Goal: Task Accomplishment & Management: Manage account settings

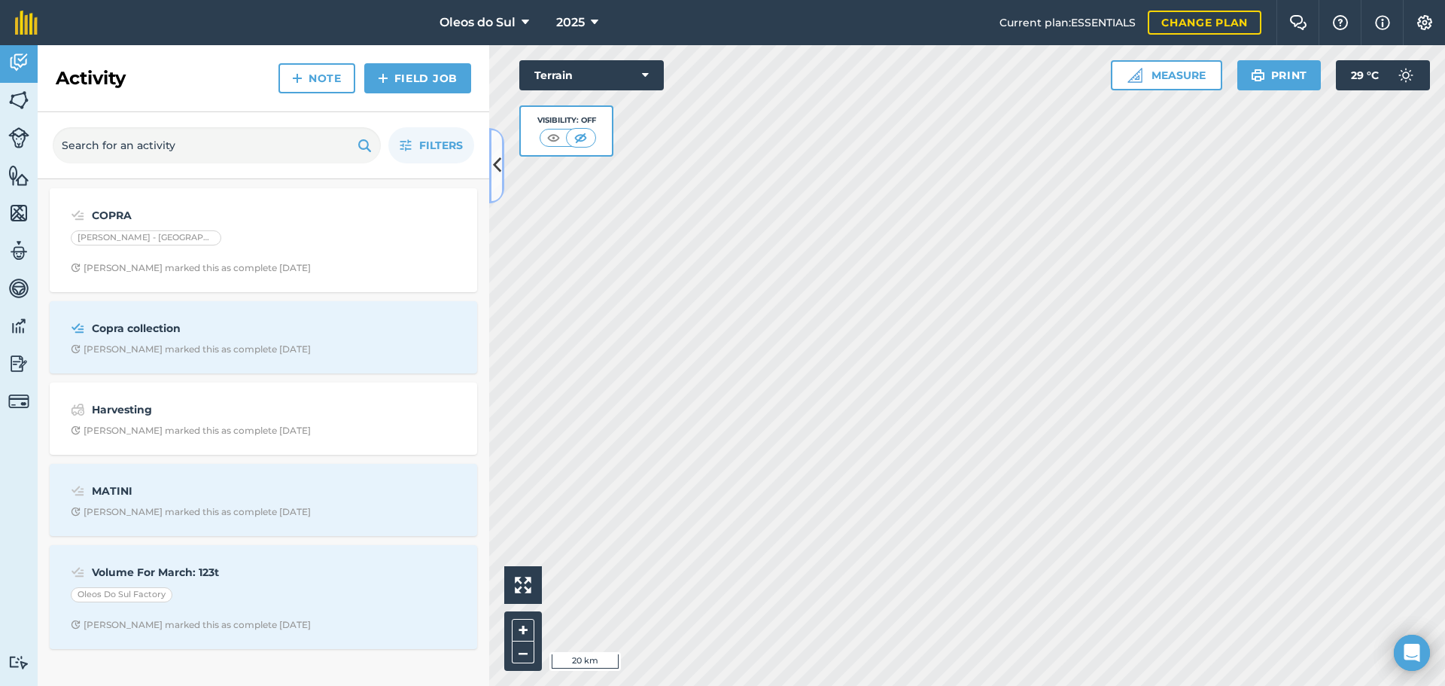
click at [494, 169] on icon at bounding box center [497, 165] width 8 height 26
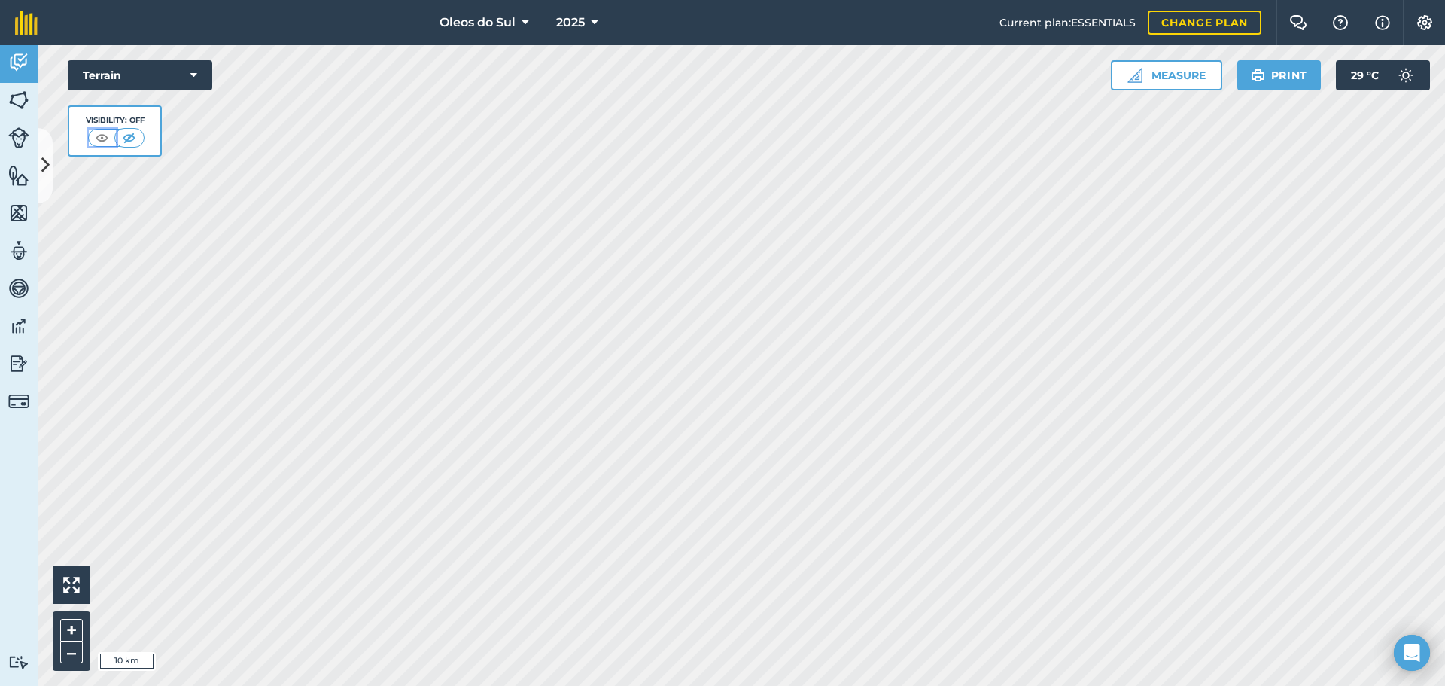
click at [101, 136] on img at bounding box center [102, 137] width 19 height 15
click at [44, 160] on icon at bounding box center [45, 165] width 8 height 26
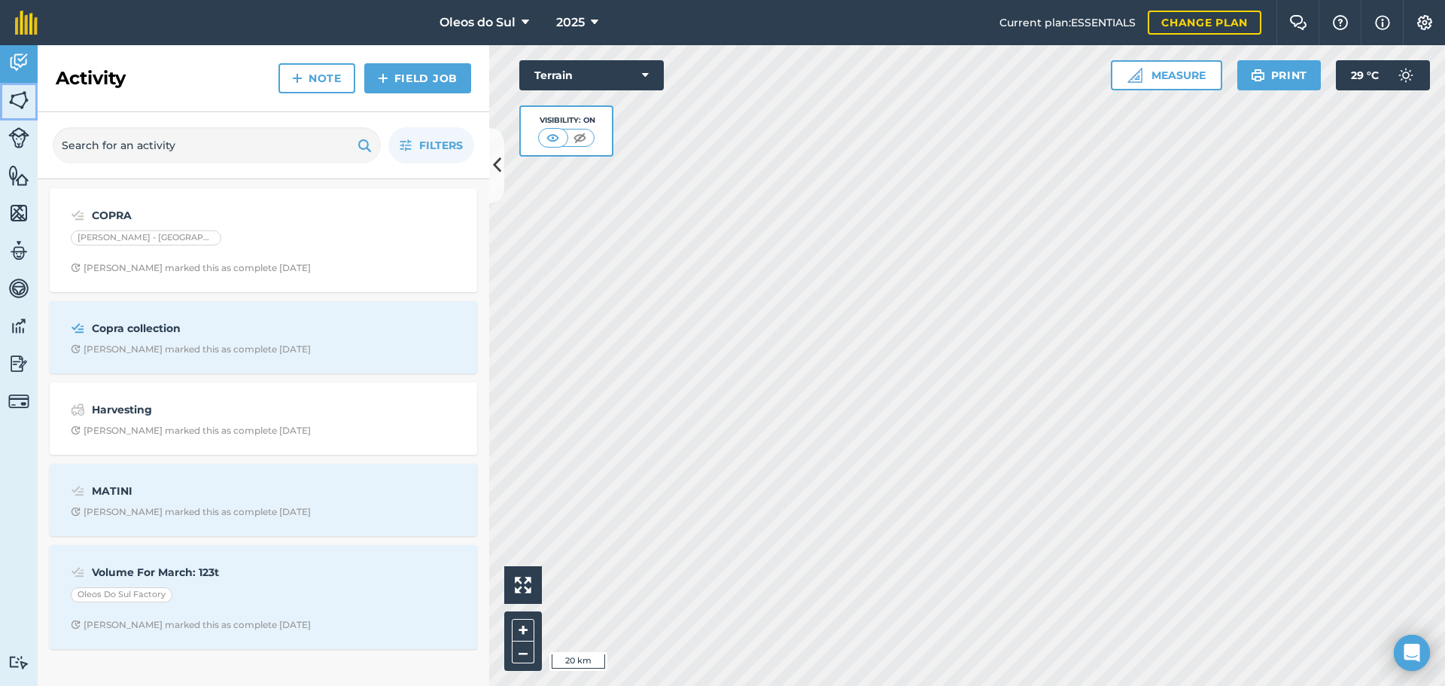
click at [14, 97] on img at bounding box center [18, 100] width 21 height 23
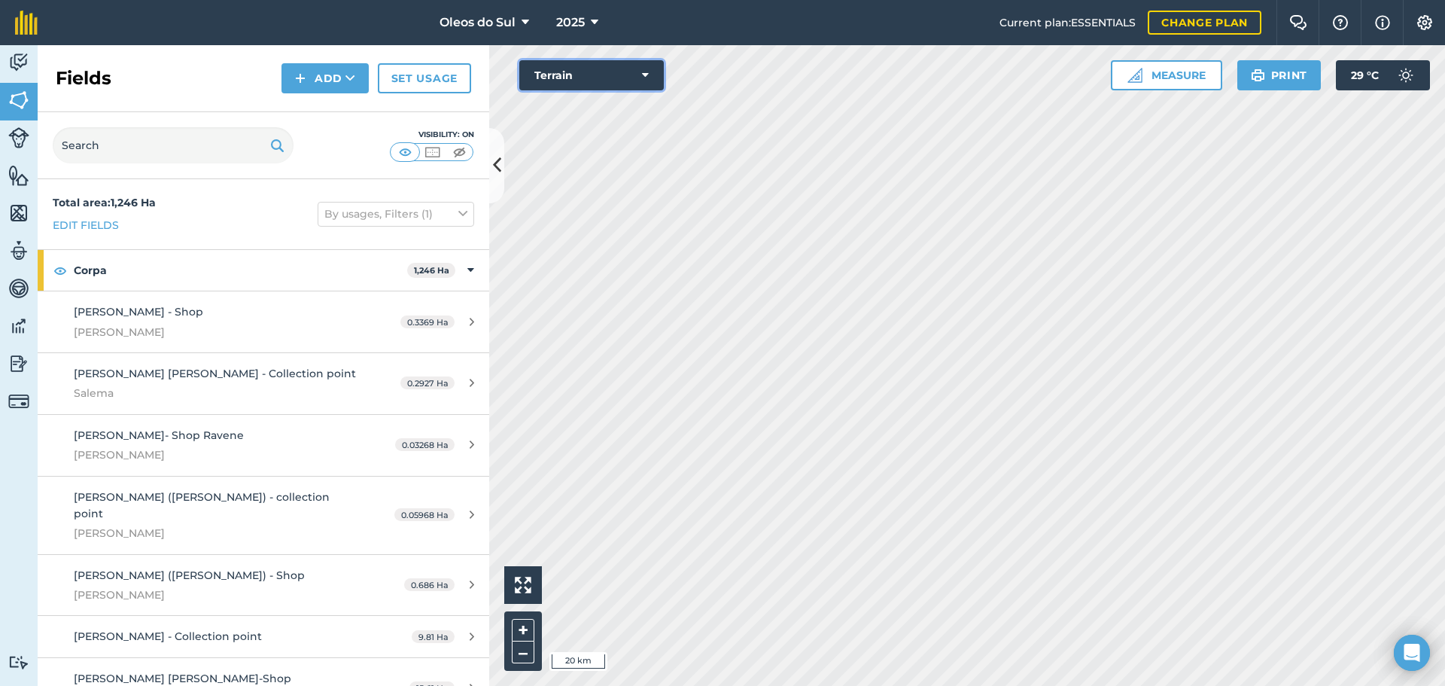
click at [632, 66] on button "Terrain" at bounding box center [591, 75] width 144 height 30
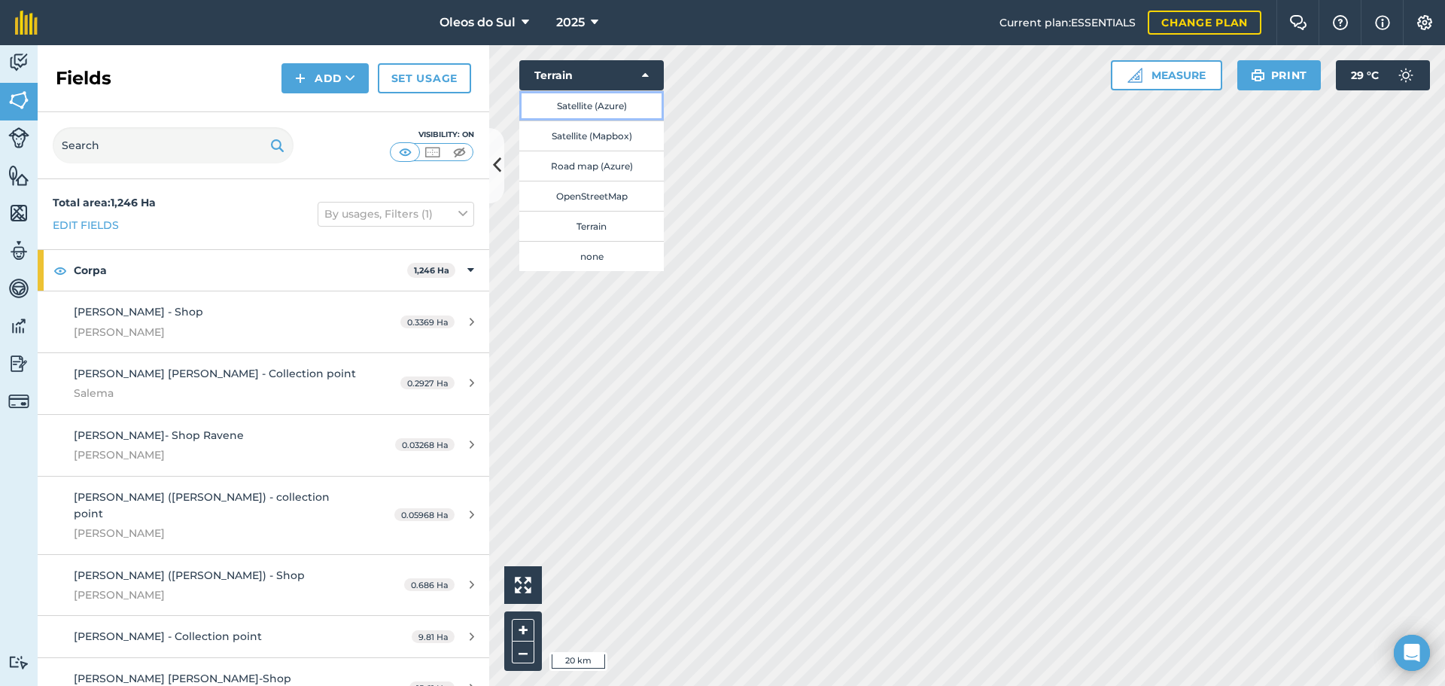
click at [611, 109] on button "Satellite (Azure)" at bounding box center [591, 105] width 144 height 30
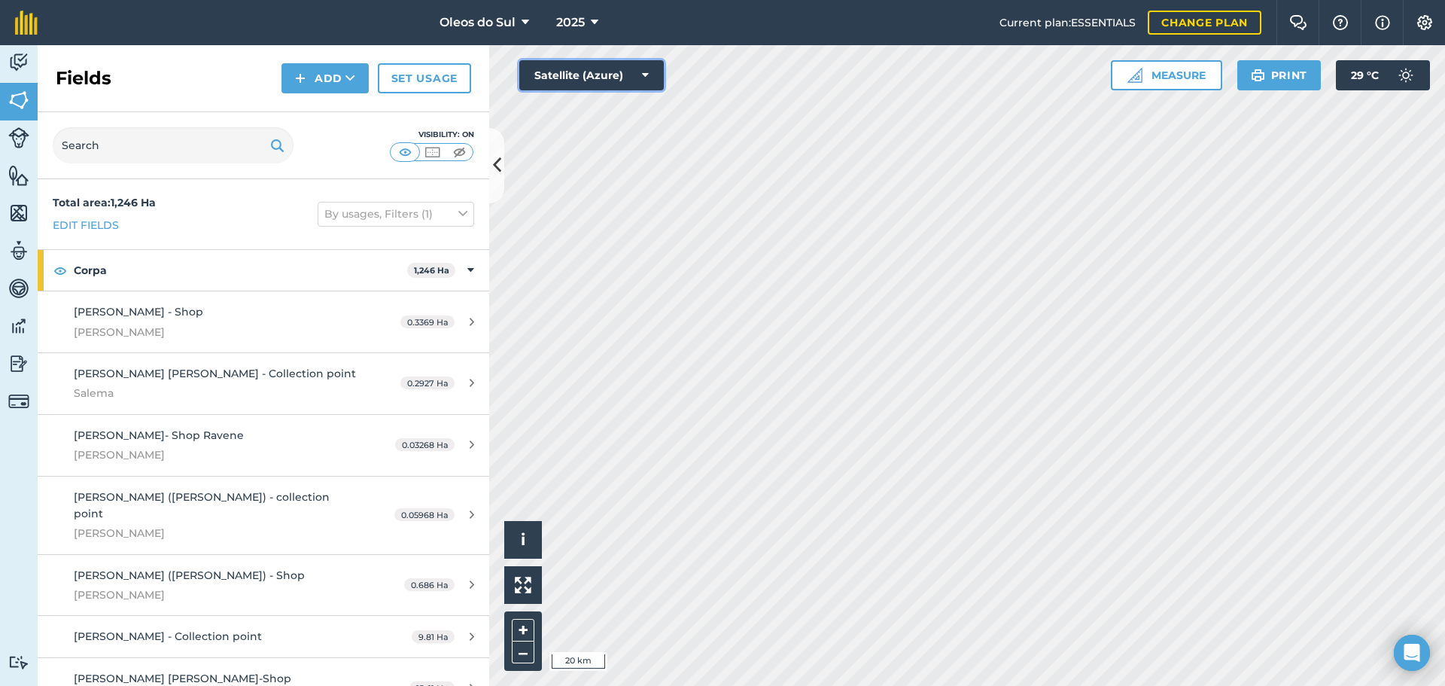
click at [649, 78] on button "Satellite (Azure)" at bounding box center [591, 75] width 144 height 30
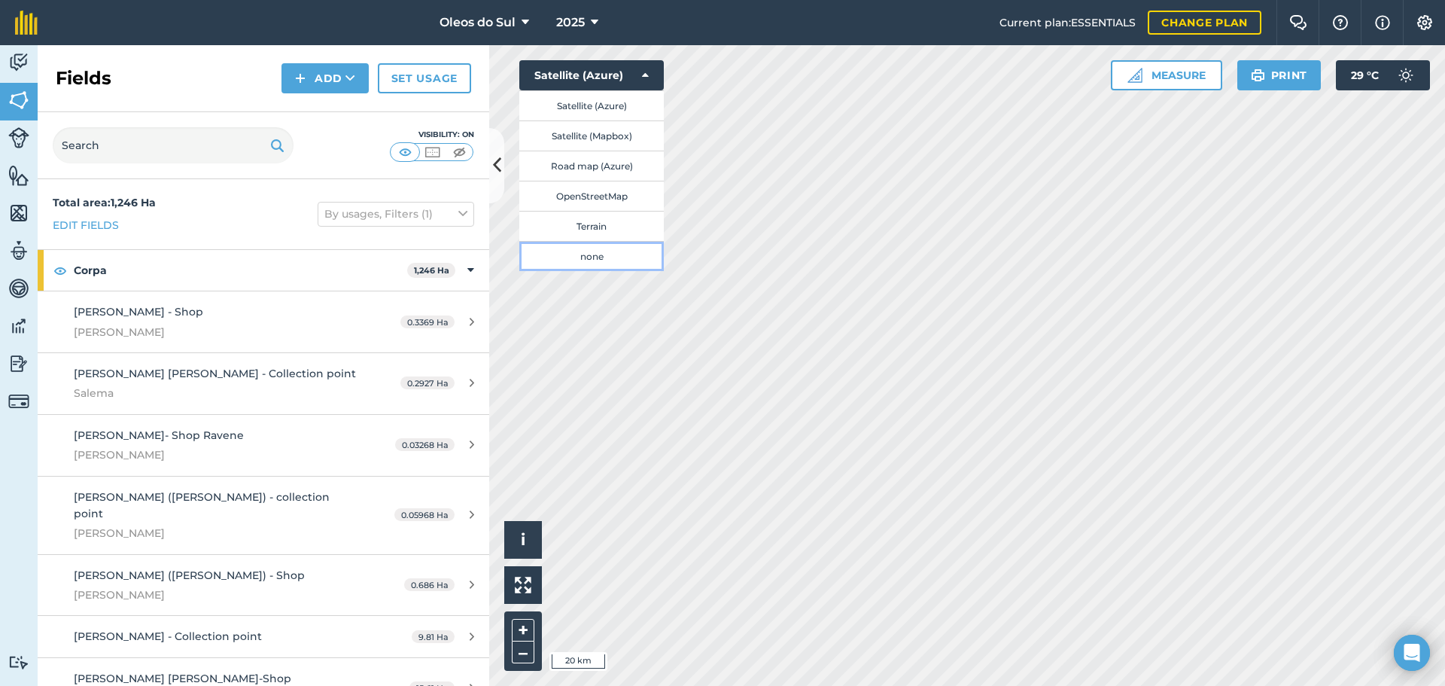
click at [601, 255] on button "none" at bounding box center [591, 256] width 144 height 30
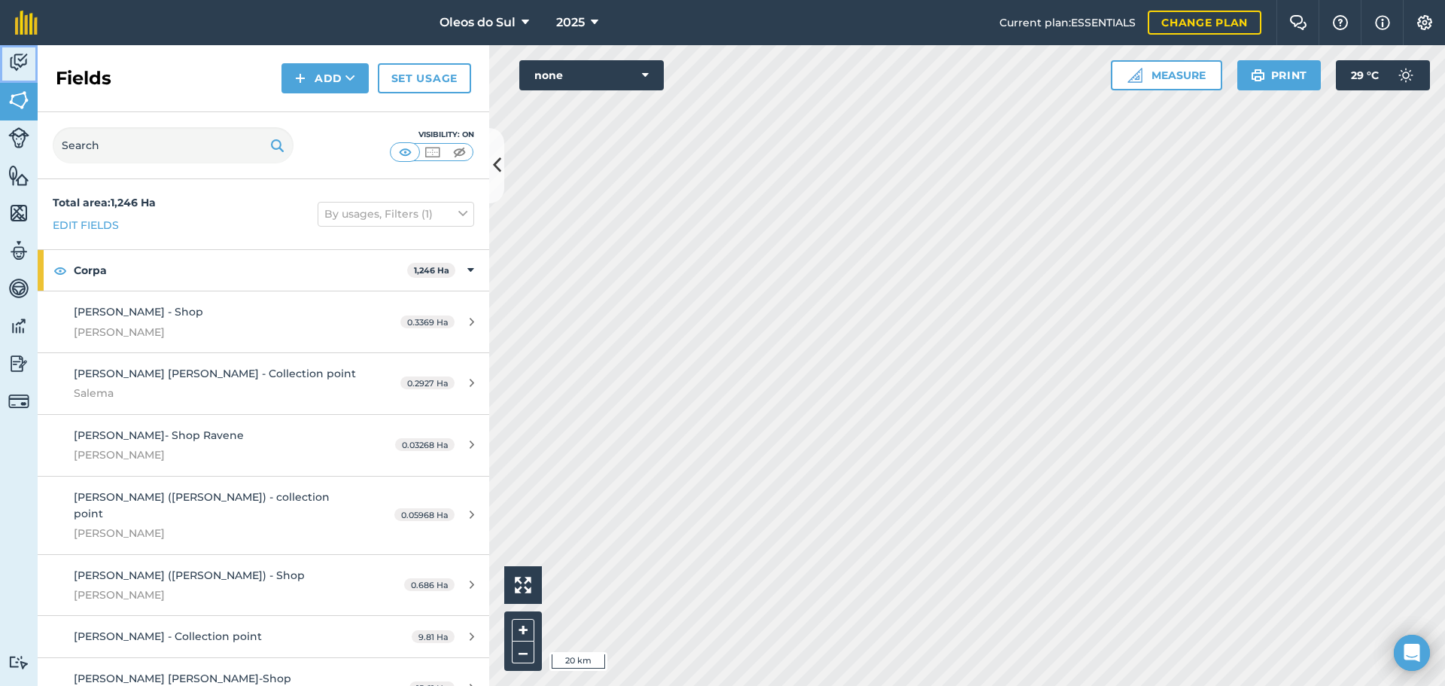
click at [15, 51] on img at bounding box center [18, 62] width 21 height 23
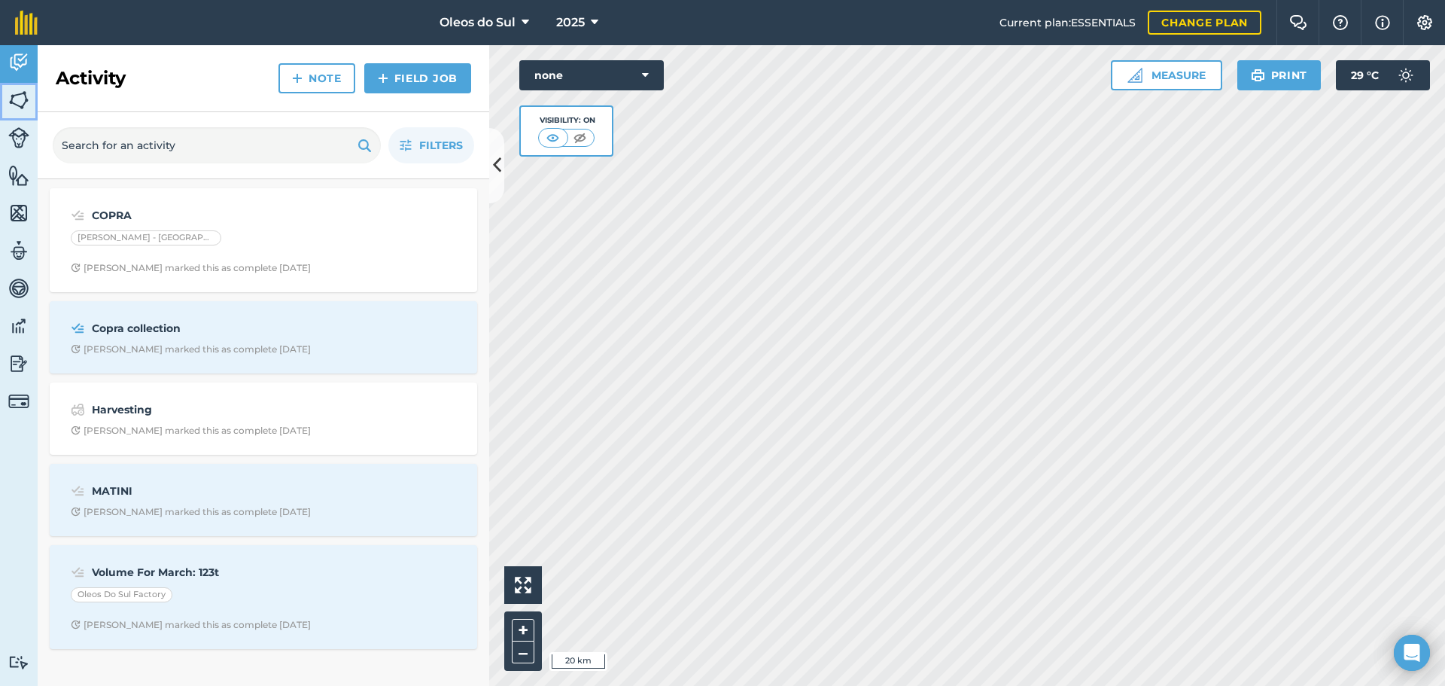
click at [19, 103] on img at bounding box center [18, 100] width 21 height 23
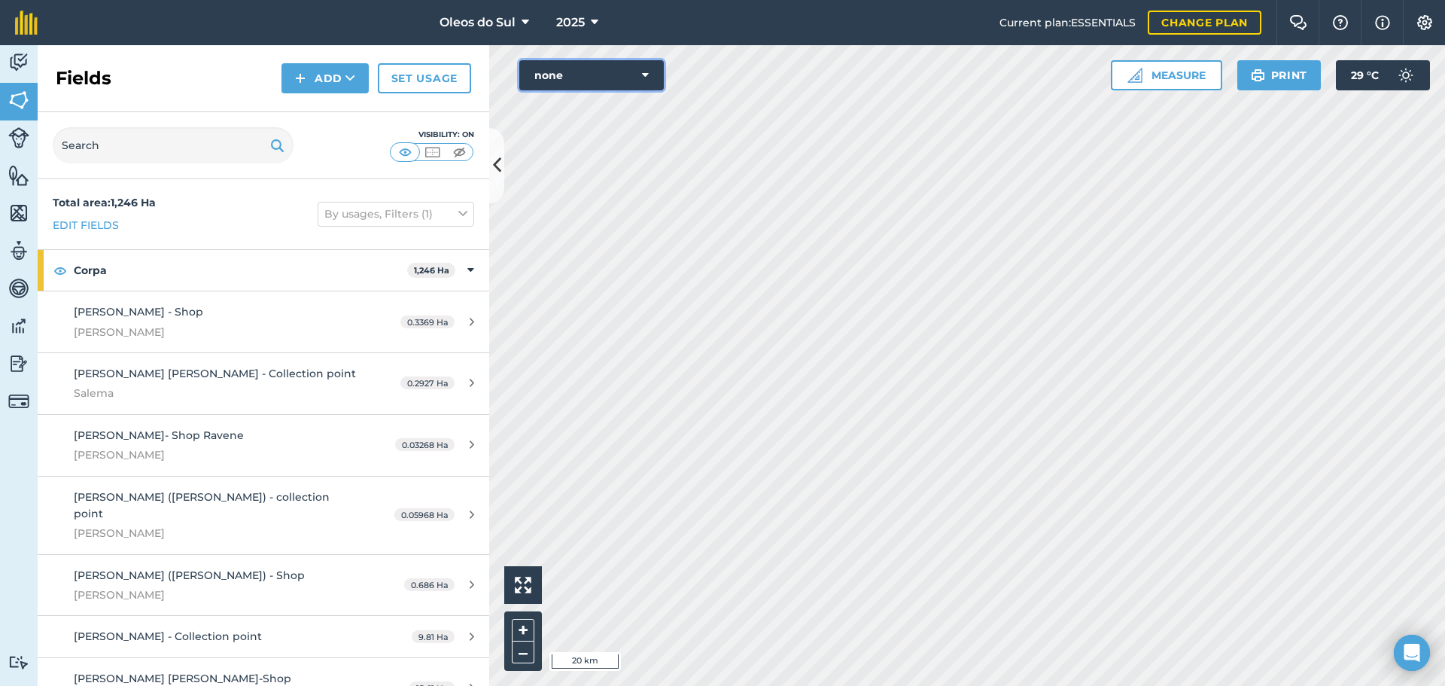
click at [637, 68] on button "none" at bounding box center [591, 75] width 144 height 30
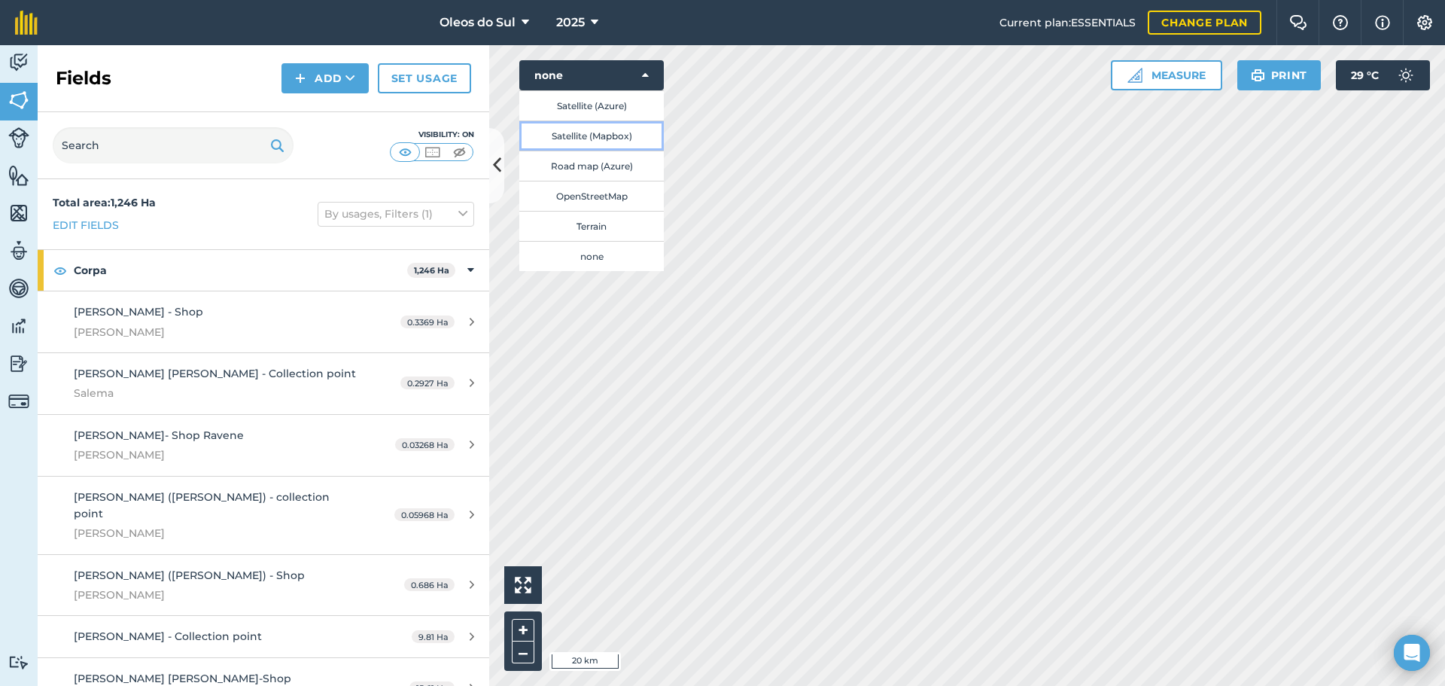
click at [609, 132] on button "Satellite (Mapbox)" at bounding box center [591, 135] width 144 height 30
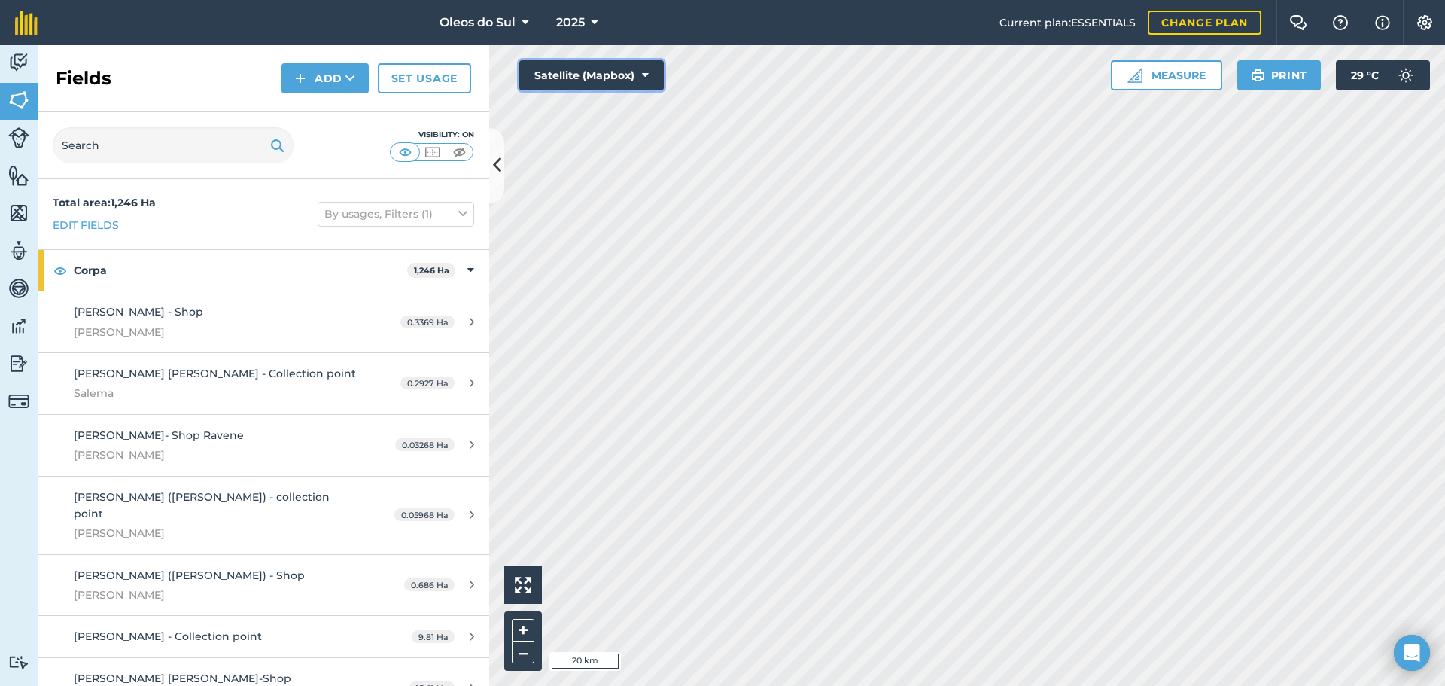
click at [641, 77] on button "Satellite (Mapbox)" at bounding box center [591, 75] width 144 height 30
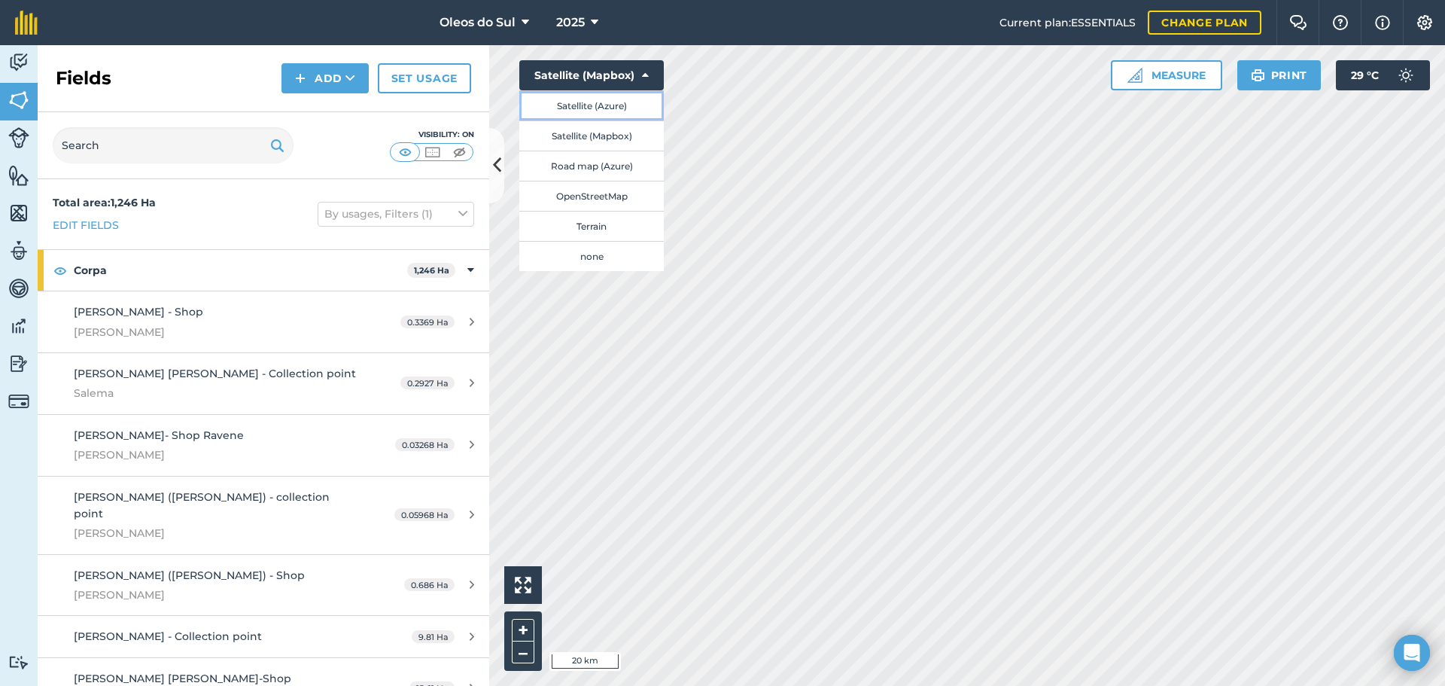
click at [620, 110] on button "Satellite (Azure)" at bounding box center [591, 105] width 144 height 30
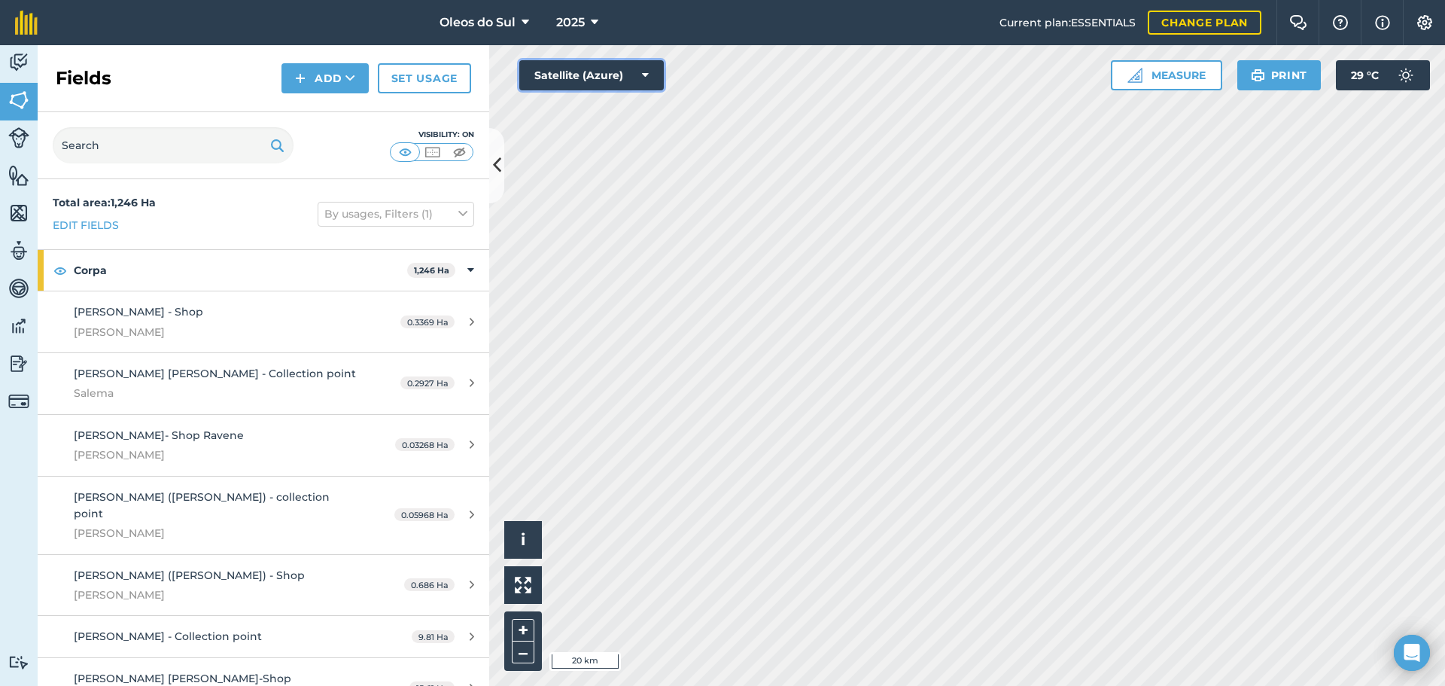
click at [628, 71] on button "Satellite (Azure)" at bounding box center [591, 75] width 144 height 30
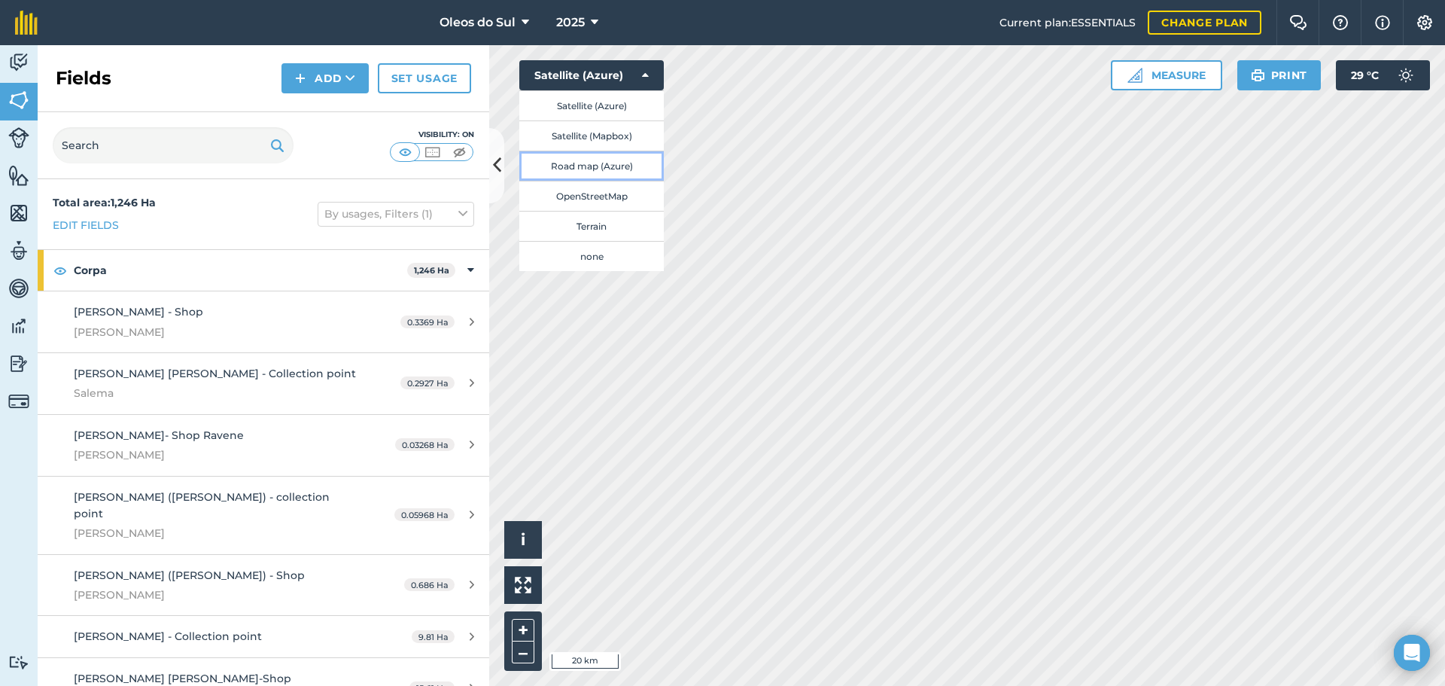
click at [612, 163] on button "Road map (Azure)" at bounding box center [591, 166] width 144 height 30
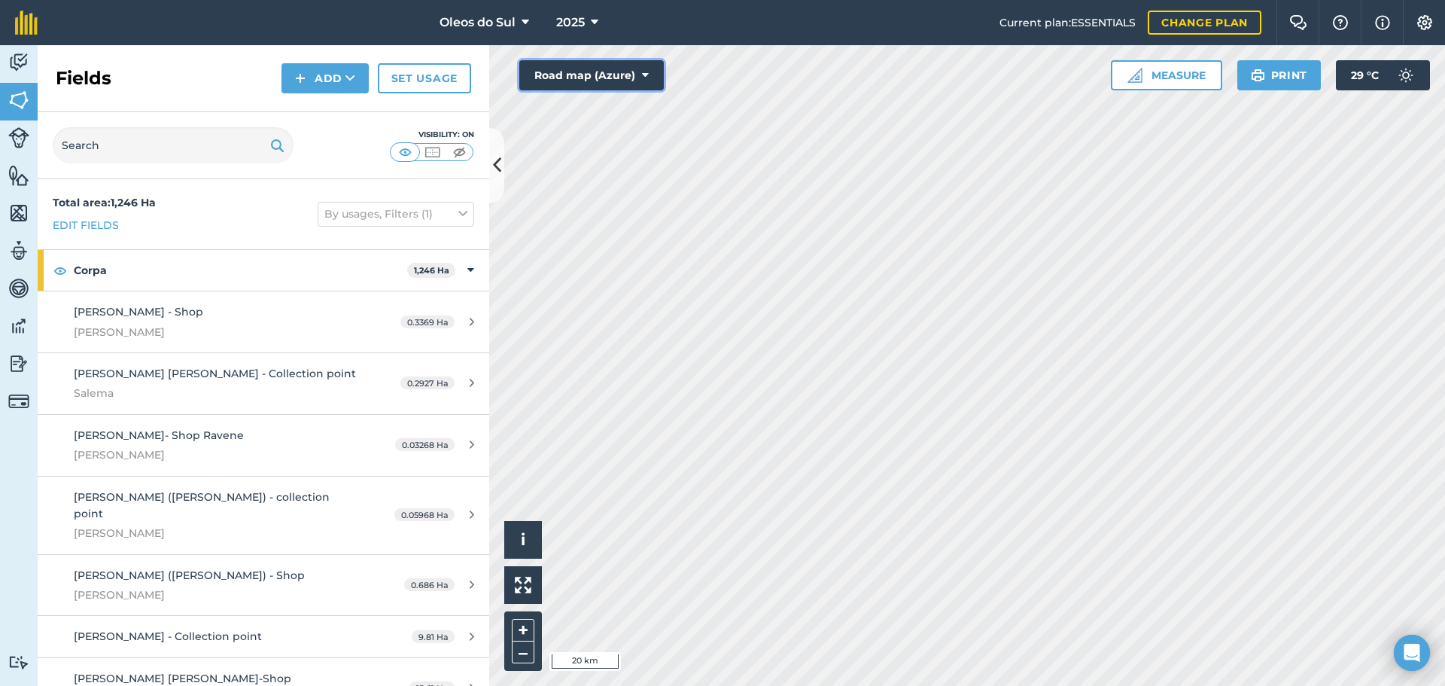
click at [627, 75] on button "Road map (Azure)" at bounding box center [591, 75] width 144 height 30
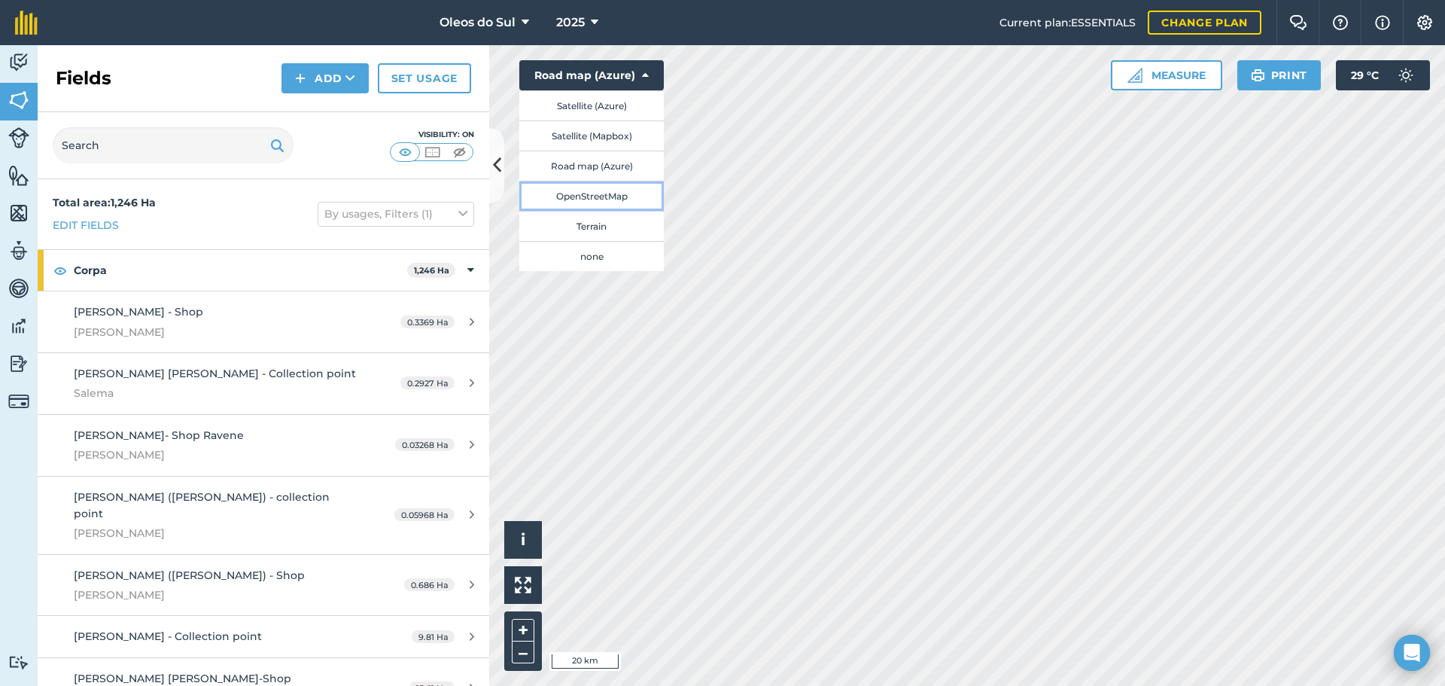
click at [611, 193] on button "OpenStreetMap" at bounding box center [591, 196] width 144 height 30
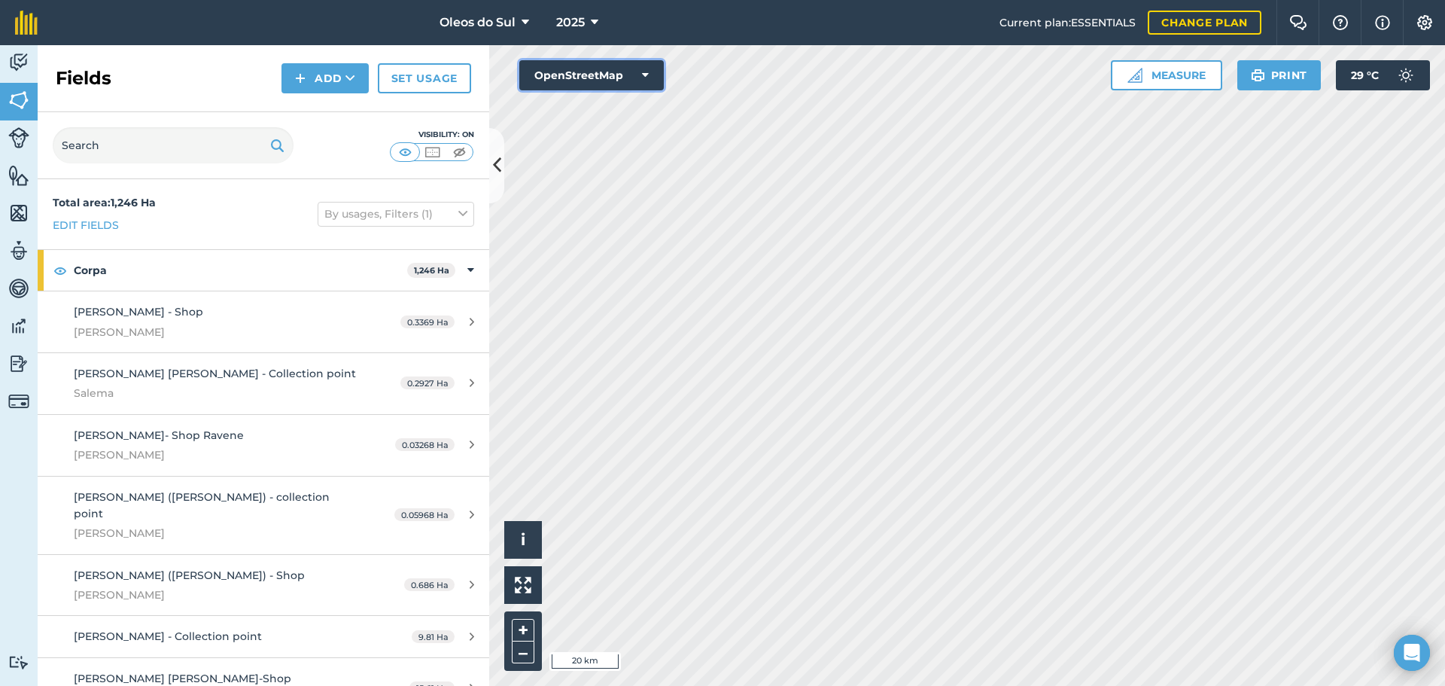
click at [642, 74] on icon at bounding box center [645, 75] width 7 height 15
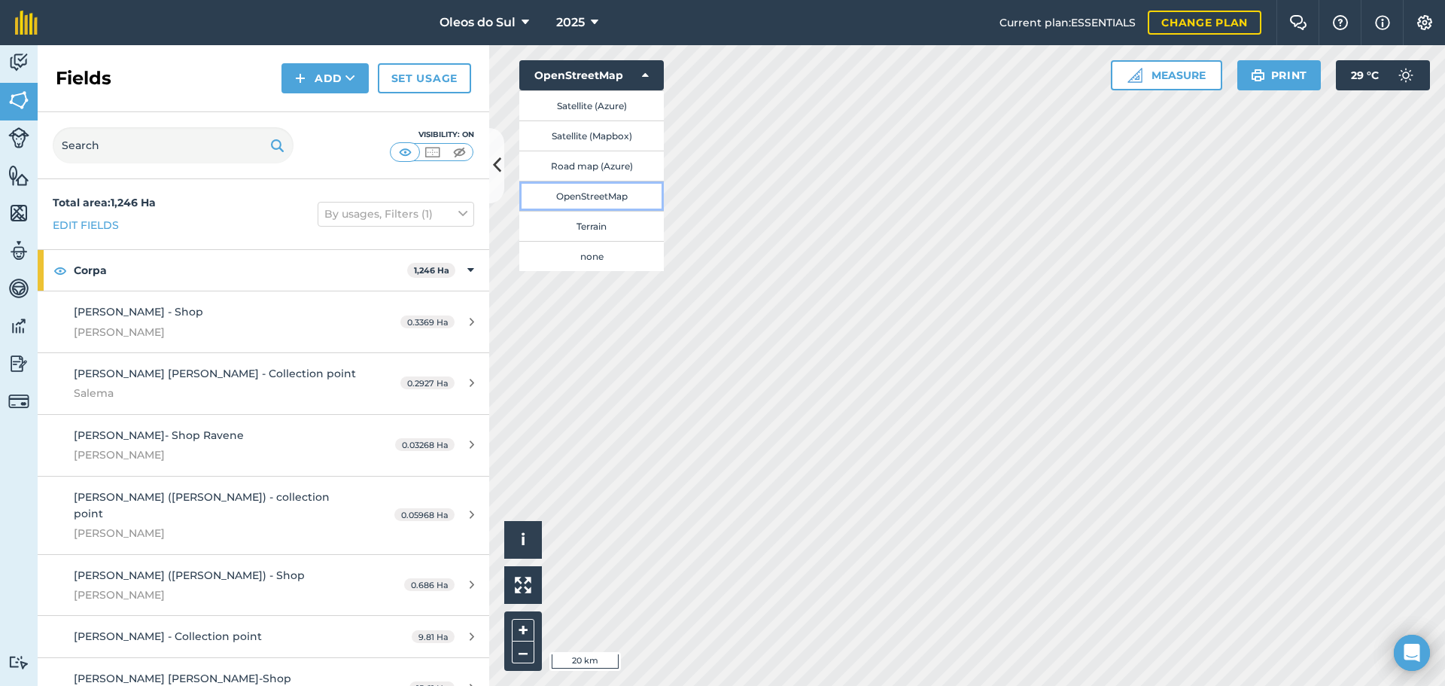
click at [590, 193] on button "OpenStreetMap" at bounding box center [591, 196] width 144 height 30
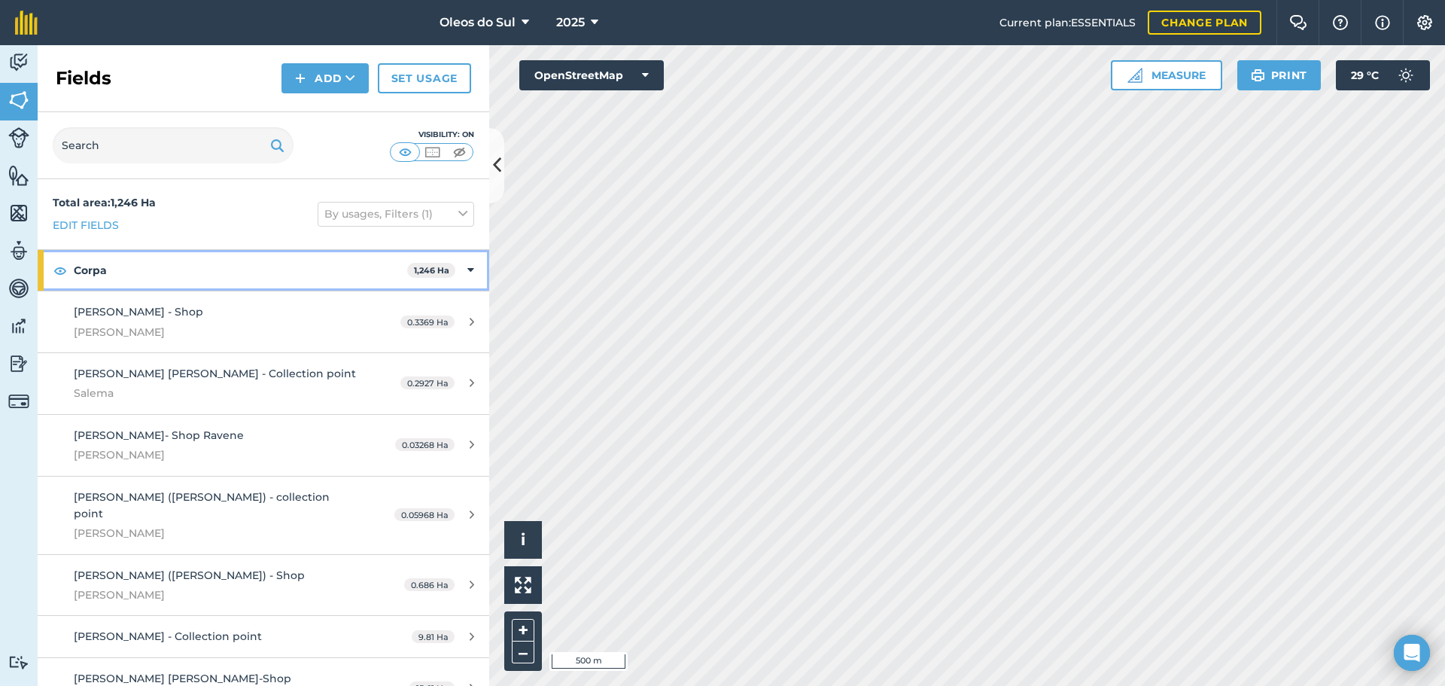
click at [455, 265] on div "Corpa 1,246 Ha" at bounding box center [264, 270] width 452 height 41
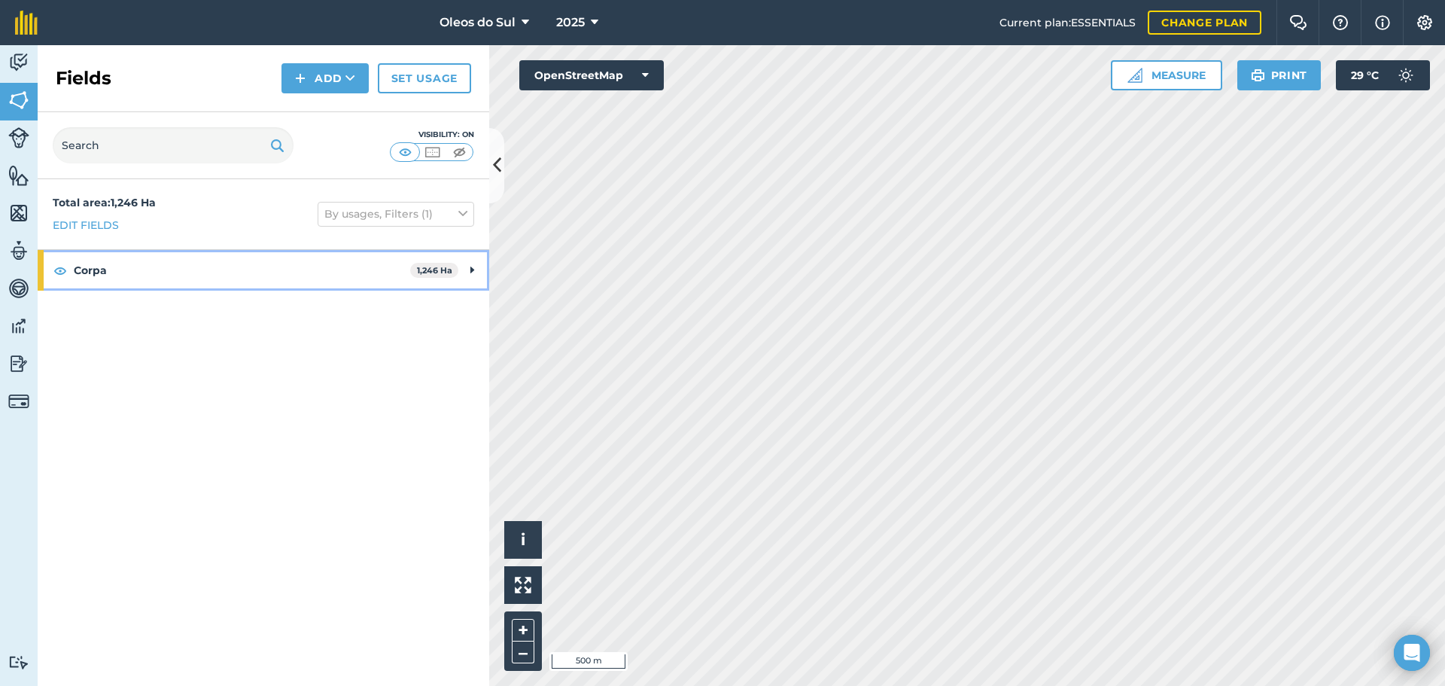
click at [455, 265] on span "1,246 Ha" at bounding box center [434, 271] width 48 height 16
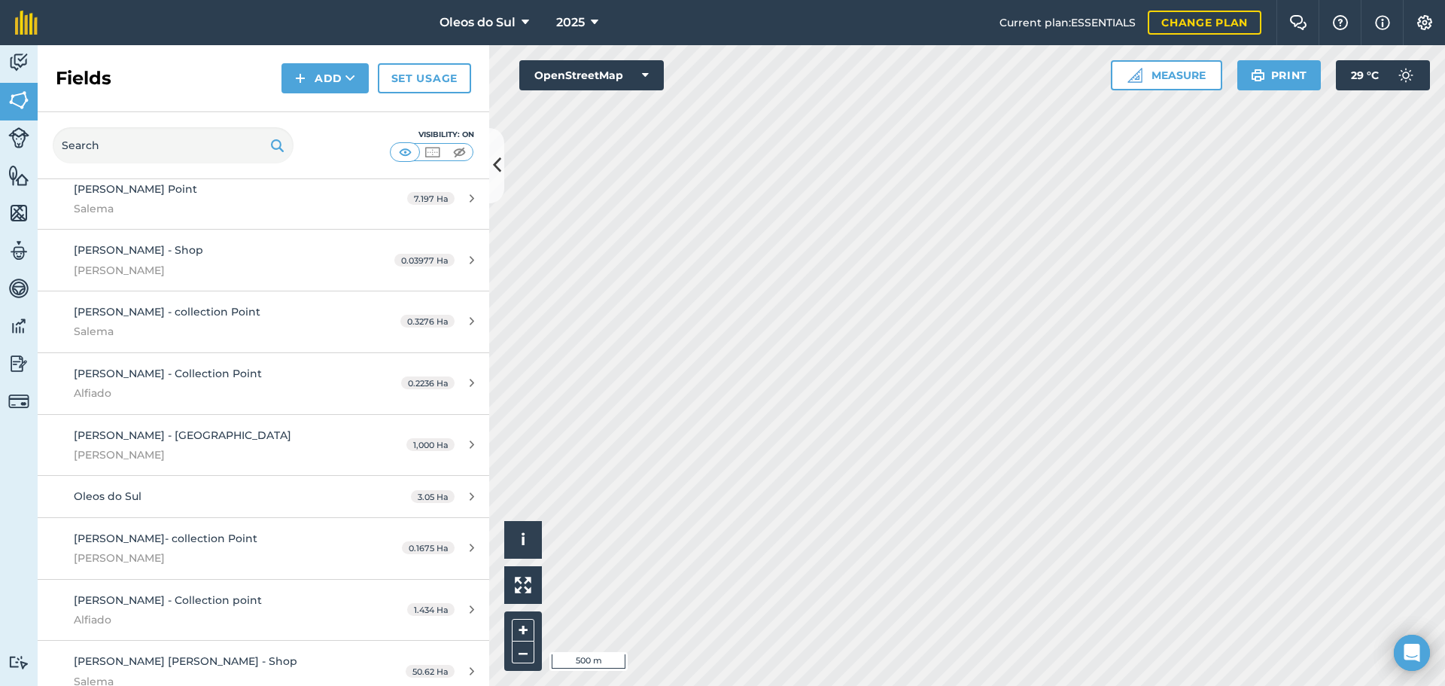
scroll to position [1580, 0]
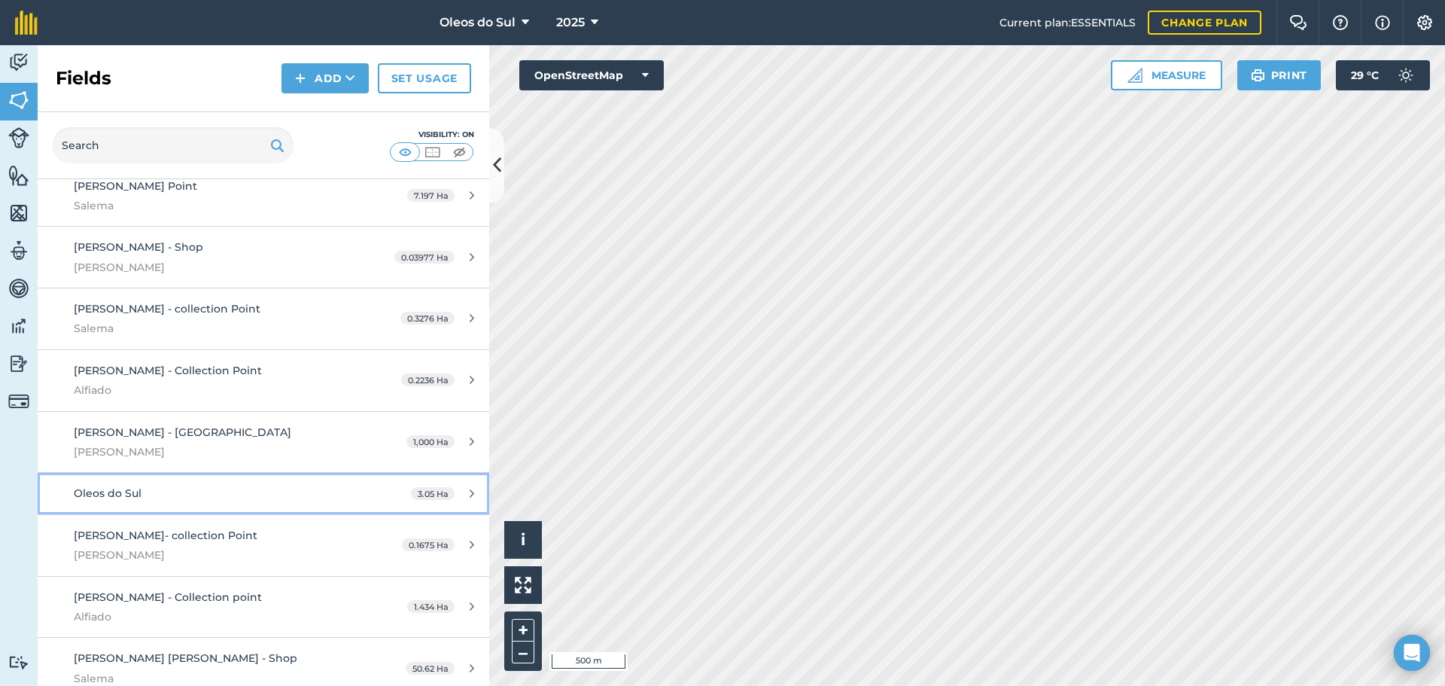
click at [376, 477] on link "Oleos do Sul 3.05 Ha" at bounding box center [264, 493] width 452 height 41
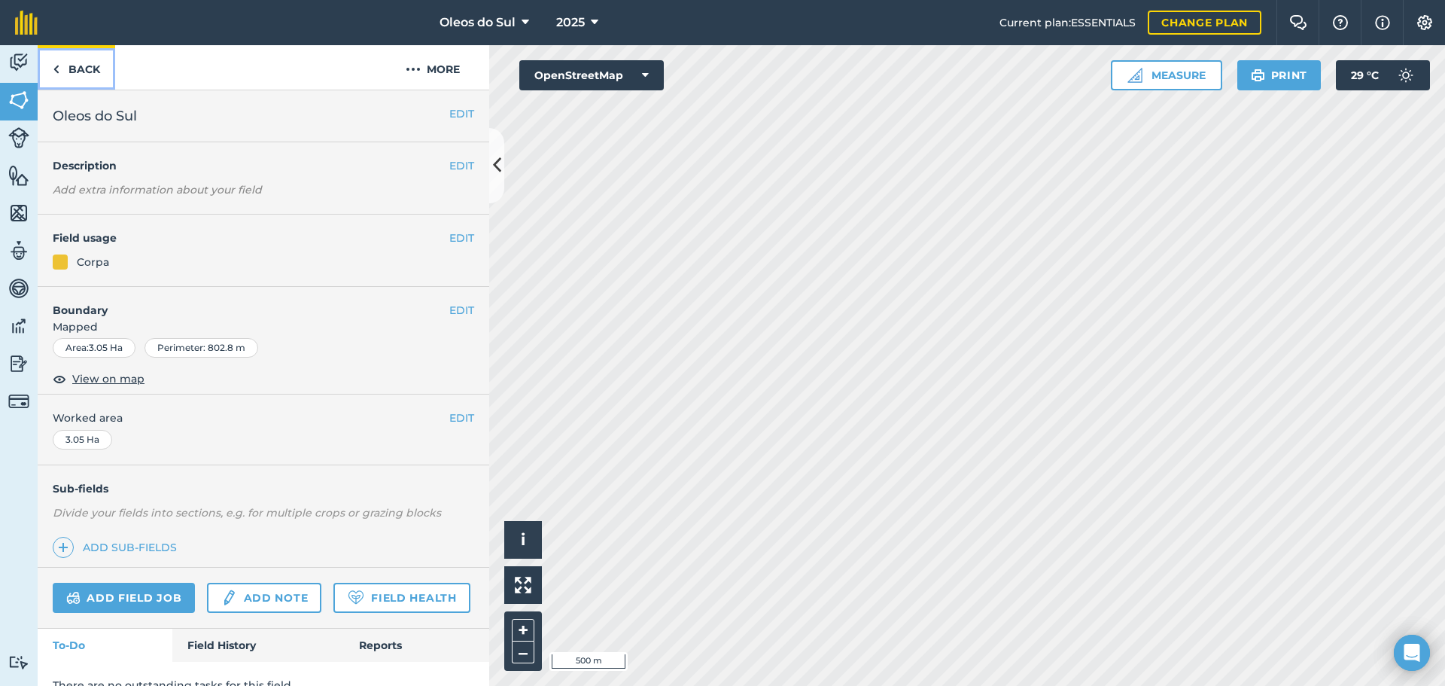
click at [62, 68] on link "Back" at bounding box center [77, 67] width 78 height 44
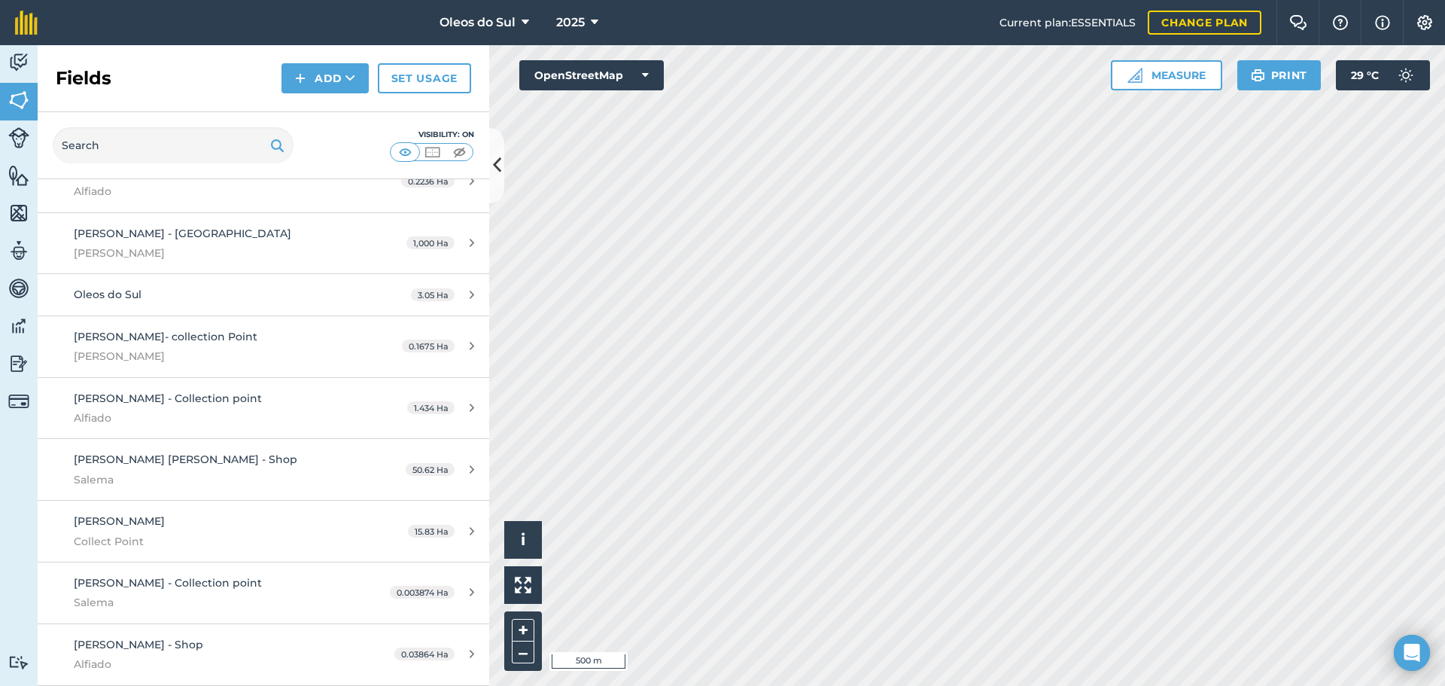
scroll to position [1768, 0]
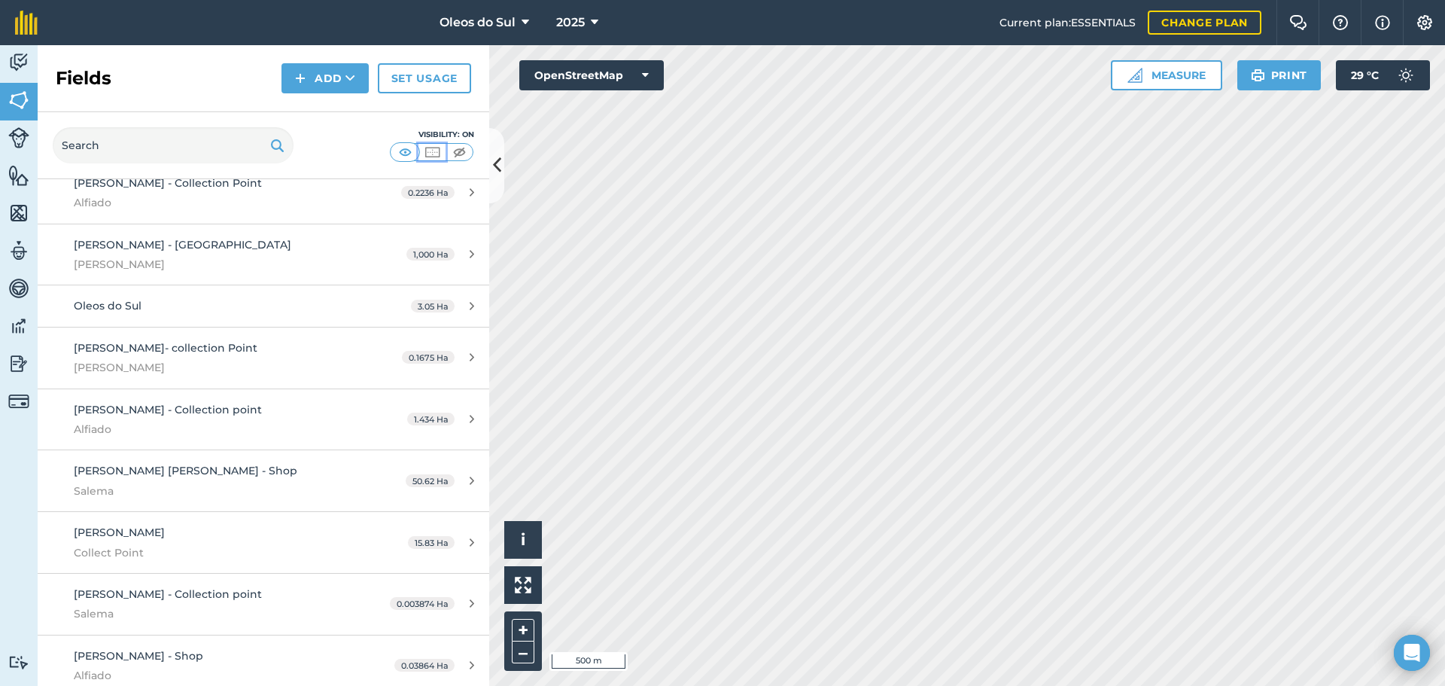
click at [430, 152] on img at bounding box center [432, 151] width 19 height 15
click at [401, 151] on img at bounding box center [405, 151] width 19 height 15
click at [460, 155] on img at bounding box center [459, 151] width 19 height 15
click at [406, 153] on img at bounding box center [405, 151] width 19 height 15
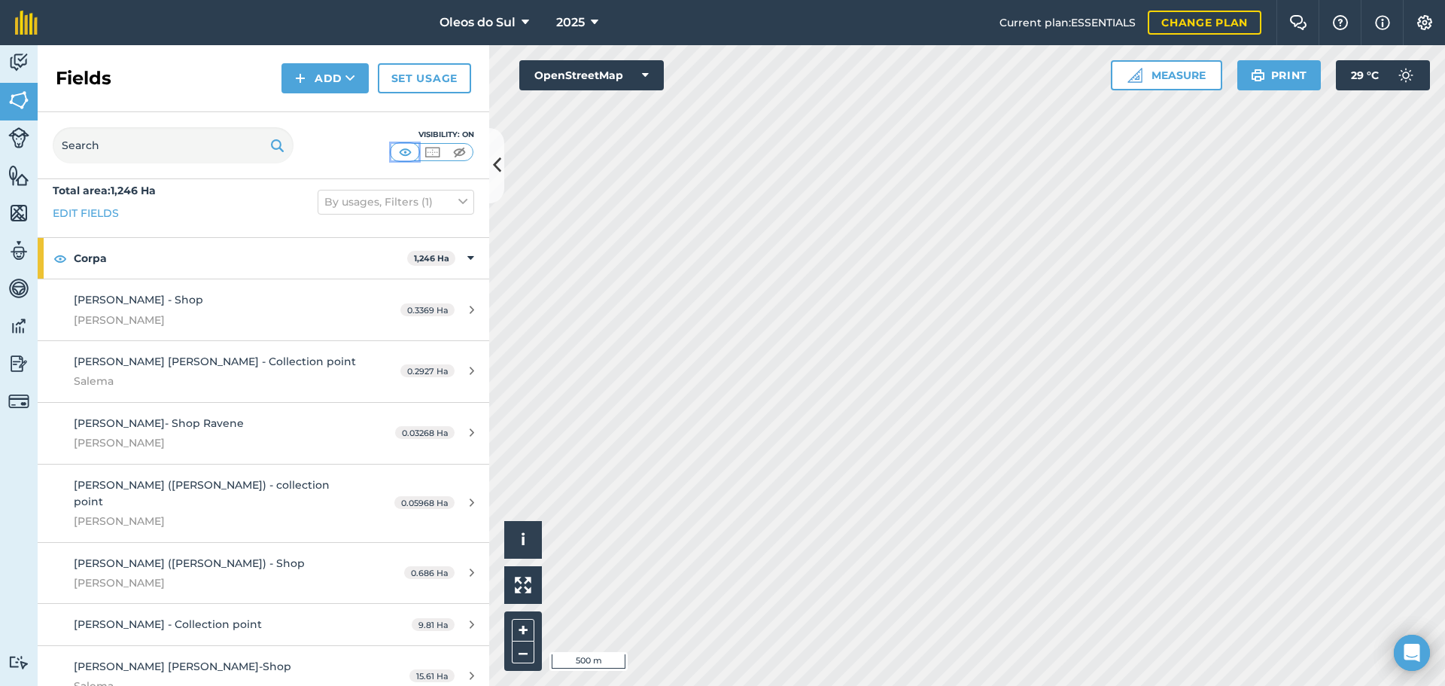
scroll to position [0, 0]
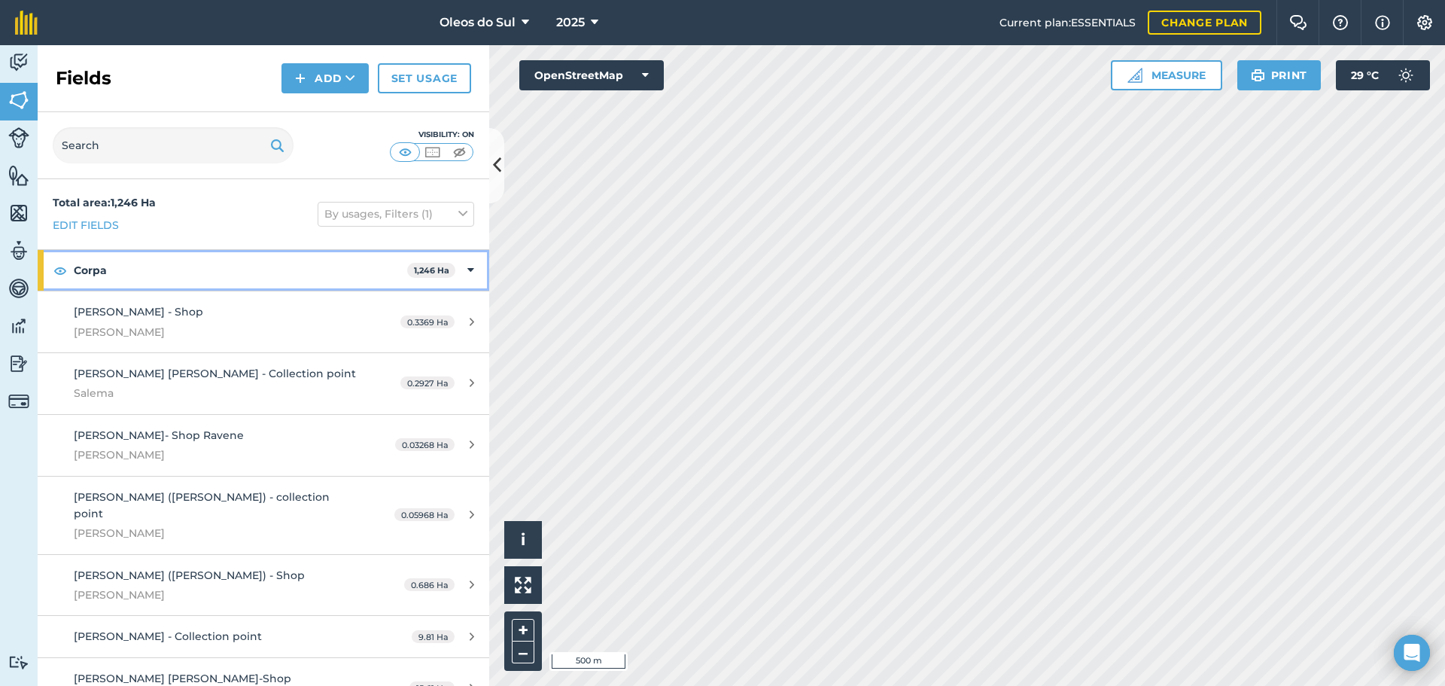
click at [467, 270] on icon at bounding box center [470, 270] width 7 height 17
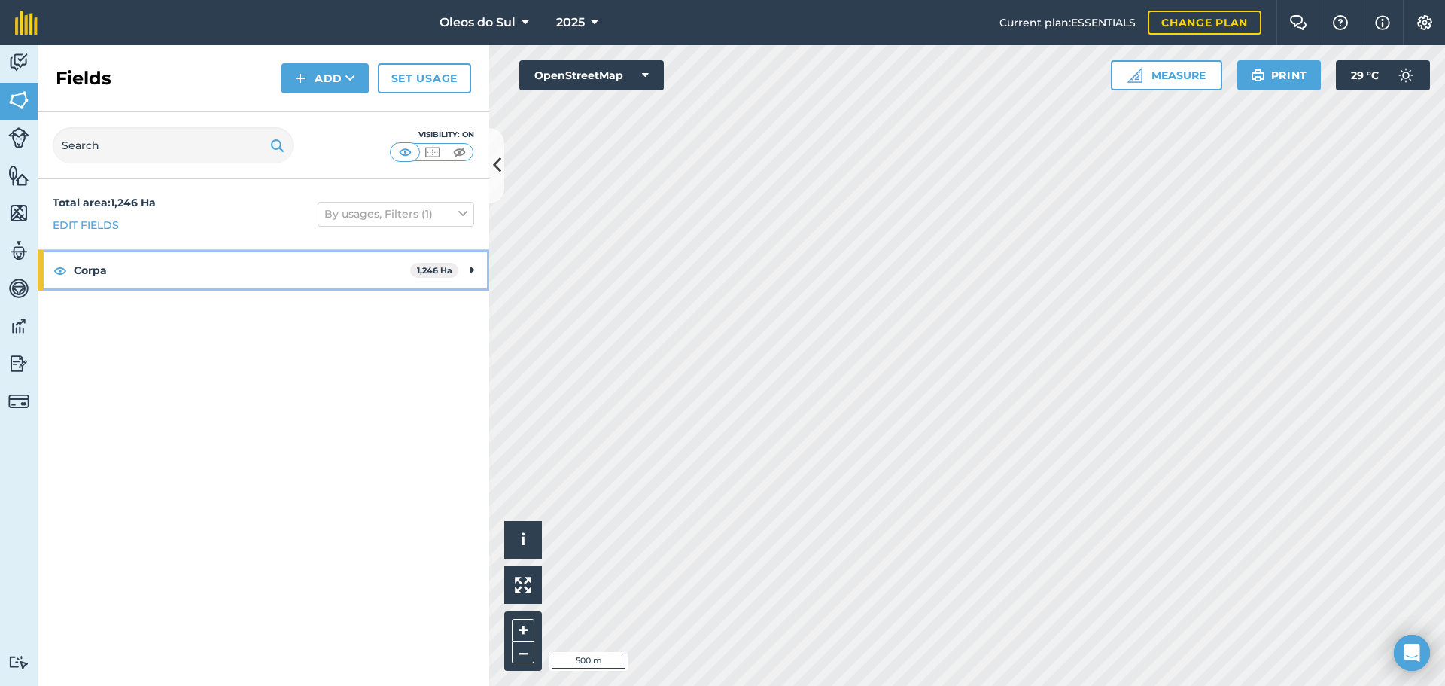
click at [459, 270] on div "Corpa 1,246 Ha" at bounding box center [264, 270] width 452 height 41
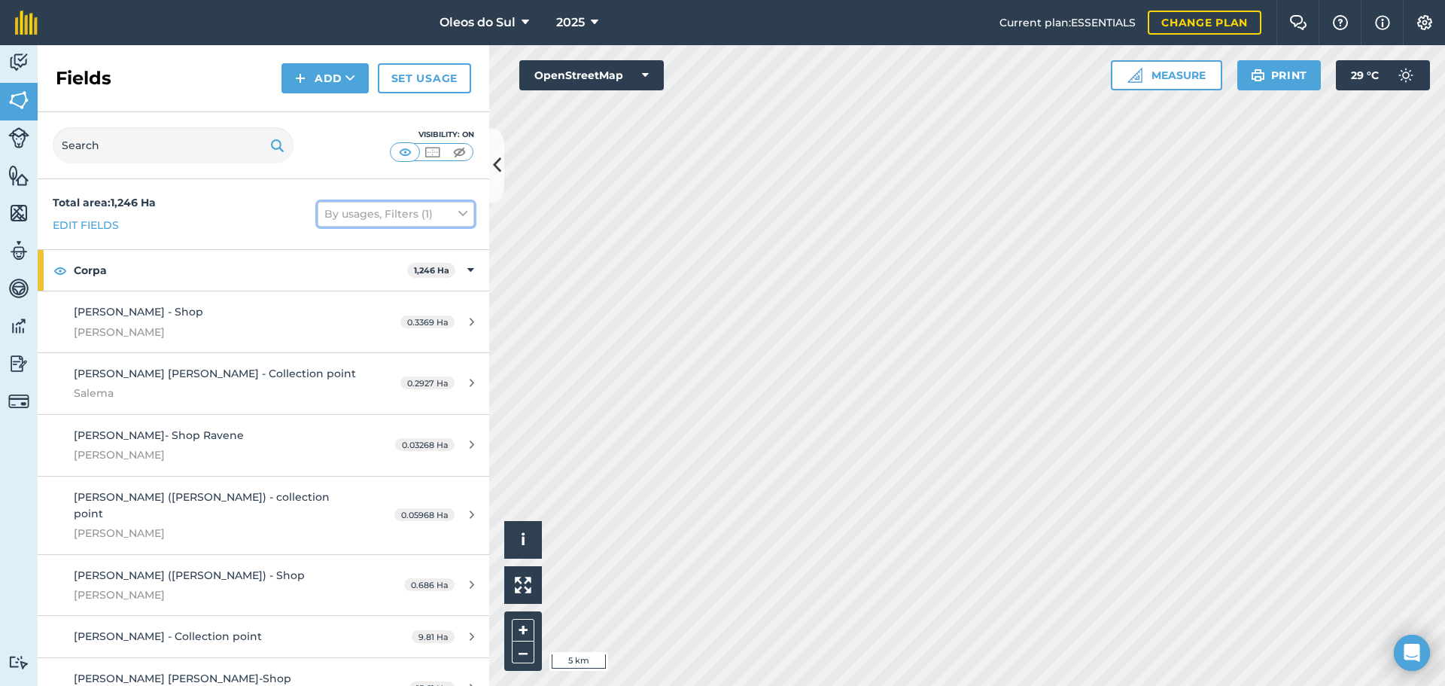
click at [458, 220] on icon at bounding box center [462, 213] width 9 height 17
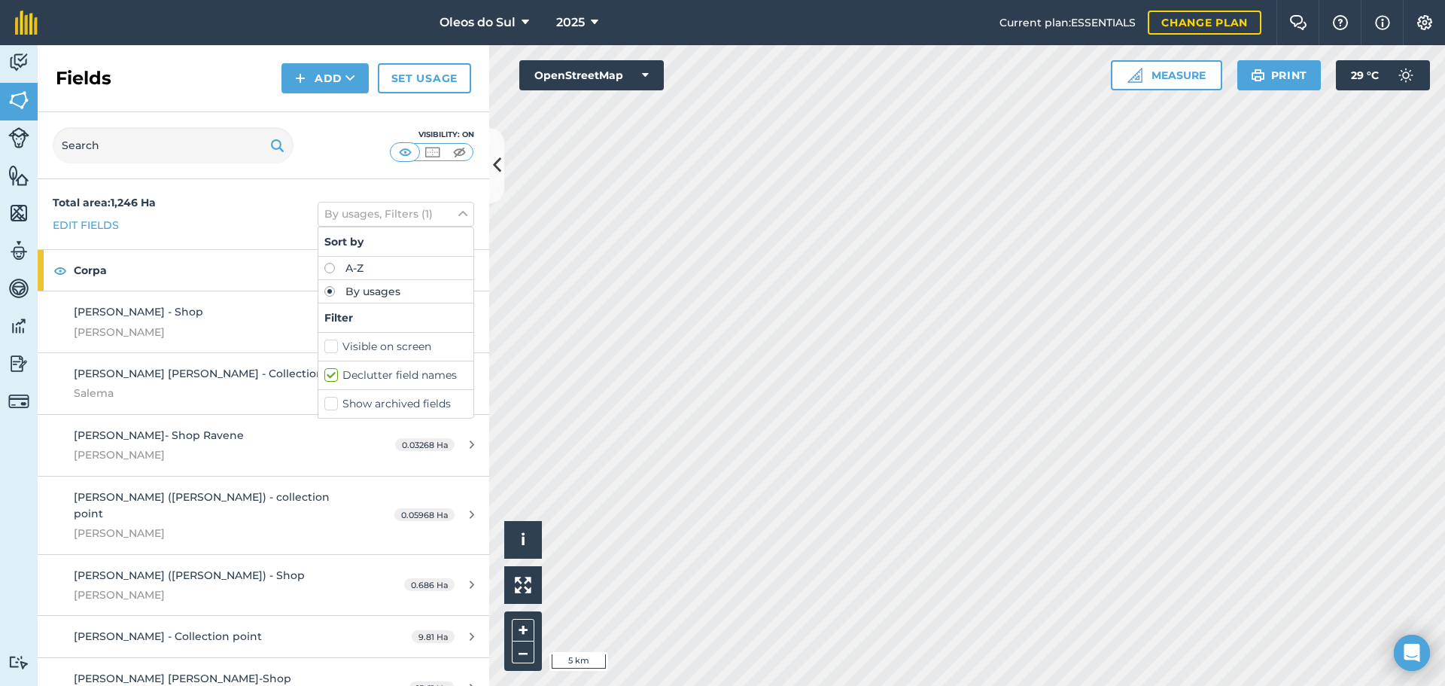
click at [324, 349] on label "Visible on screen" at bounding box center [395, 347] width 143 height 16
click at [324, 348] on input "Visible on screen" at bounding box center [329, 344] width 10 height 10
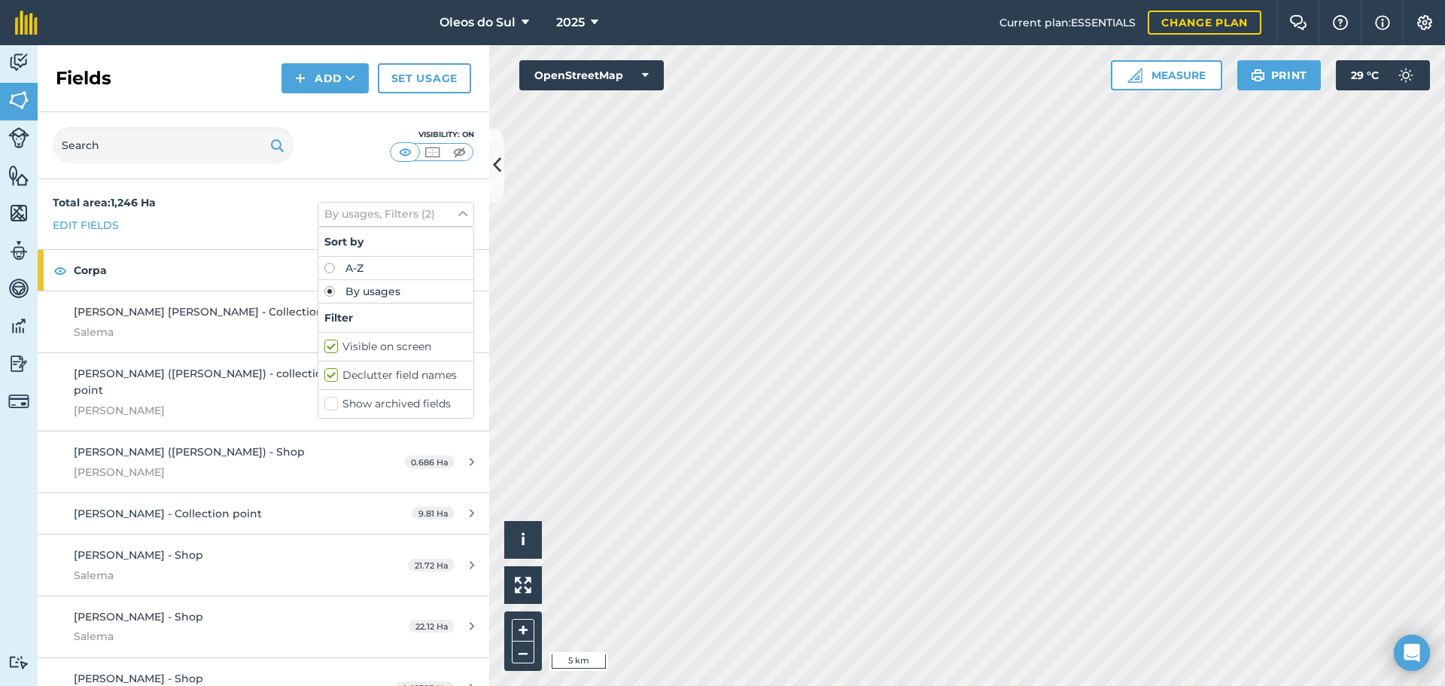
click at [324, 349] on label "Visible on screen" at bounding box center [395, 347] width 143 height 16
click at [324, 348] on input "Visible on screen" at bounding box center [329, 344] width 10 height 10
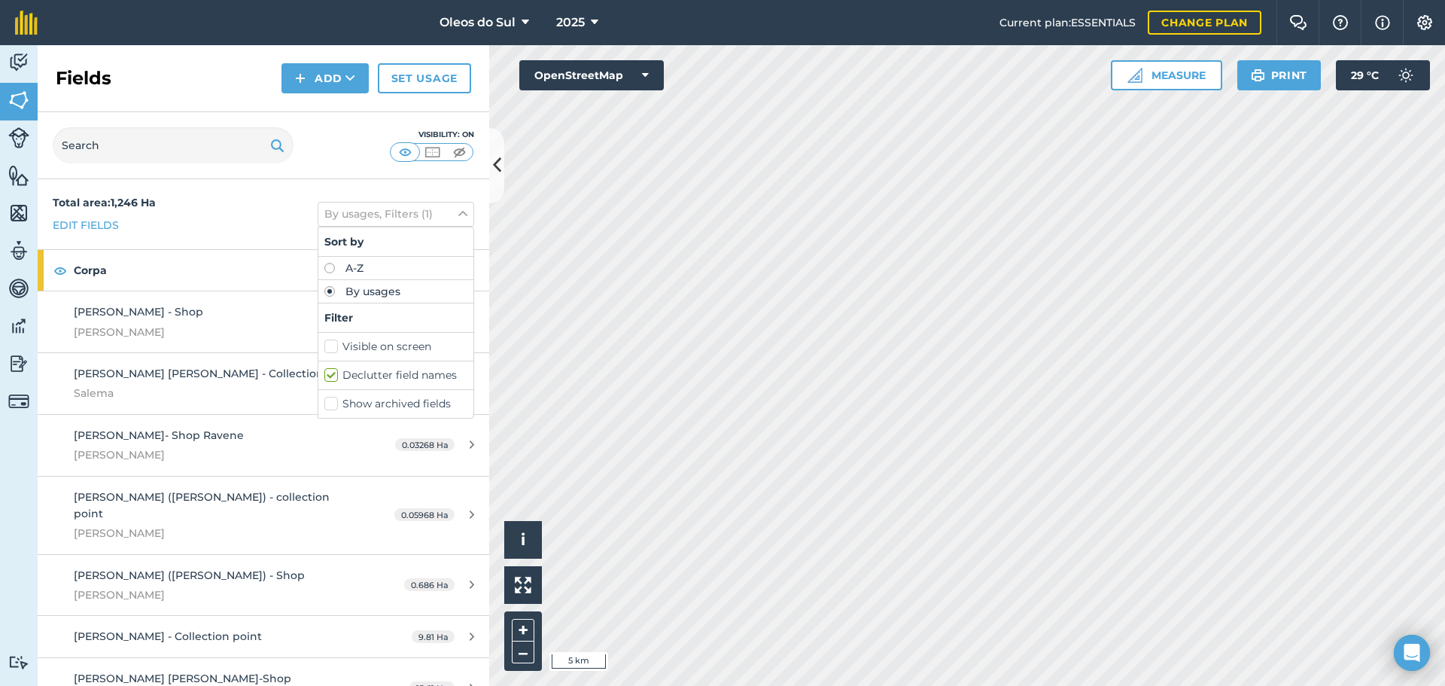
click at [324, 349] on label "Visible on screen" at bounding box center [395, 347] width 143 height 16
click at [324, 348] on input "Visible on screen" at bounding box center [329, 344] width 10 height 10
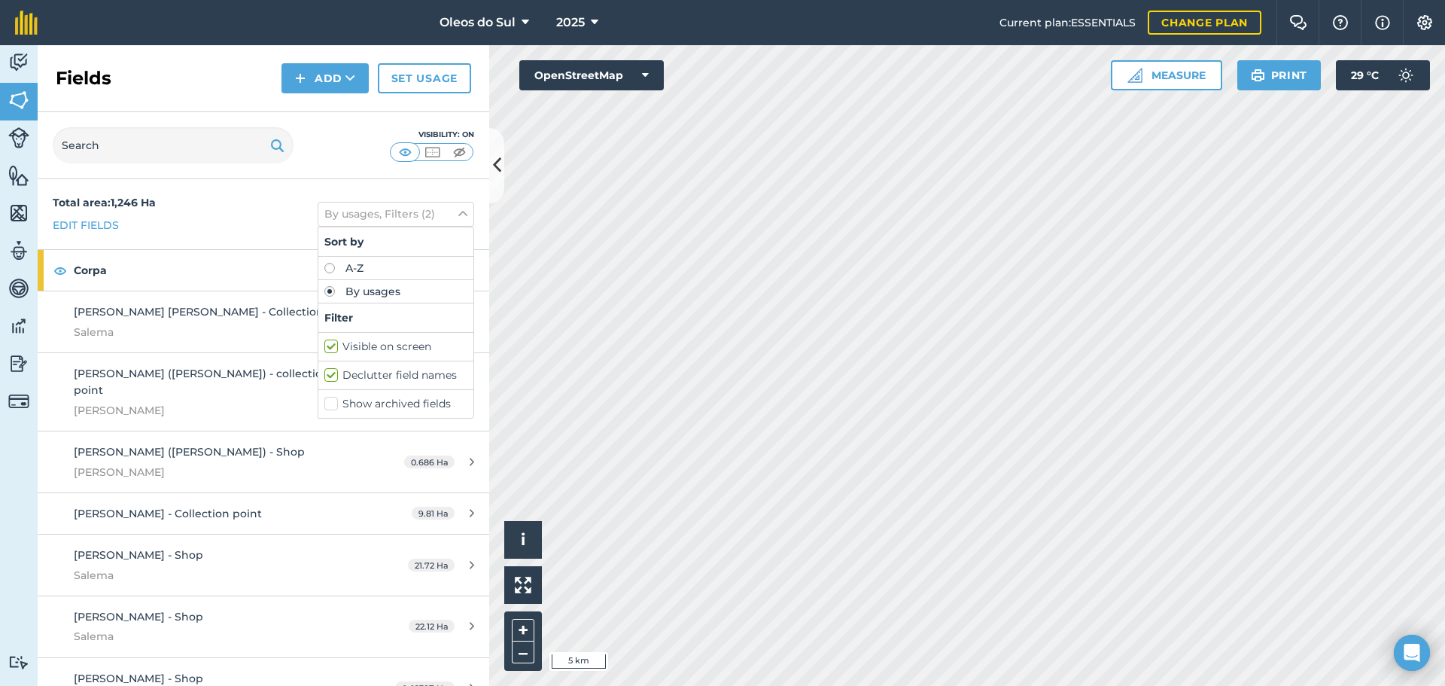
click at [324, 349] on label "Visible on screen" at bounding box center [395, 347] width 143 height 16
click at [324, 348] on input "Visible on screen" at bounding box center [329, 344] width 10 height 10
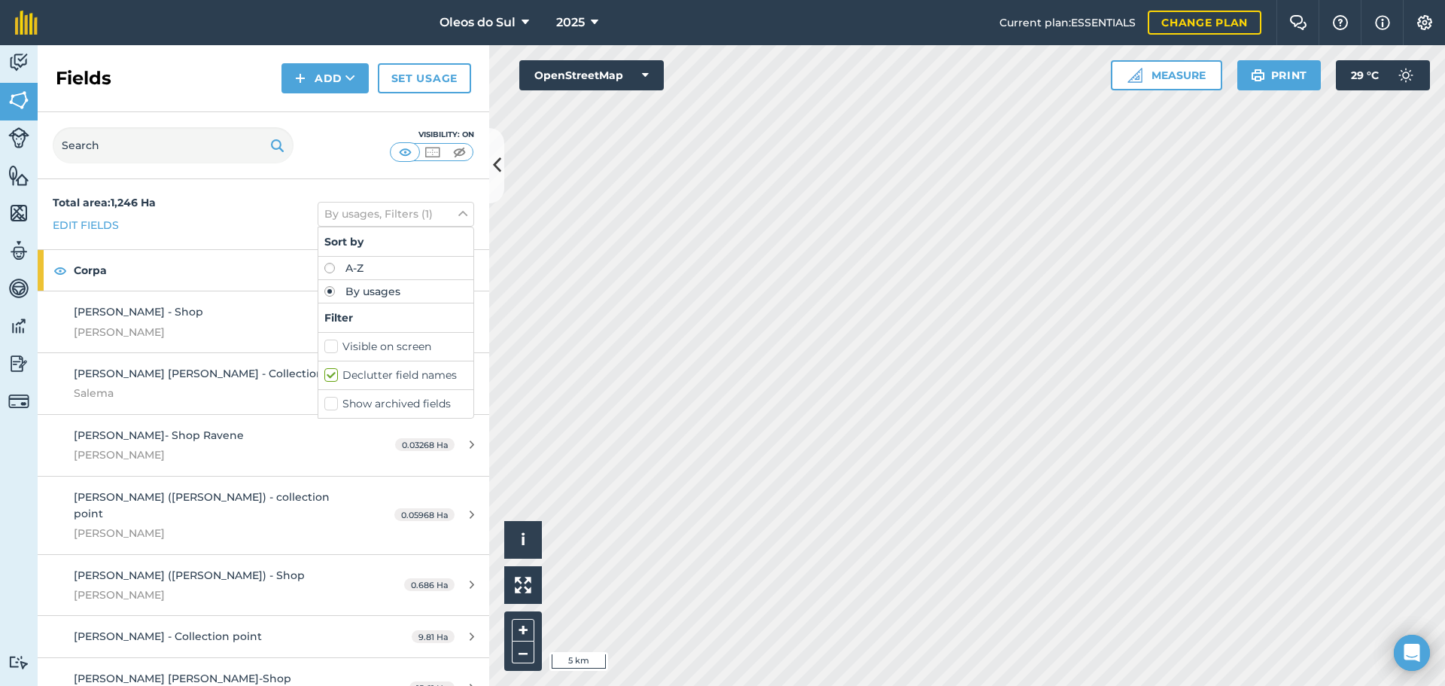
click at [324, 349] on label "Visible on screen" at bounding box center [395, 347] width 143 height 16
click at [324, 348] on input "Visible on screen" at bounding box center [329, 344] width 10 height 10
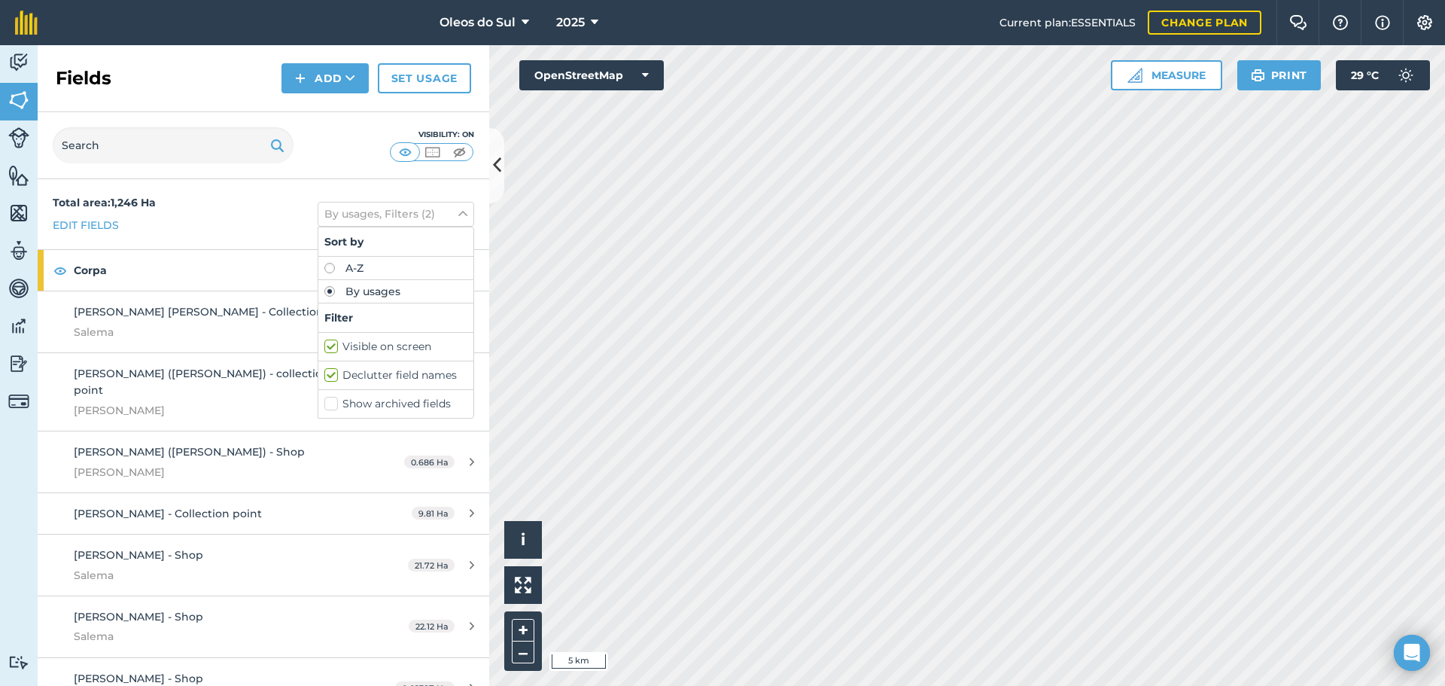
click at [324, 349] on label "Visible on screen" at bounding box center [395, 347] width 143 height 16
click at [324, 348] on input "Visible on screen" at bounding box center [329, 344] width 10 height 10
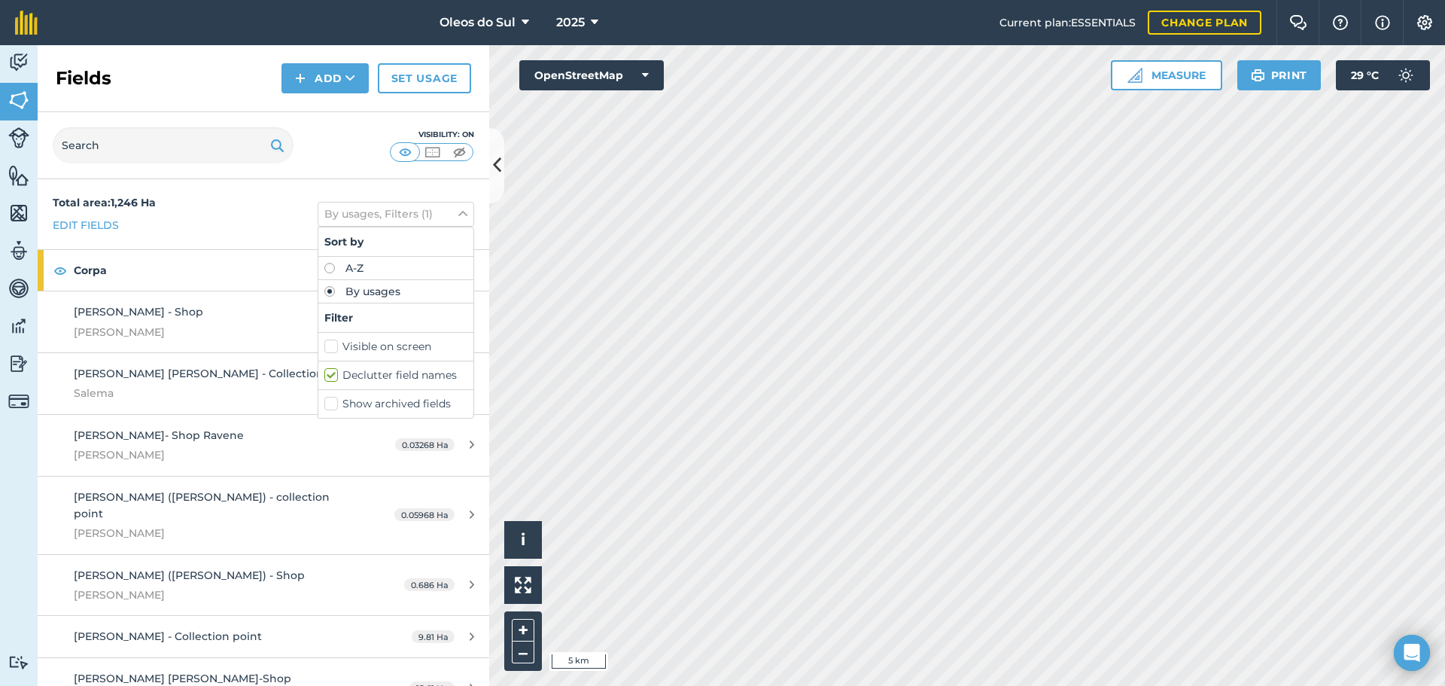
click at [324, 349] on label "Visible on screen" at bounding box center [395, 347] width 143 height 16
click at [324, 348] on input "Visible on screen" at bounding box center [329, 344] width 10 height 10
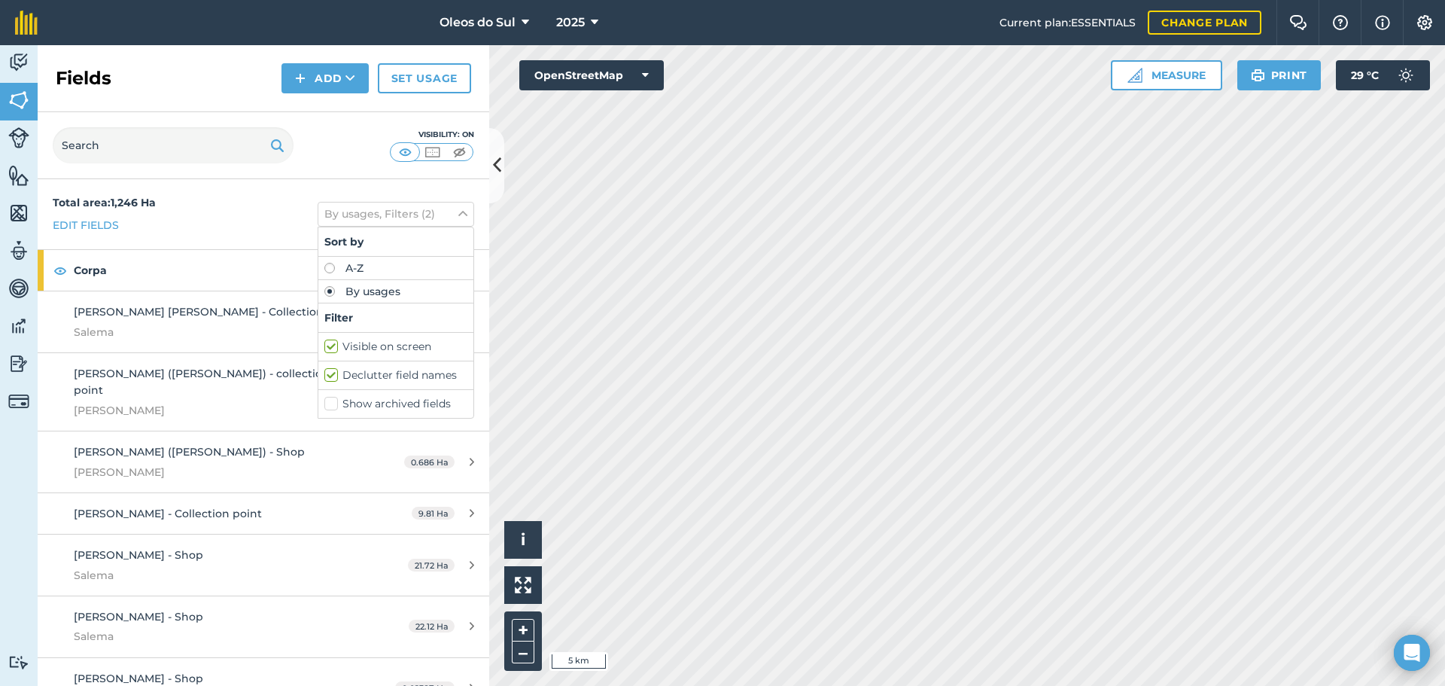
click at [324, 349] on label "Visible on screen" at bounding box center [395, 347] width 143 height 16
click at [324, 348] on input "Visible on screen" at bounding box center [329, 344] width 10 height 10
checkbox input "false"
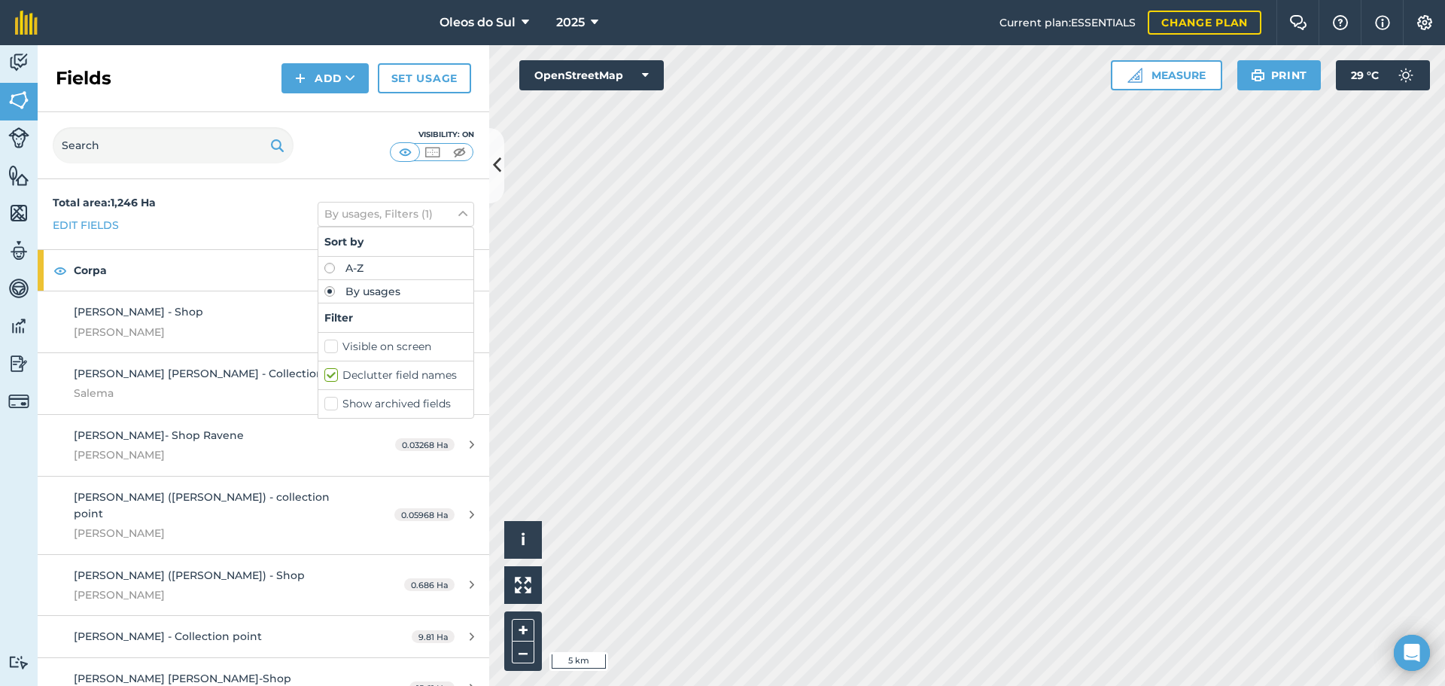
click at [324, 402] on label "Show archived fields" at bounding box center [395, 404] width 143 height 16
click at [324, 402] on input "Show archived fields" at bounding box center [329, 401] width 10 height 10
checkbox input "true"
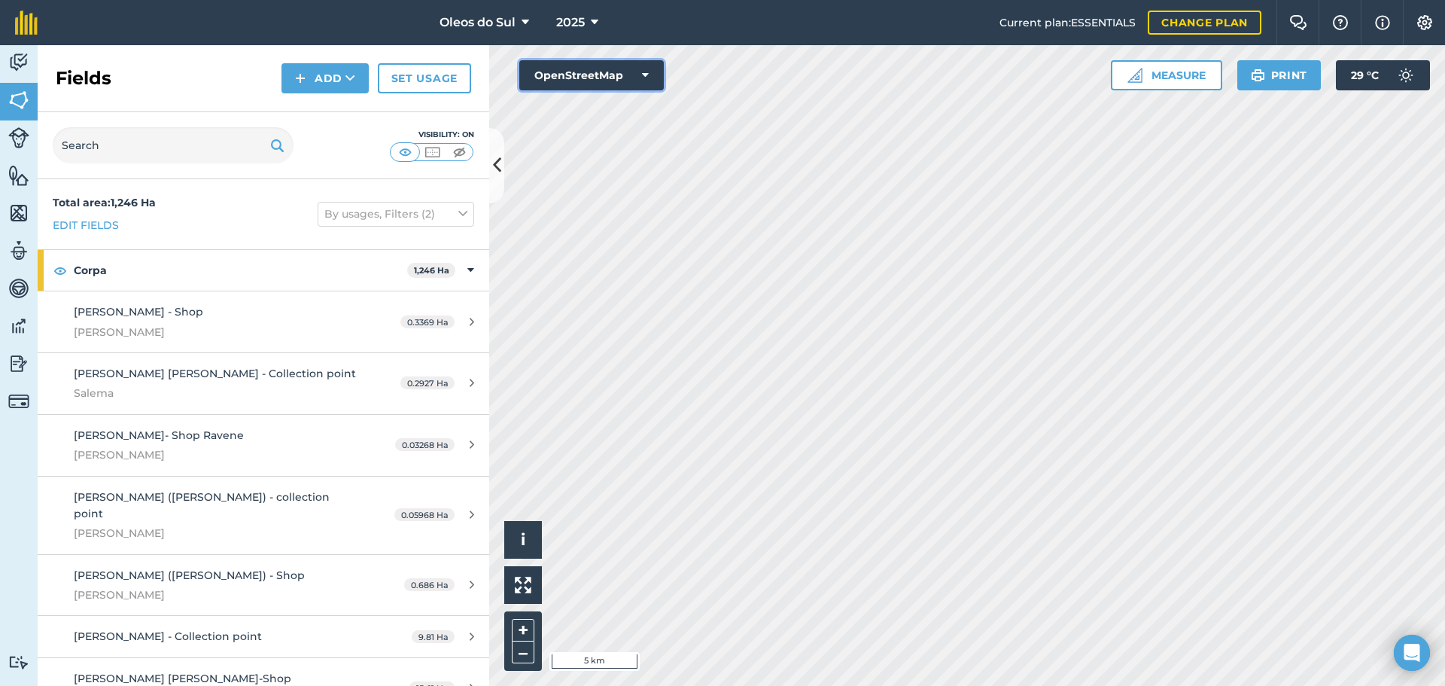
click at [642, 71] on button "OpenStreetMap" at bounding box center [591, 75] width 144 height 30
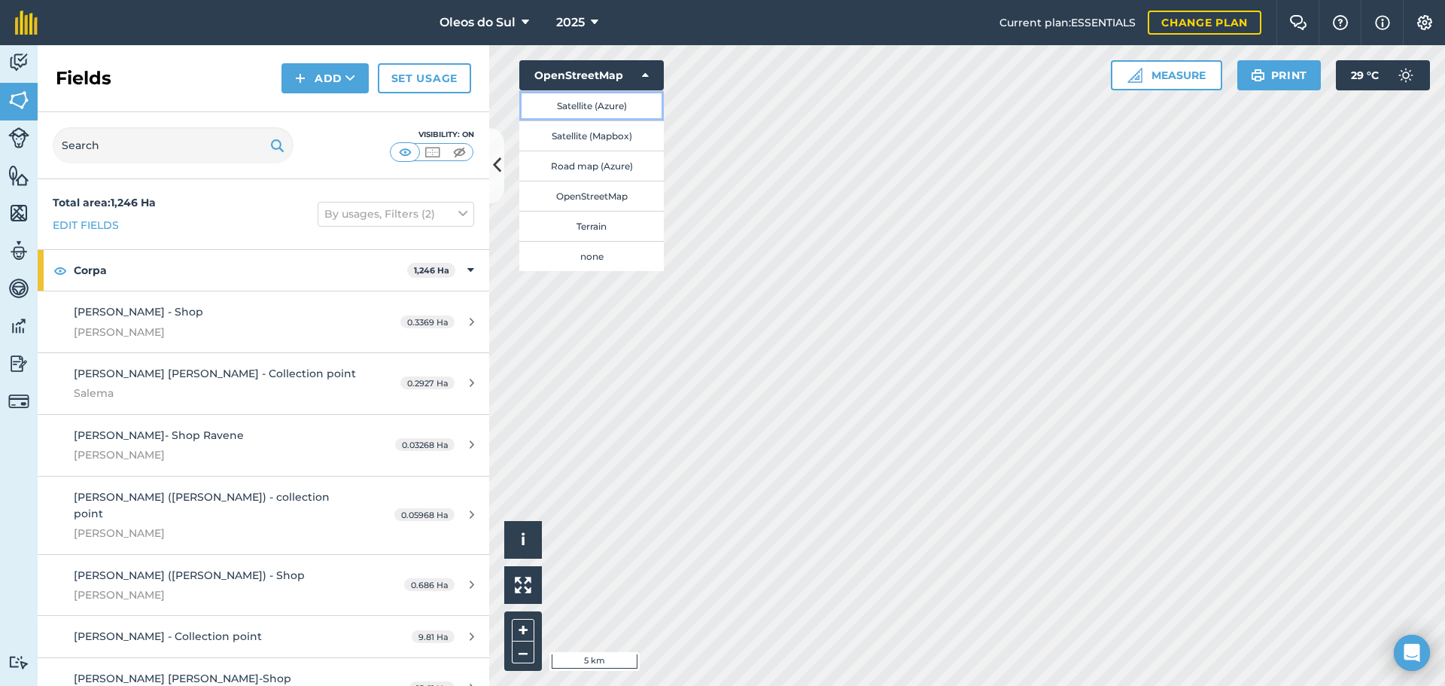
click at [617, 109] on button "Satellite (Azure)" at bounding box center [591, 105] width 144 height 30
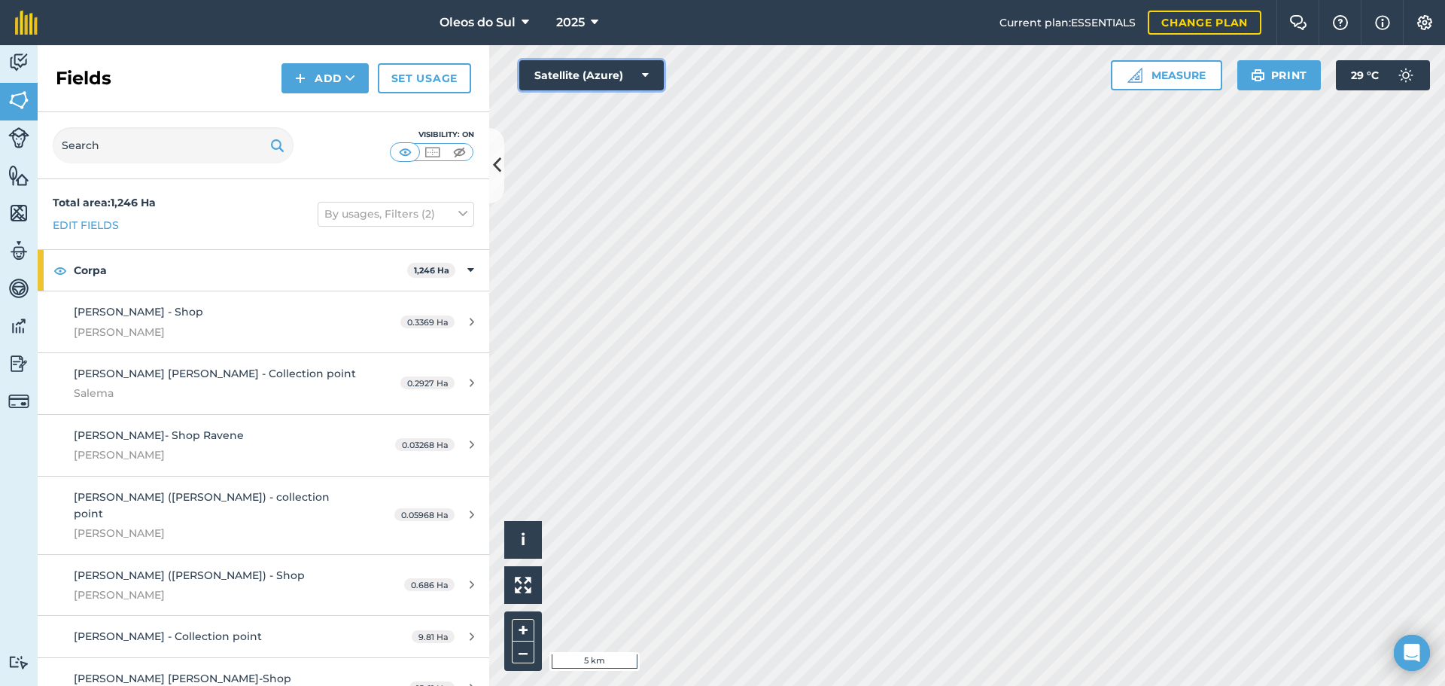
click at [631, 79] on button "Satellite (Azure)" at bounding box center [591, 75] width 144 height 30
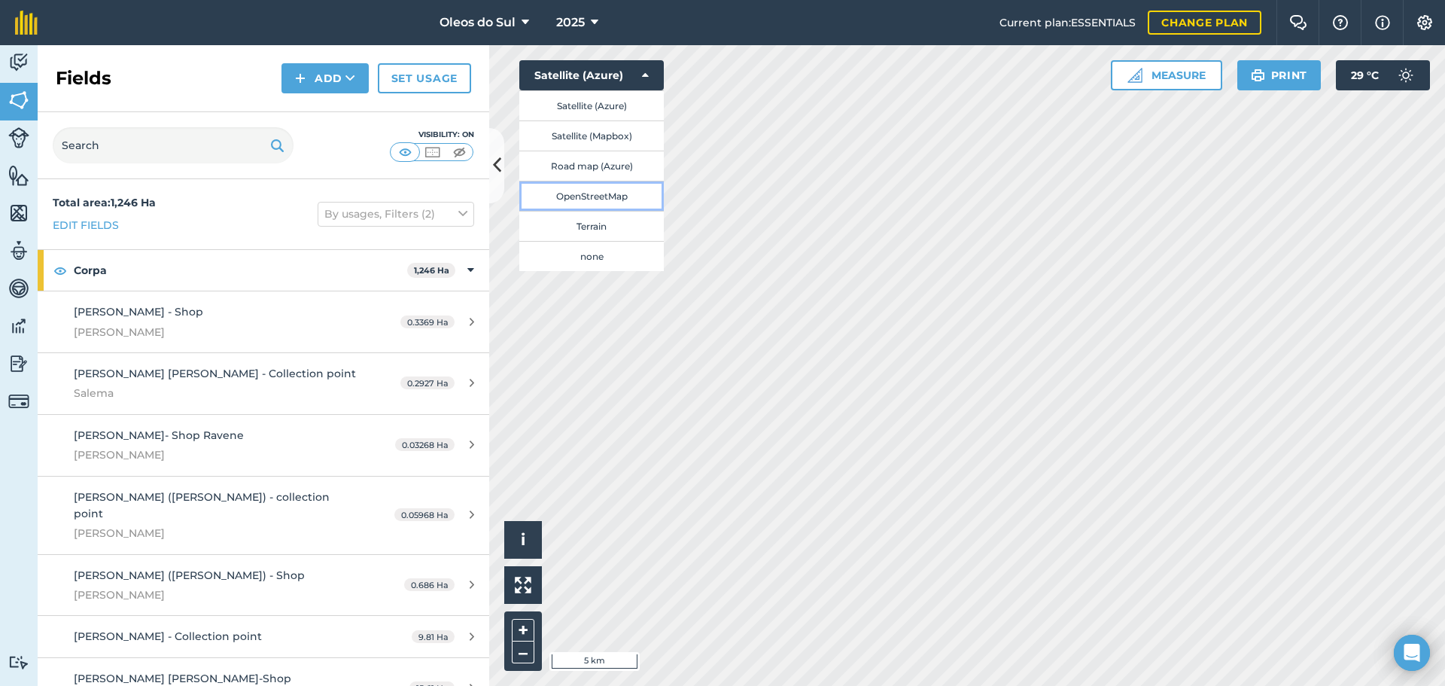
click at [613, 194] on button "OpenStreetMap" at bounding box center [591, 196] width 144 height 30
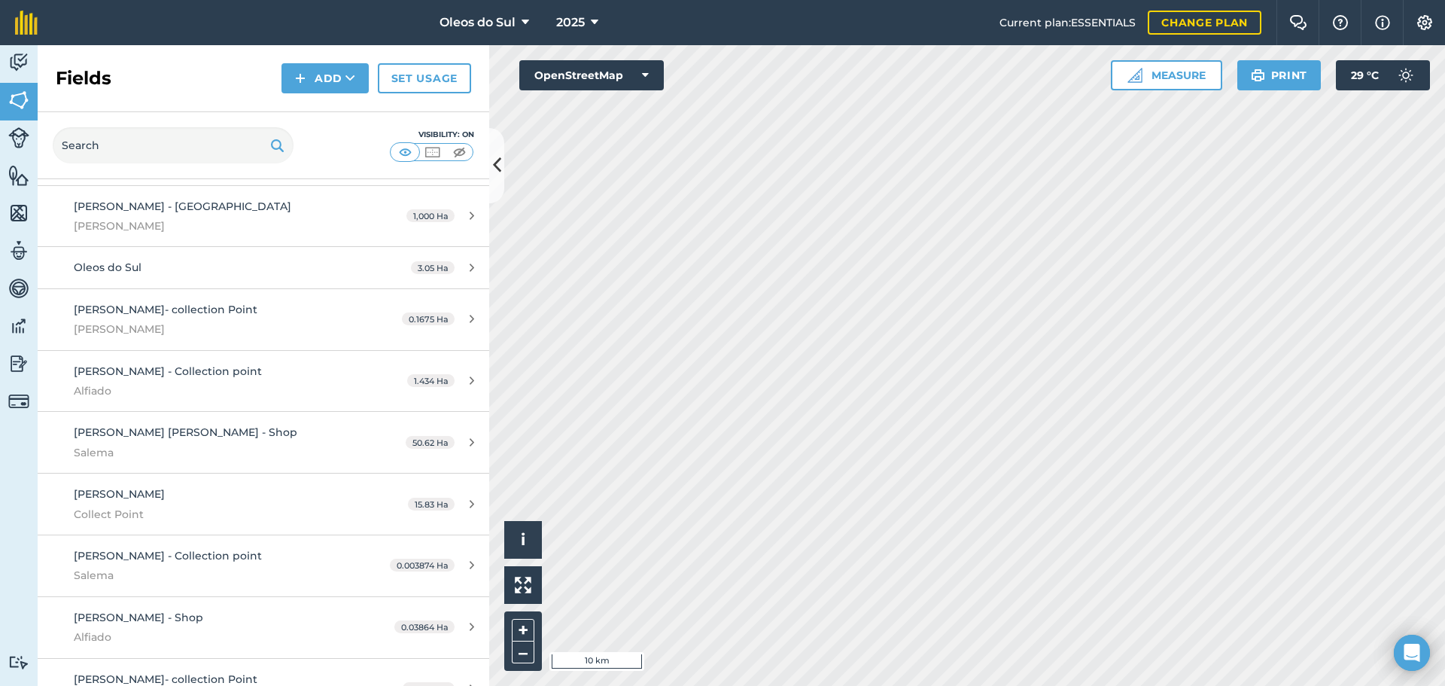
scroll to position [2250, 0]
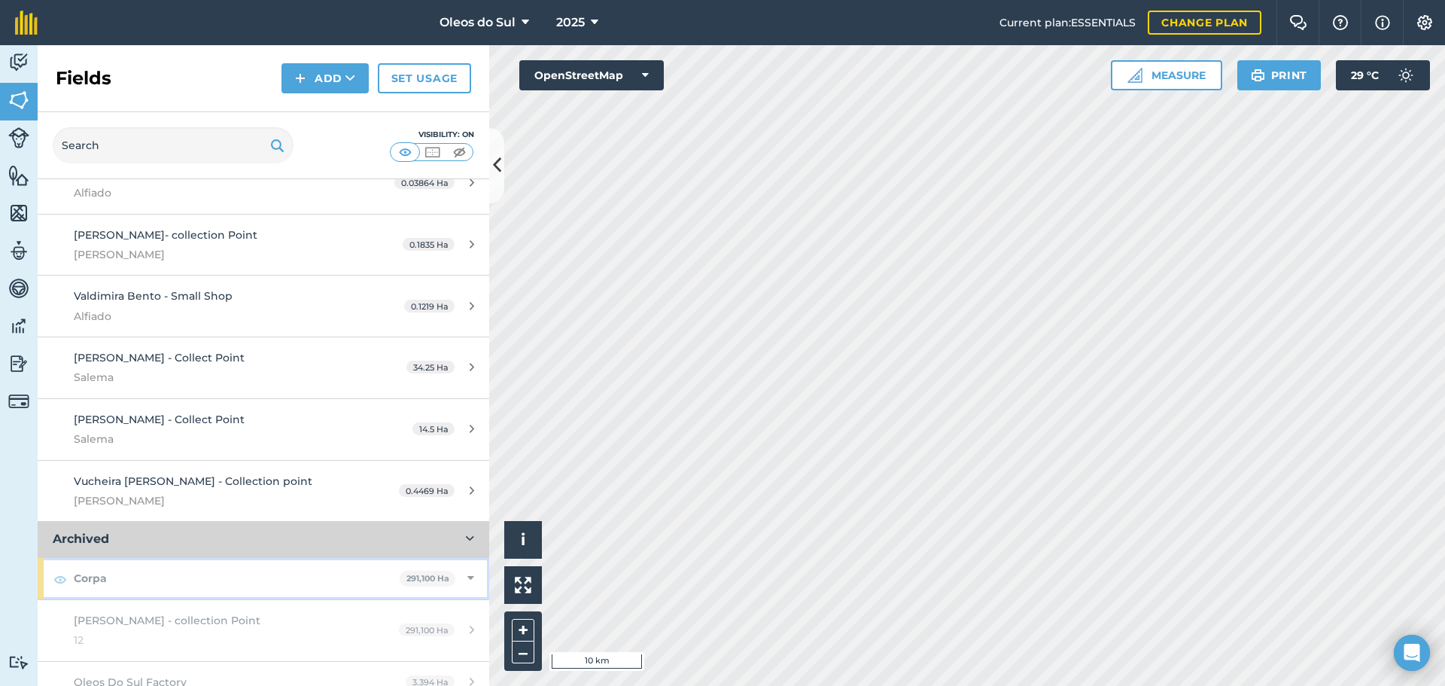
click at [467, 570] on icon at bounding box center [470, 578] width 7 height 17
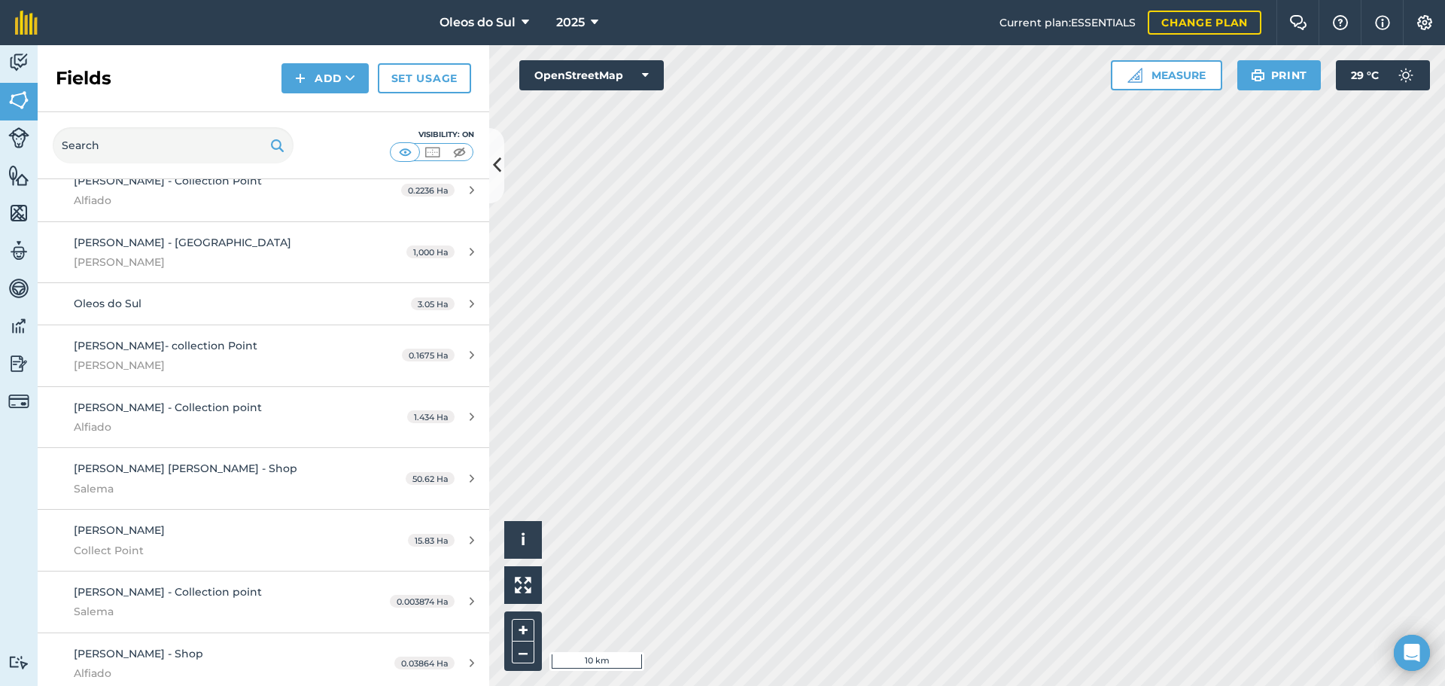
scroll to position [2146, 0]
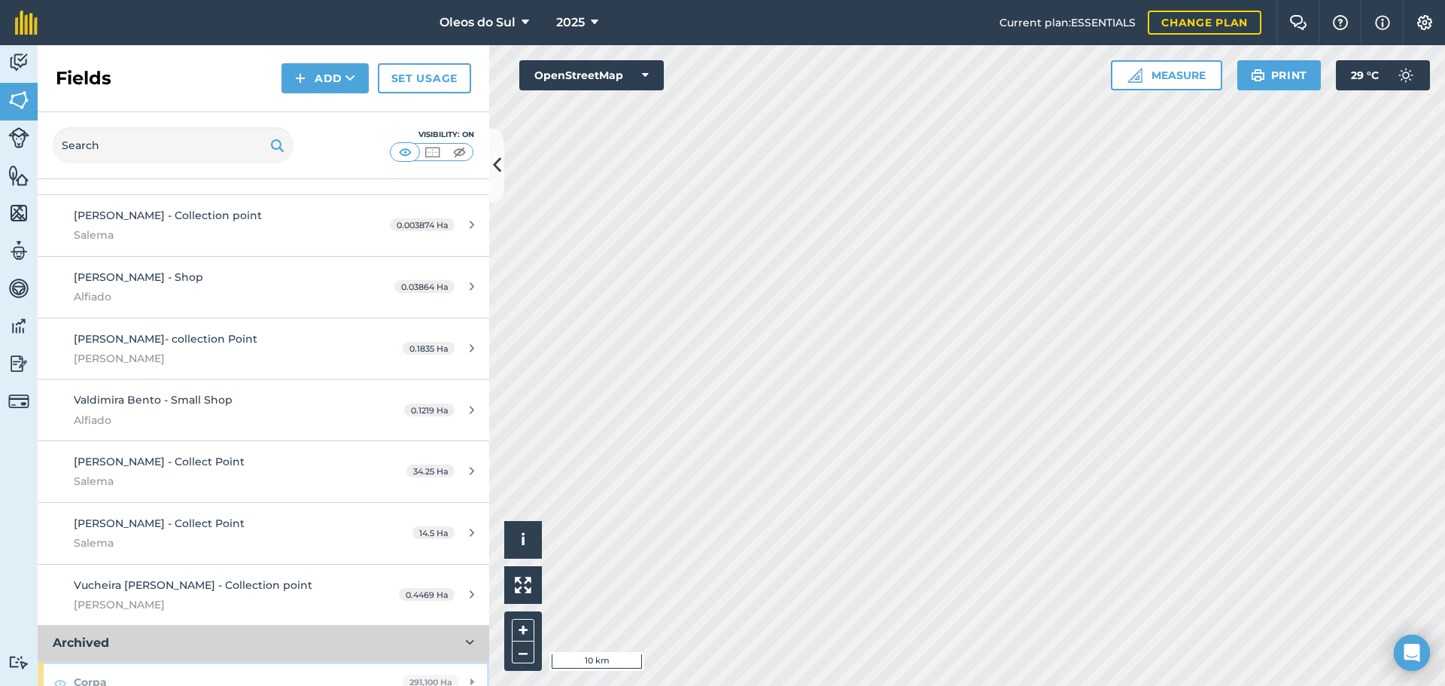
click at [470, 674] on icon at bounding box center [472, 682] width 4 height 17
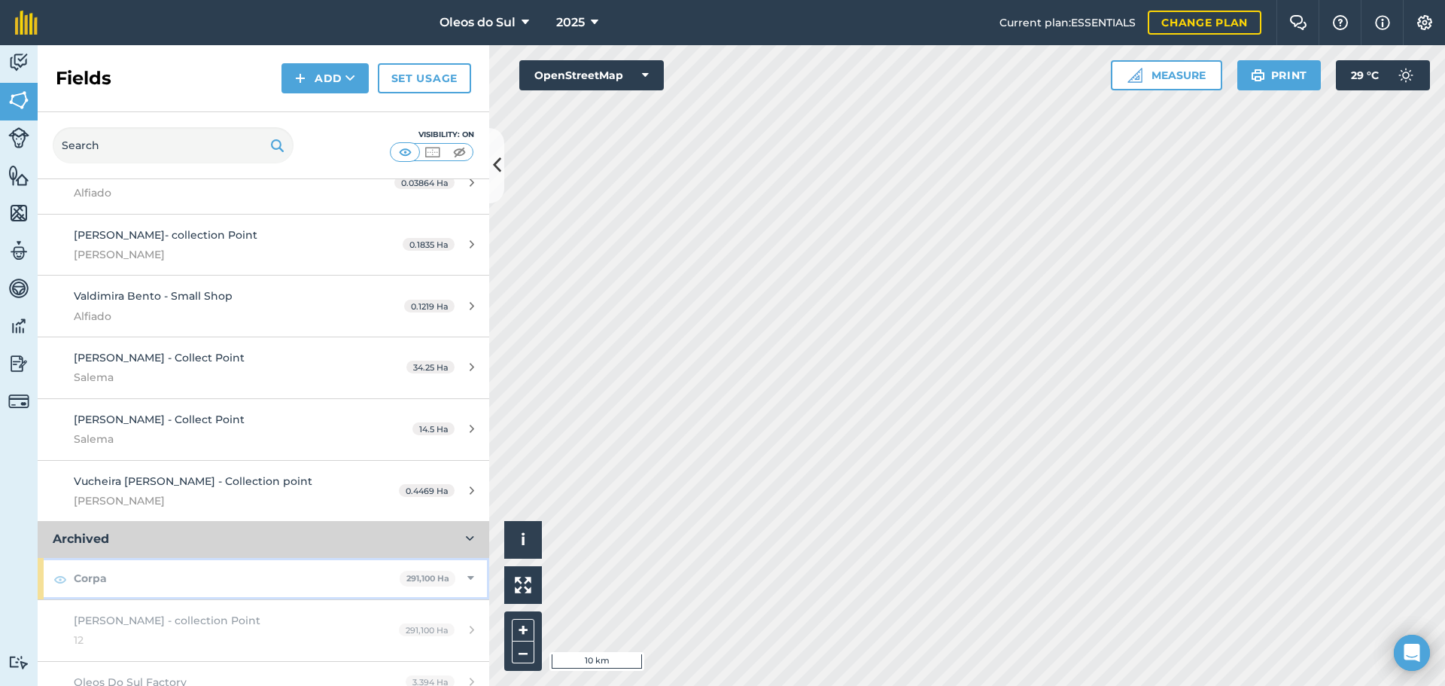
click at [162, 558] on strong "Corpa" at bounding box center [237, 578] width 326 height 41
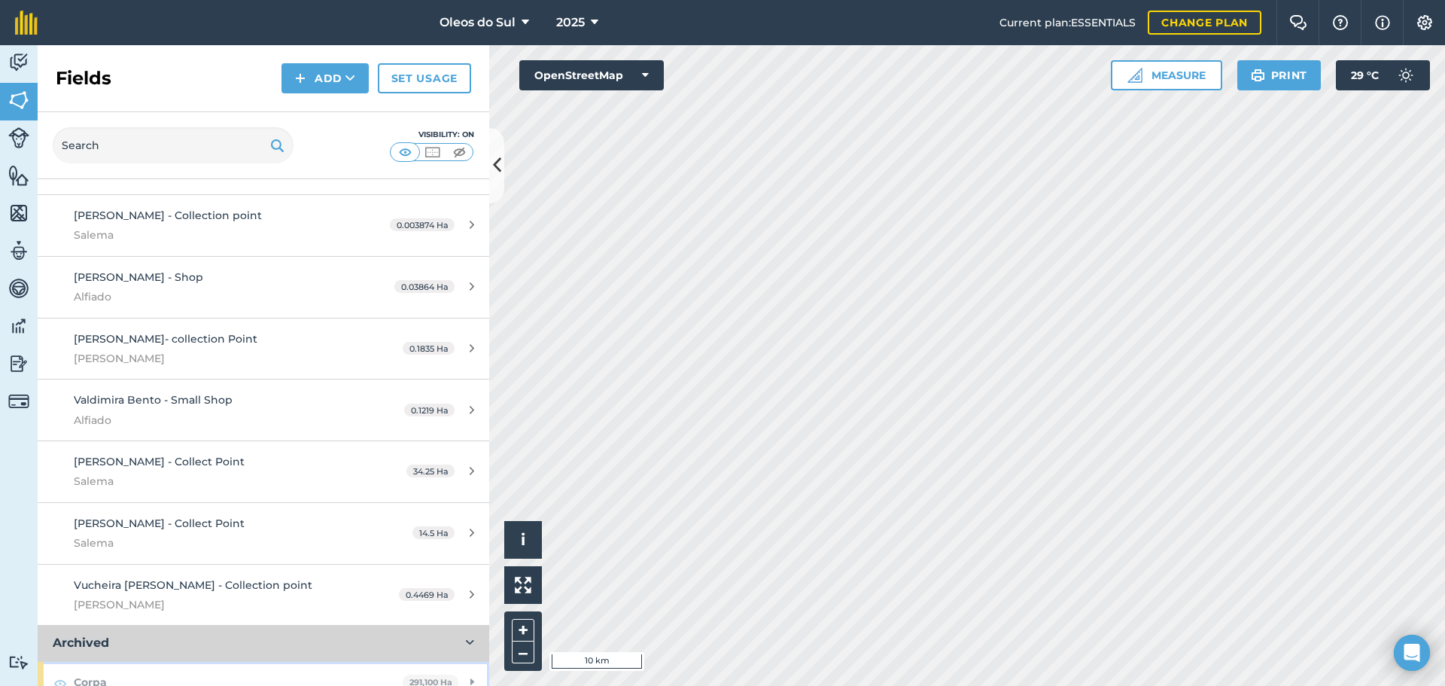
click at [470, 674] on icon at bounding box center [472, 682] width 4 height 17
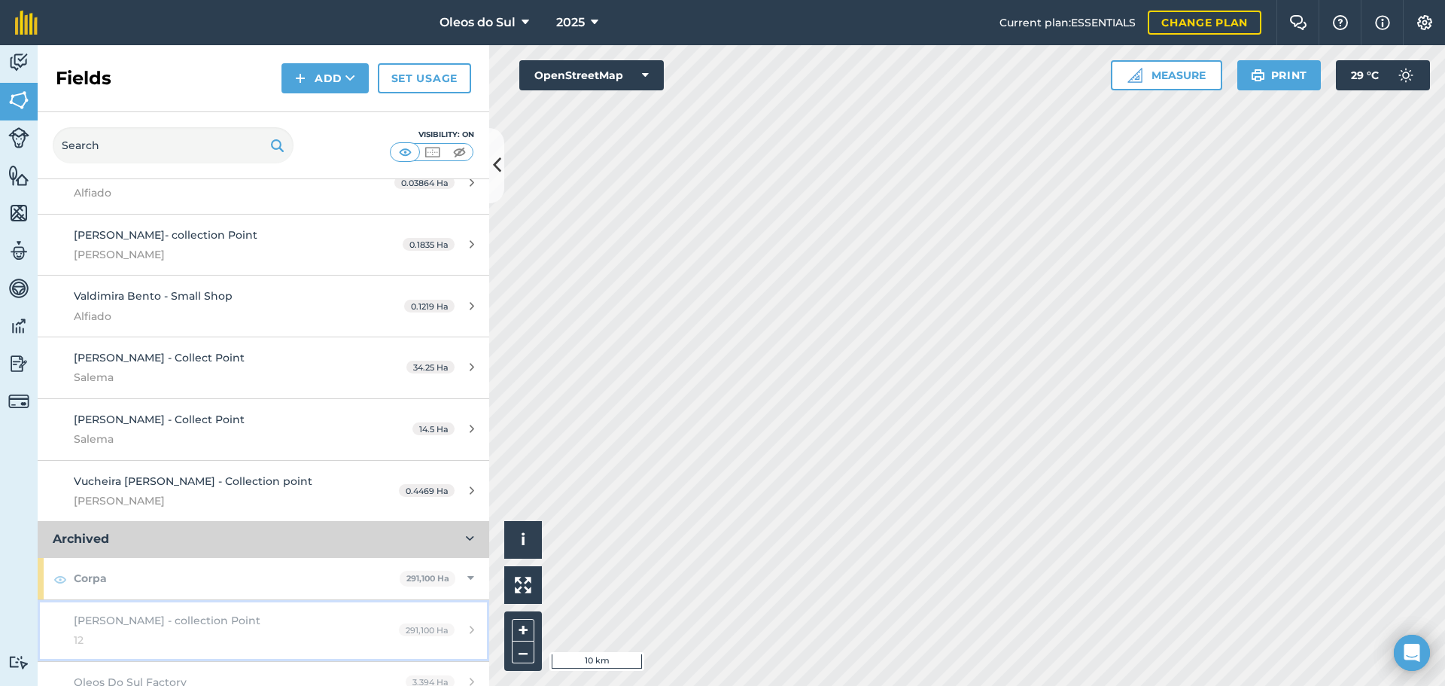
click at [344, 612] on div "[PERSON_NAME] - collection Point 12" at bounding box center [215, 630] width 283 height 37
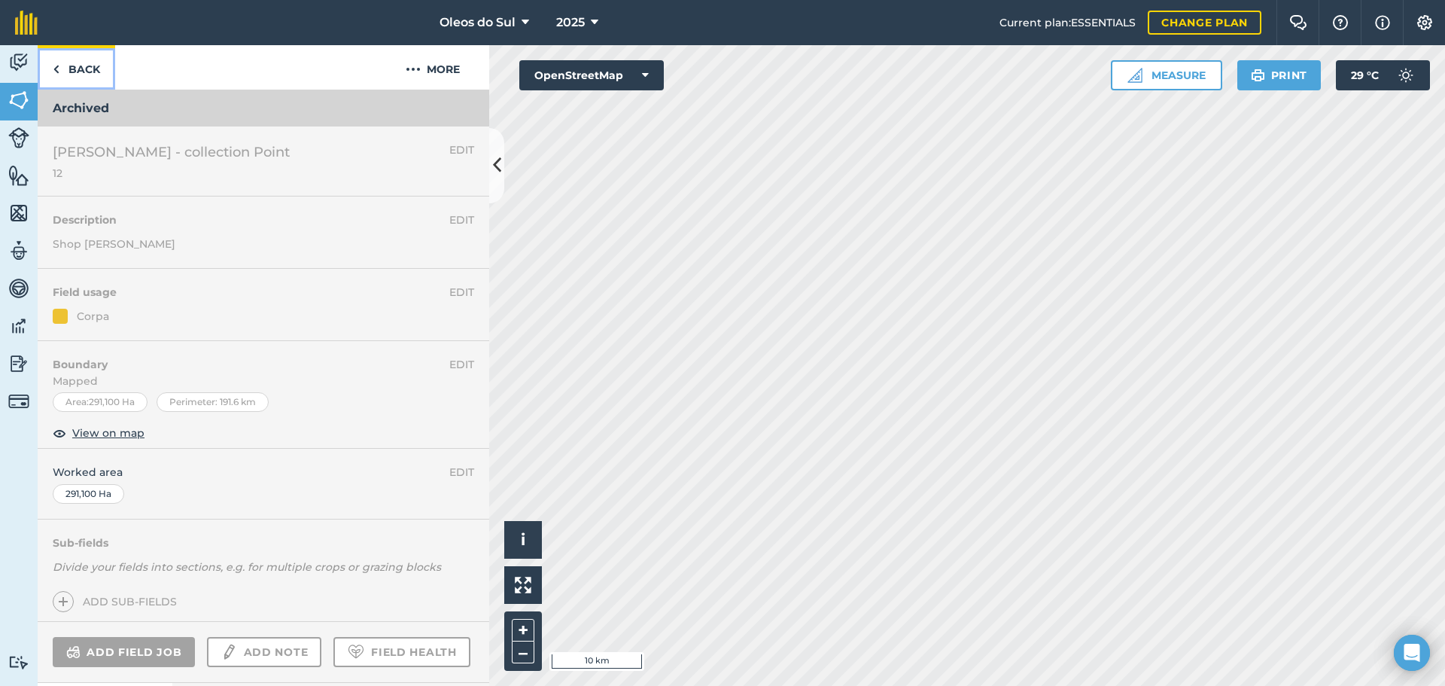
click at [62, 67] on link "Back" at bounding box center [77, 67] width 78 height 44
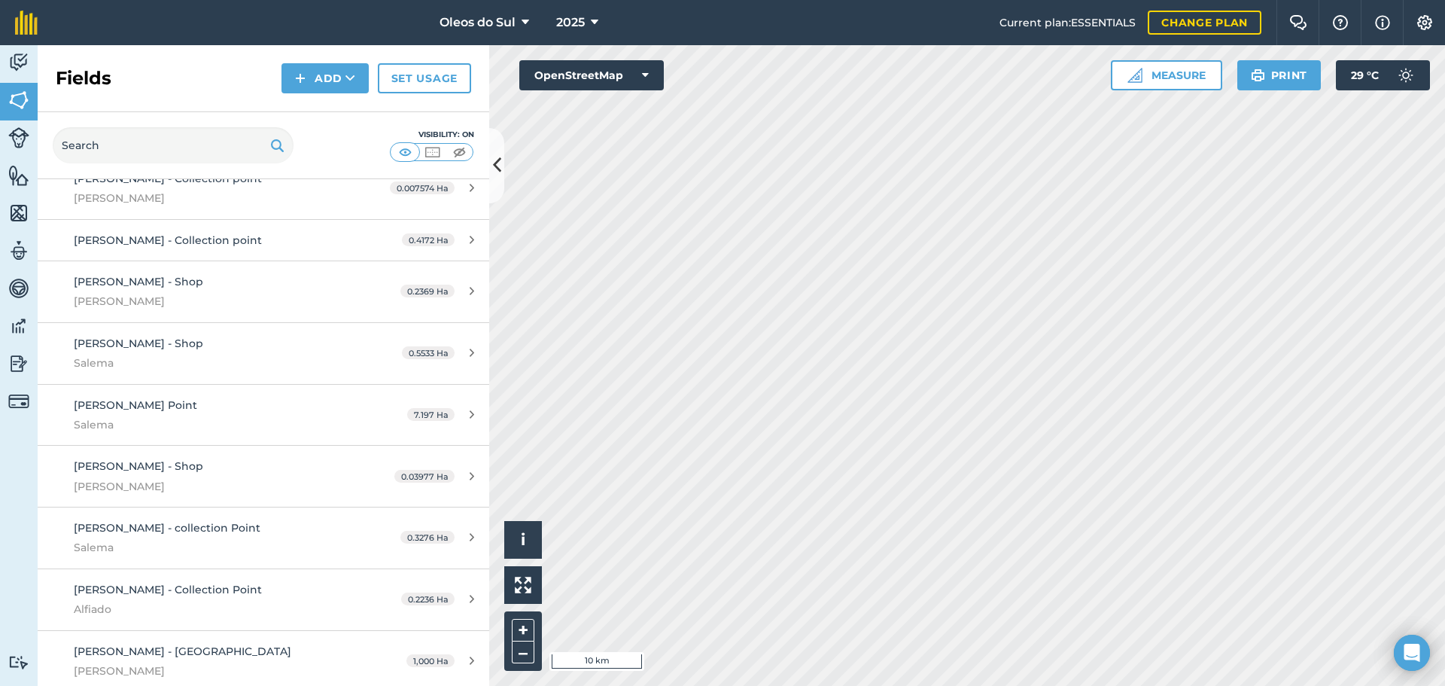
scroll to position [2250, 0]
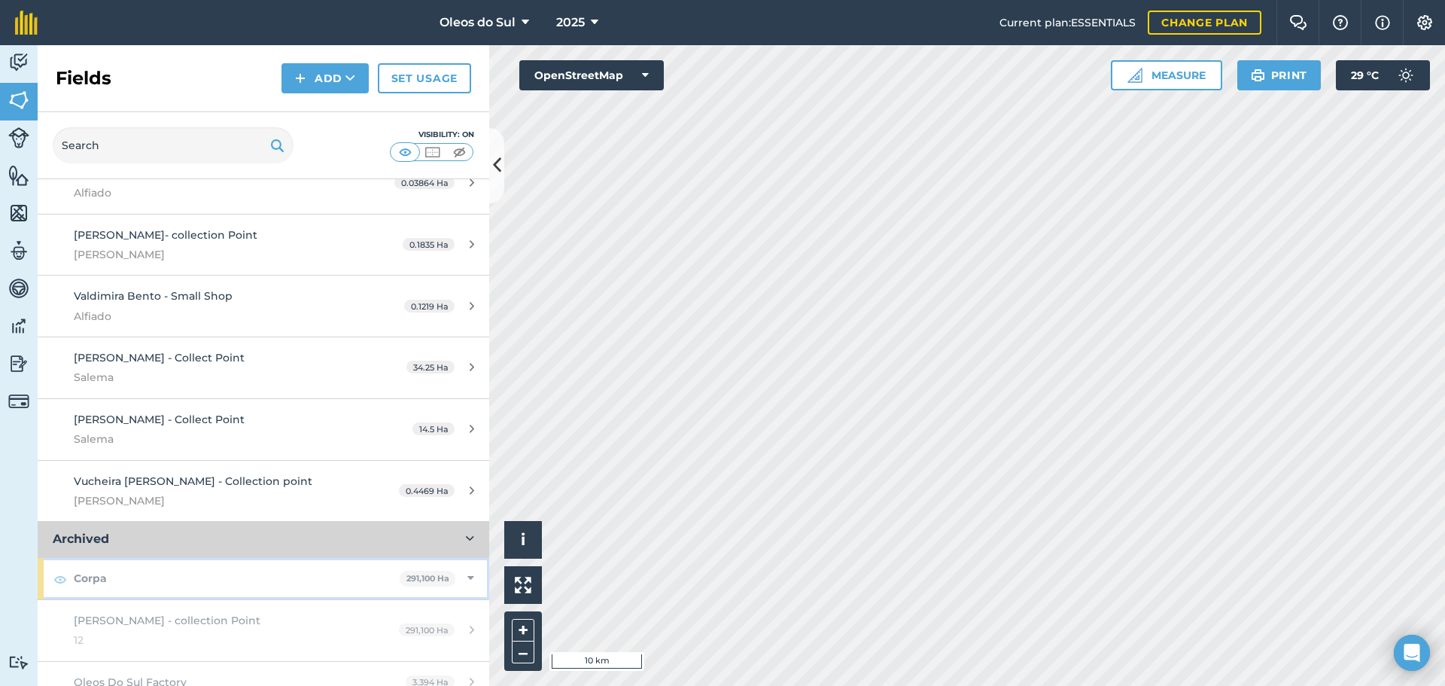
click at [280, 558] on strong "Corpa" at bounding box center [237, 578] width 326 height 41
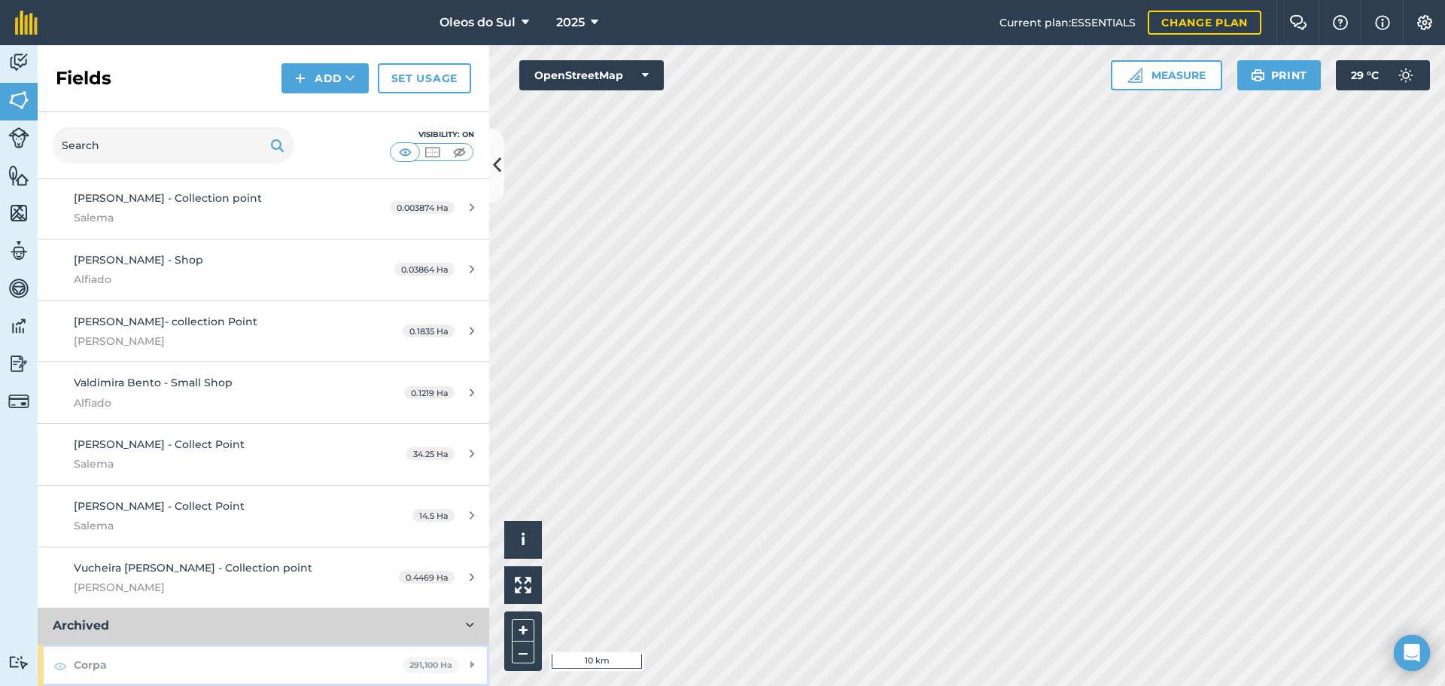
scroll to position [2146, 0]
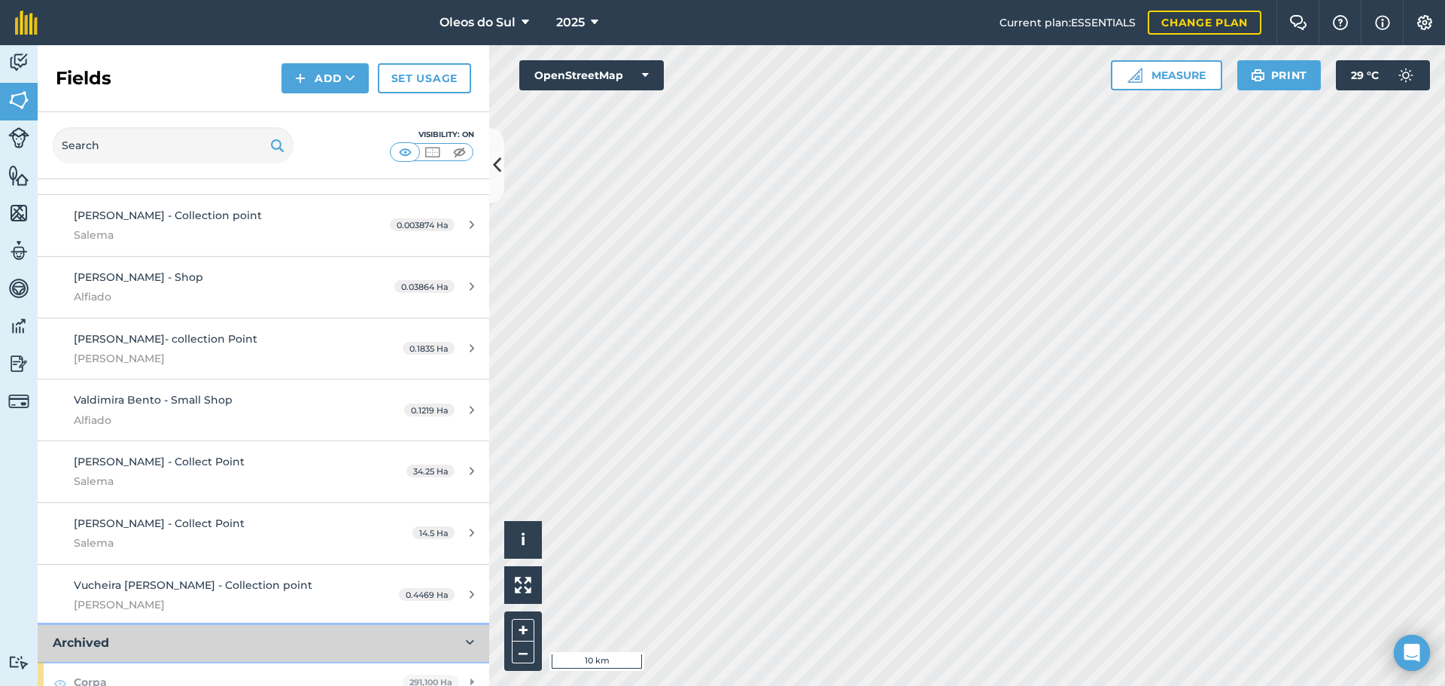
click at [466, 637] on icon at bounding box center [470, 643] width 8 height 12
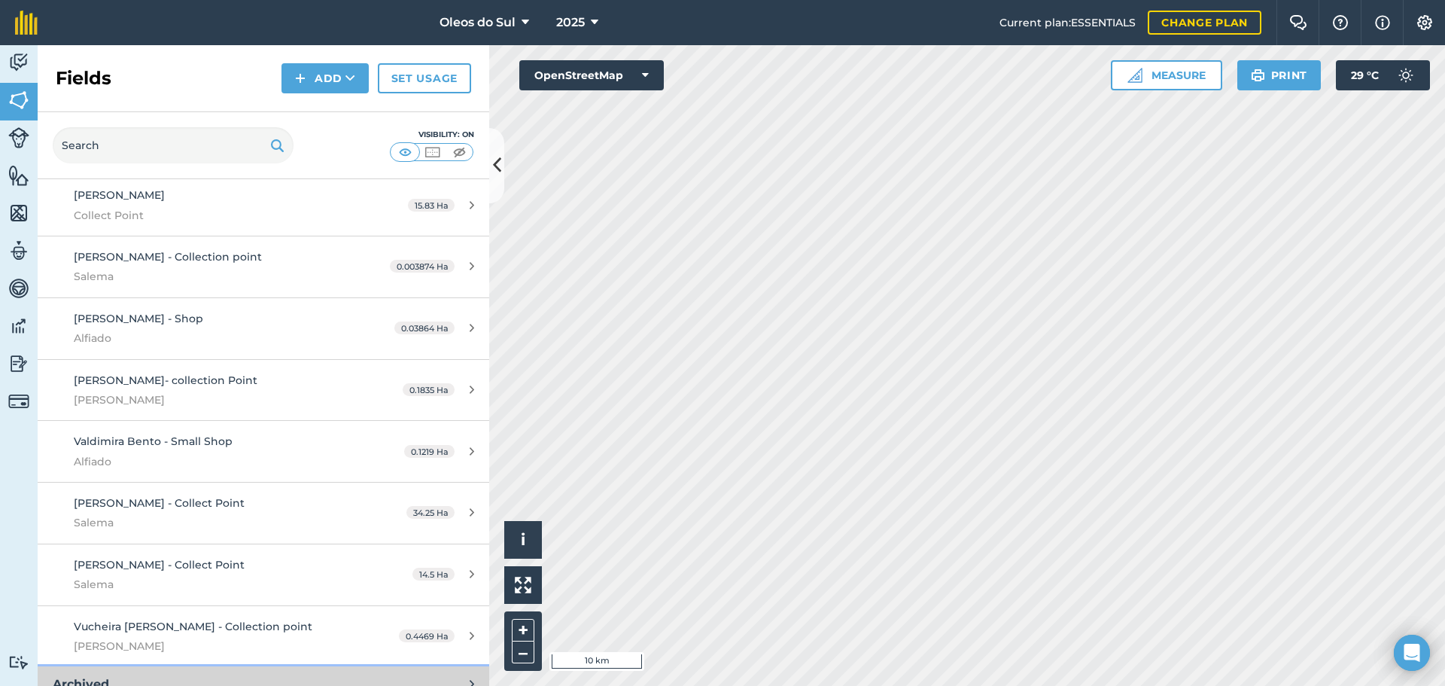
click at [456, 666] on button "Archived" at bounding box center [264, 684] width 452 height 36
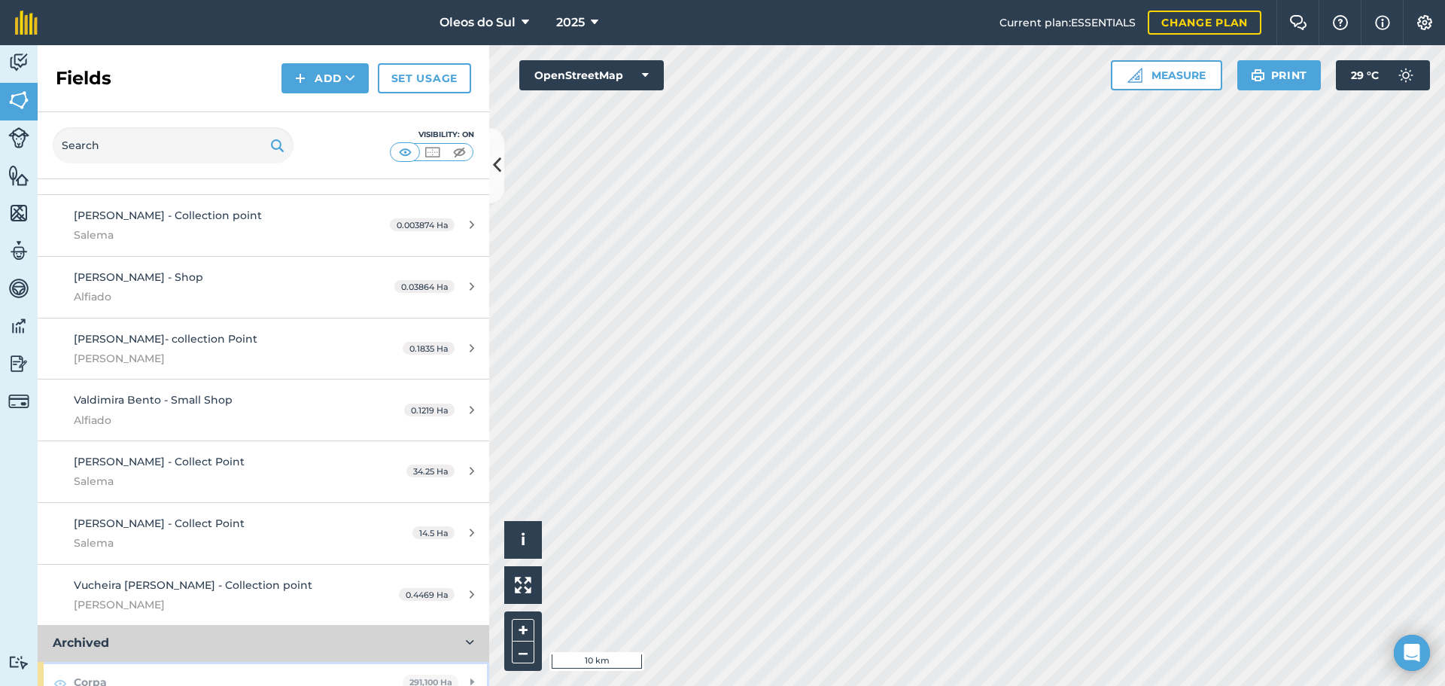
click at [458, 664] on div "Corpa 291,100 Ha" at bounding box center [264, 682] width 452 height 41
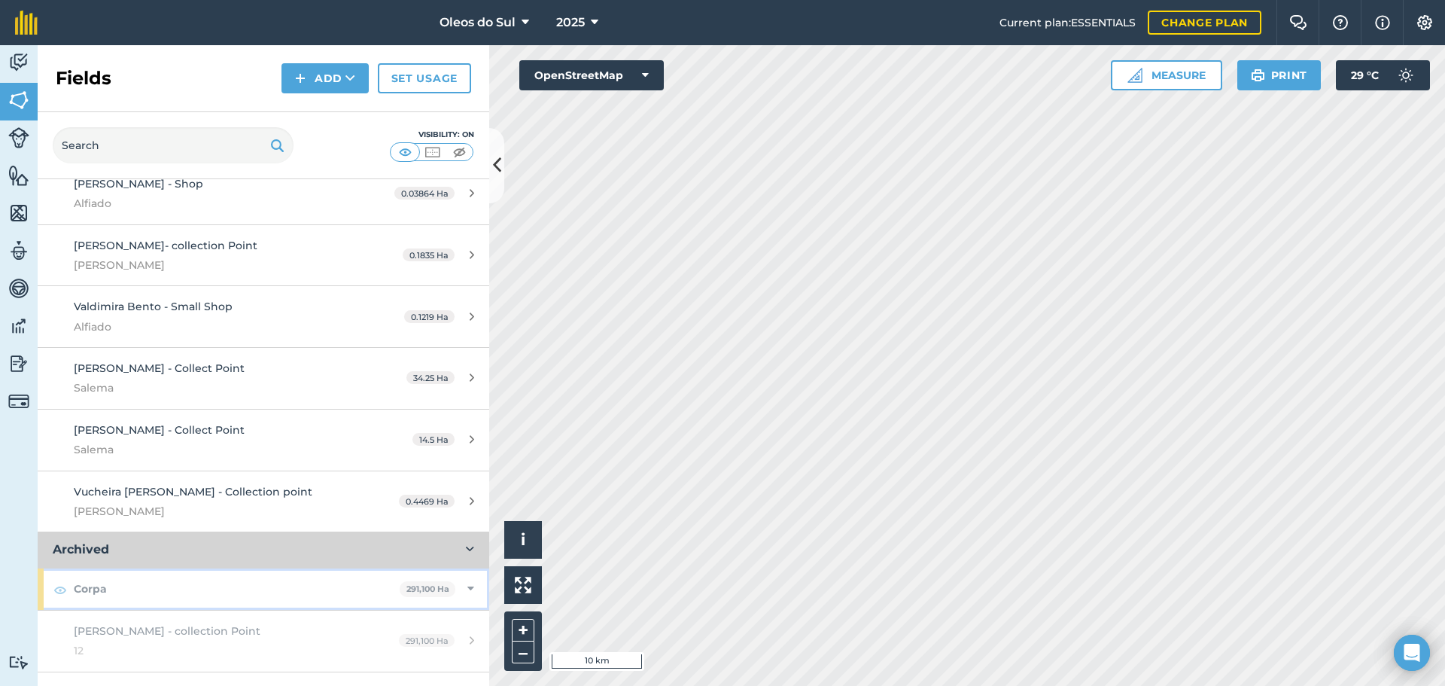
scroll to position [2250, 0]
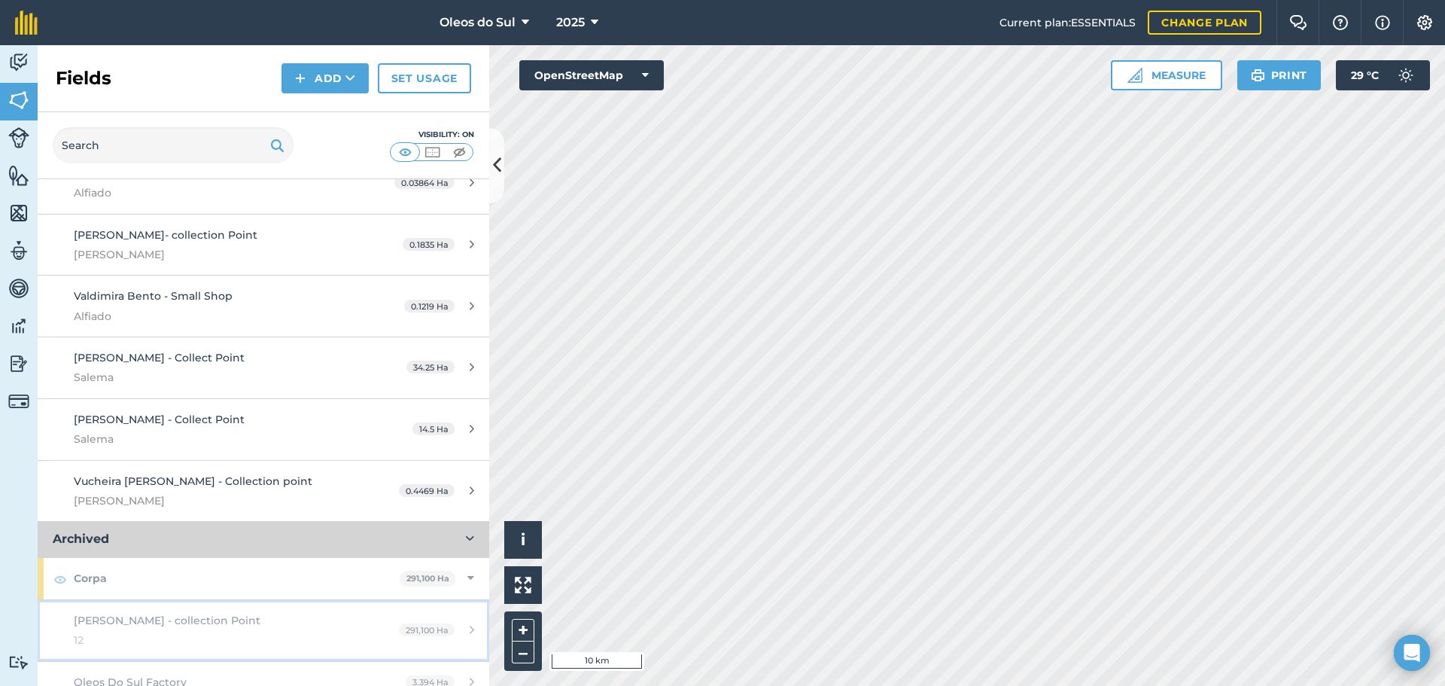
click at [318, 612] on div "[PERSON_NAME] - collection Point 12" at bounding box center [215, 630] width 283 height 37
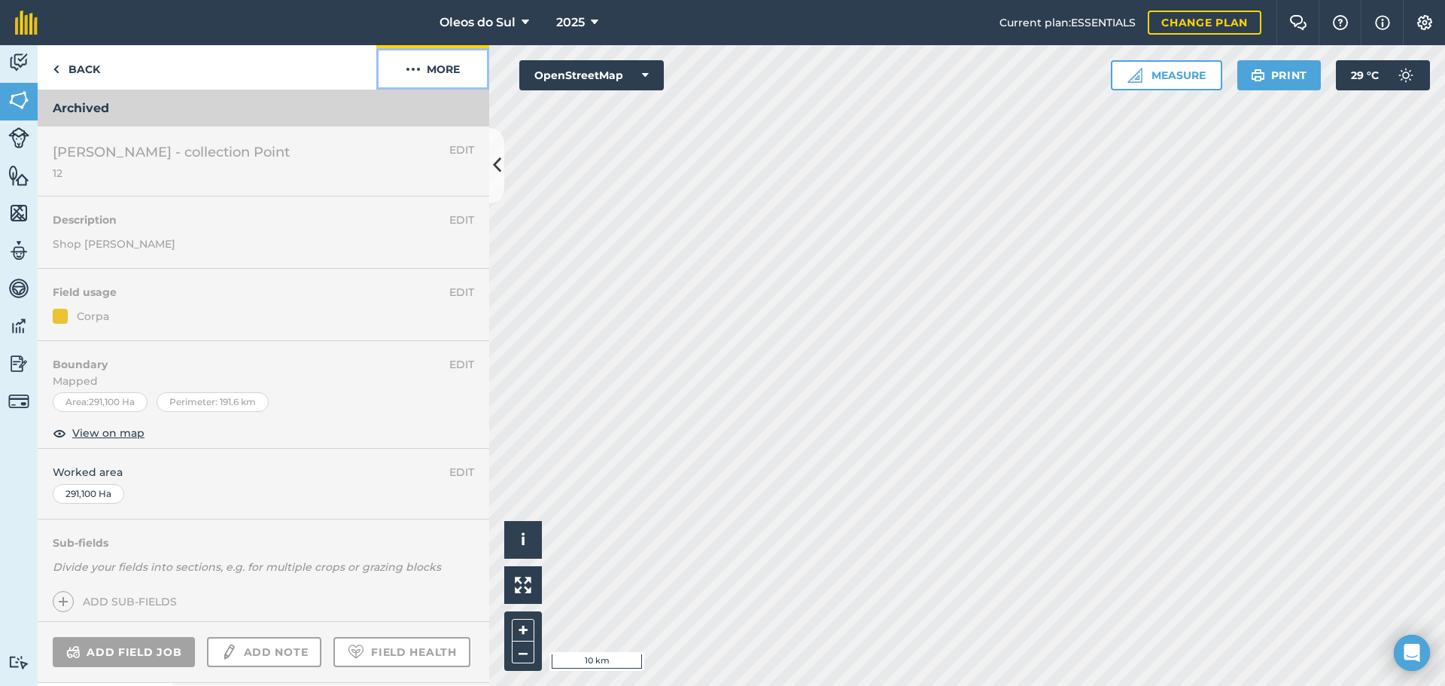
click at [412, 68] on img at bounding box center [413, 69] width 15 height 18
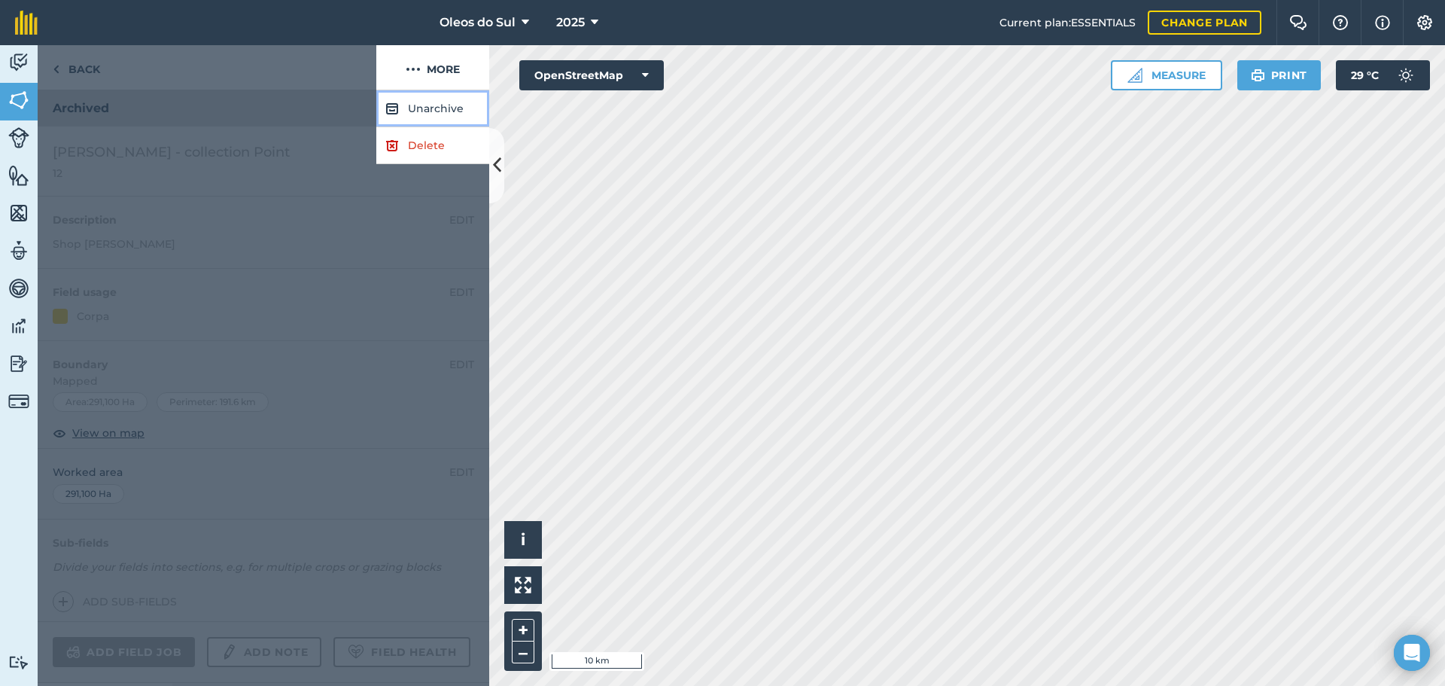
click at [429, 111] on button "Unarchive" at bounding box center [432, 108] width 113 height 37
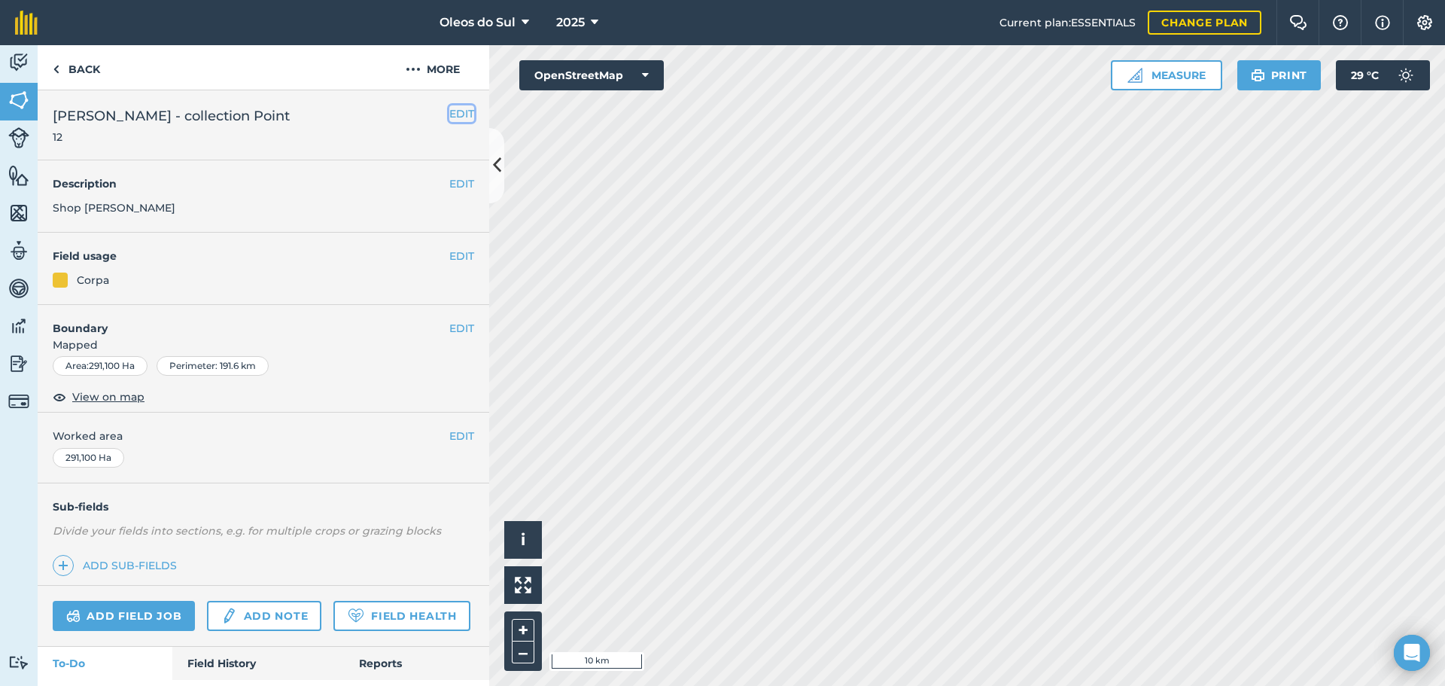
click at [449, 111] on button "EDIT" at bounding box center [461, 113] width 25 height 17
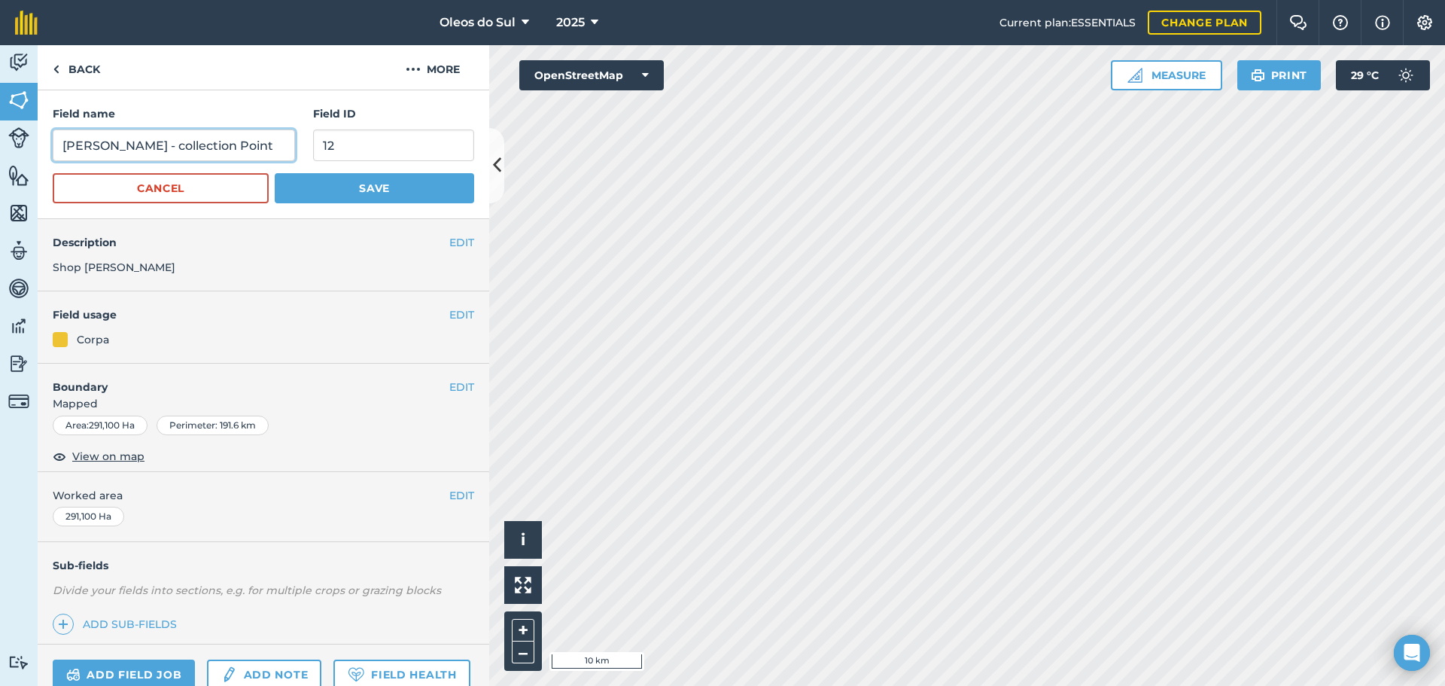
drag, startPoint x: 196, startPoint y: 140, endPoint x: 68, endPoint y: 127, distance: 128.6
click at [68, 127] on div "Field name [PERSON_NAME] - collection Point" at bounding box center [174, 133] width 242 height 56
type input "C"
type input "Primary Collection Area"
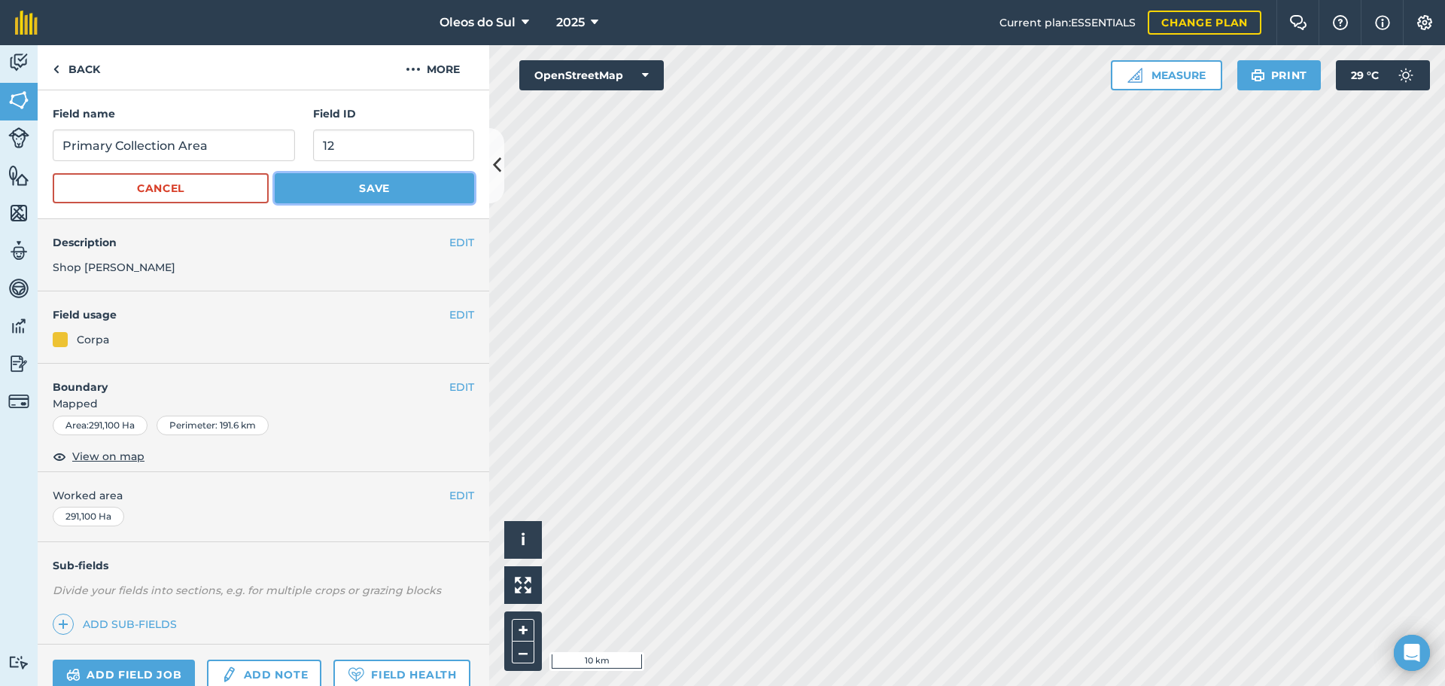
click at [378, 191] on button "Save" at bounding box center [374, 188] width 199 height 30
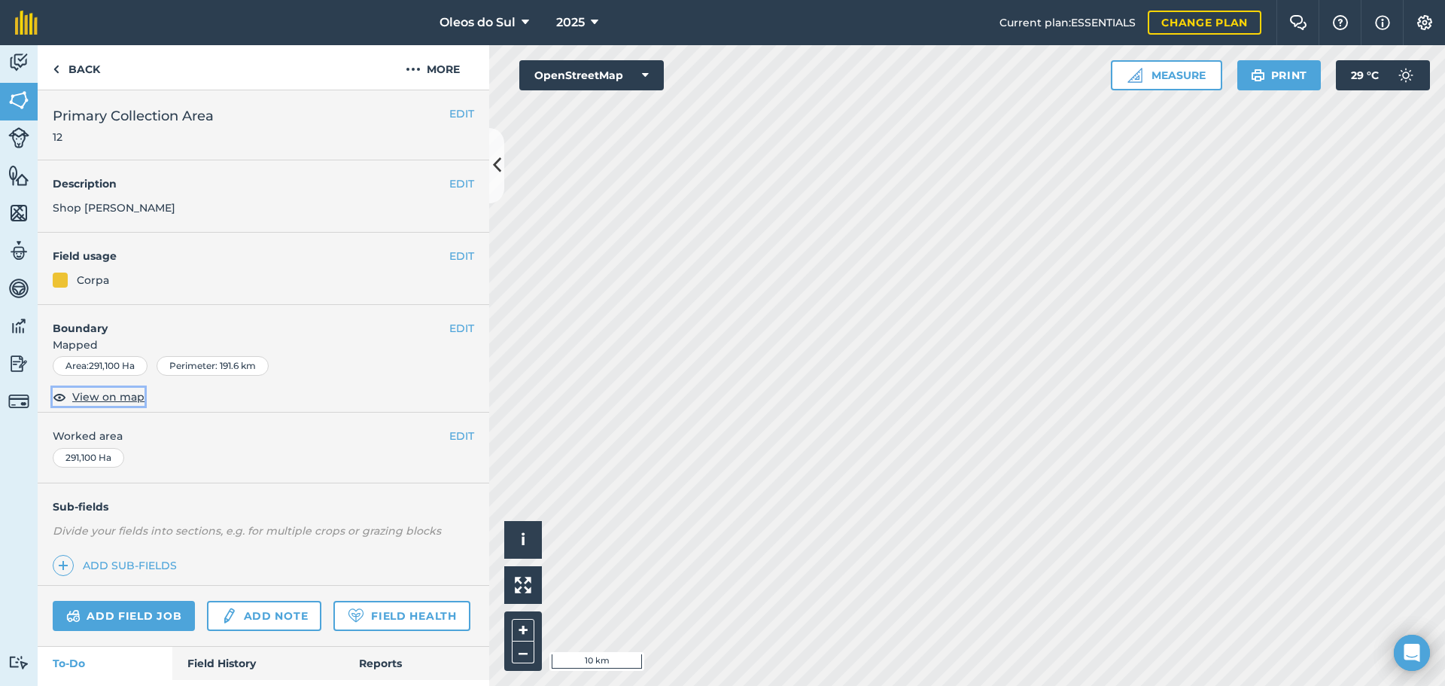
click at [99, 397] on span "View on map" at bounding box center [108, 396] width 72 height 17
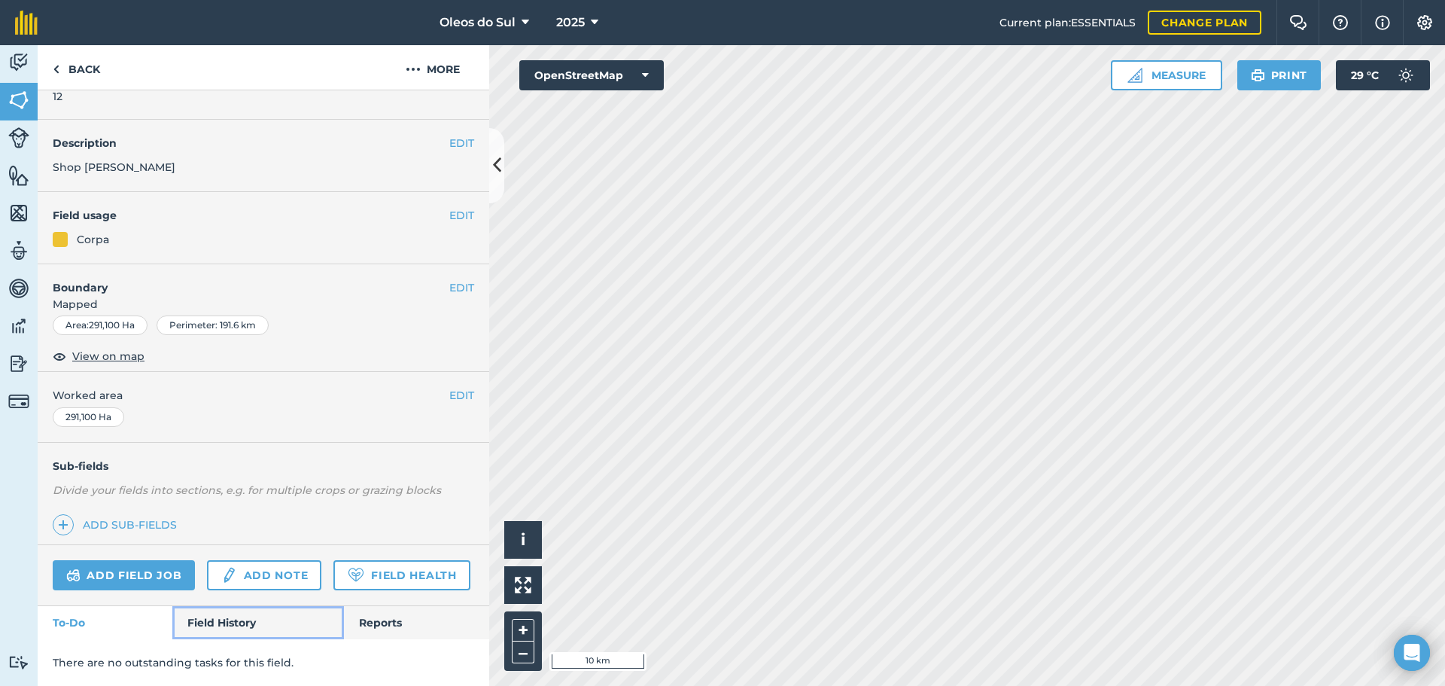
click at [215, 612] on link "Field History" at bounding box center [257, 622] width 171 height 33
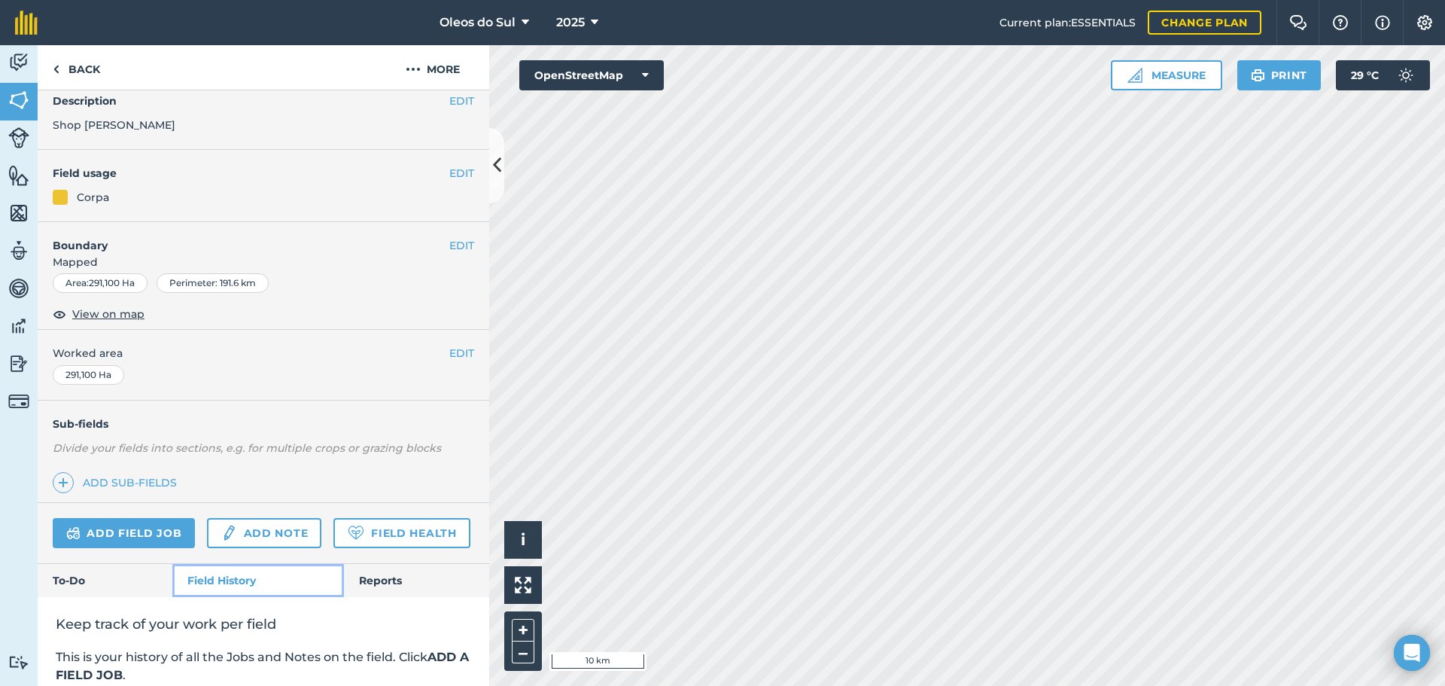
scroll to position [303, 0]
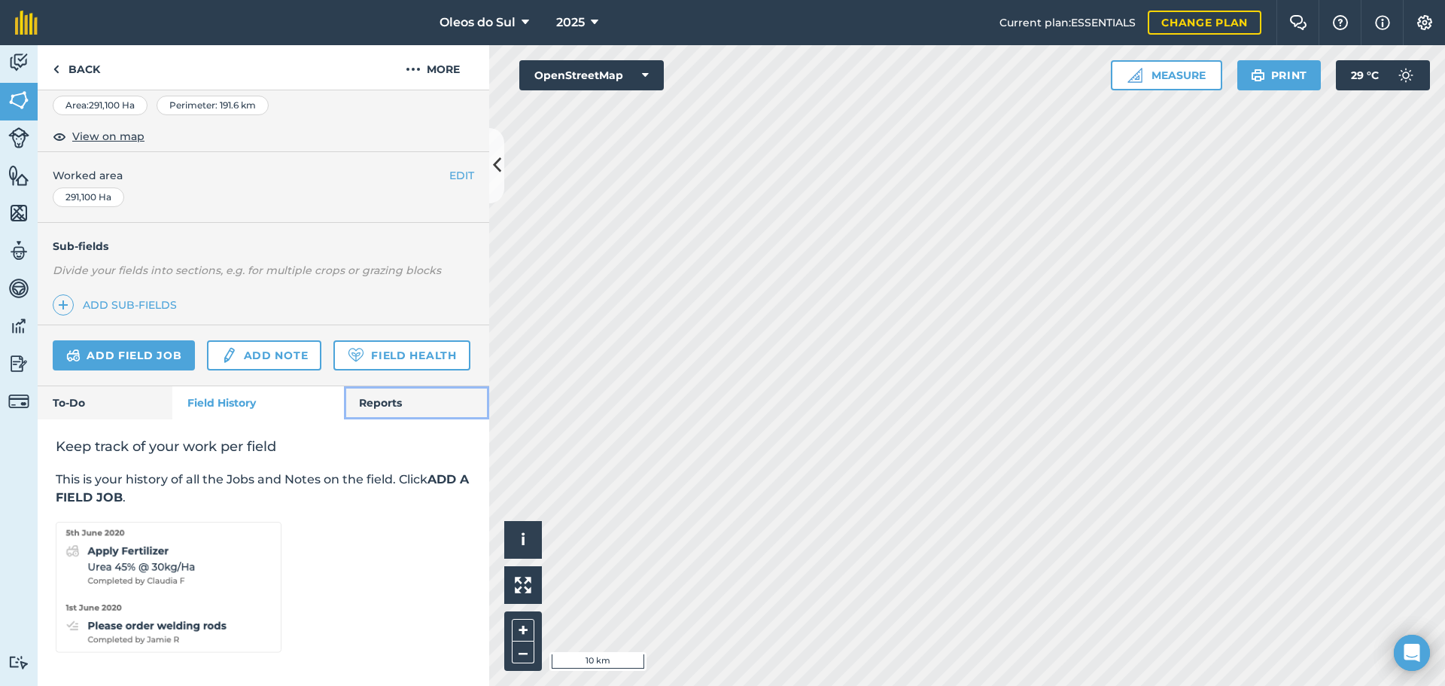
click at [354, 393] on link "Reports" at bounding box center [416, 402] width 145 height 33
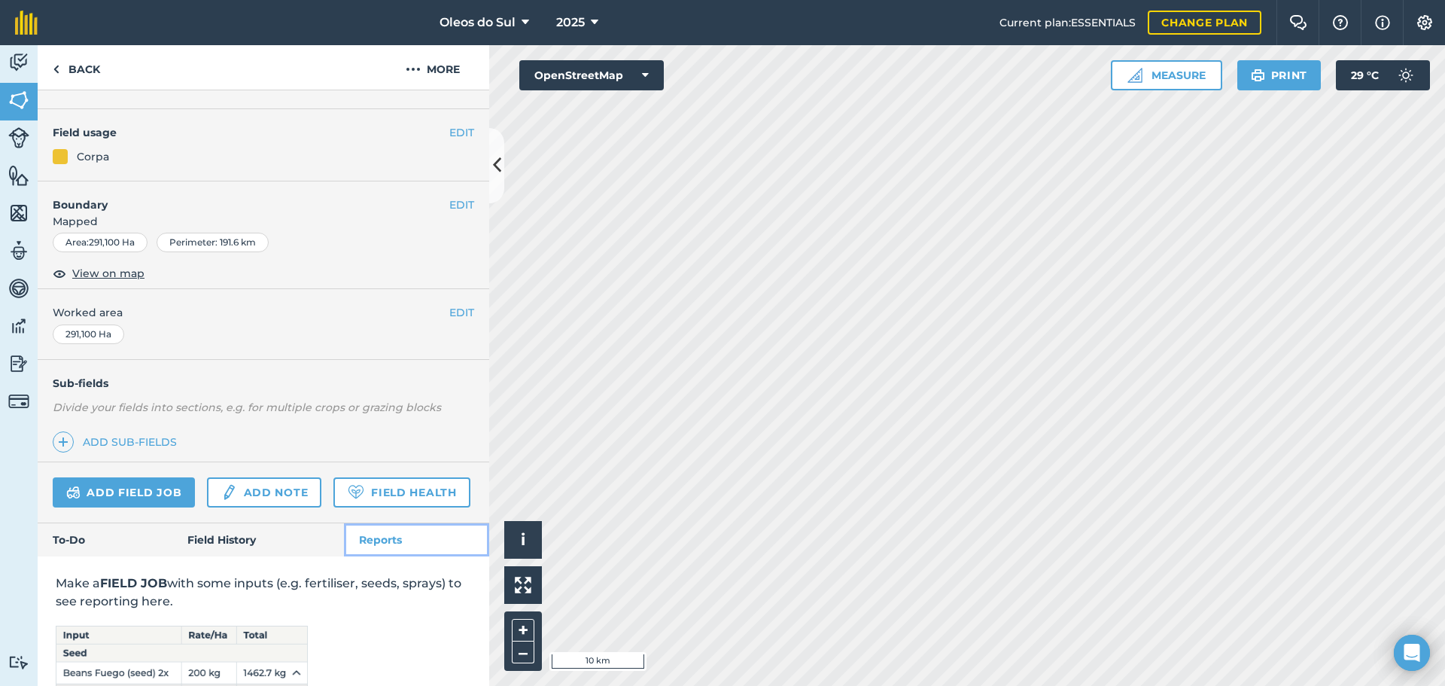
scroll to position [300, 0]
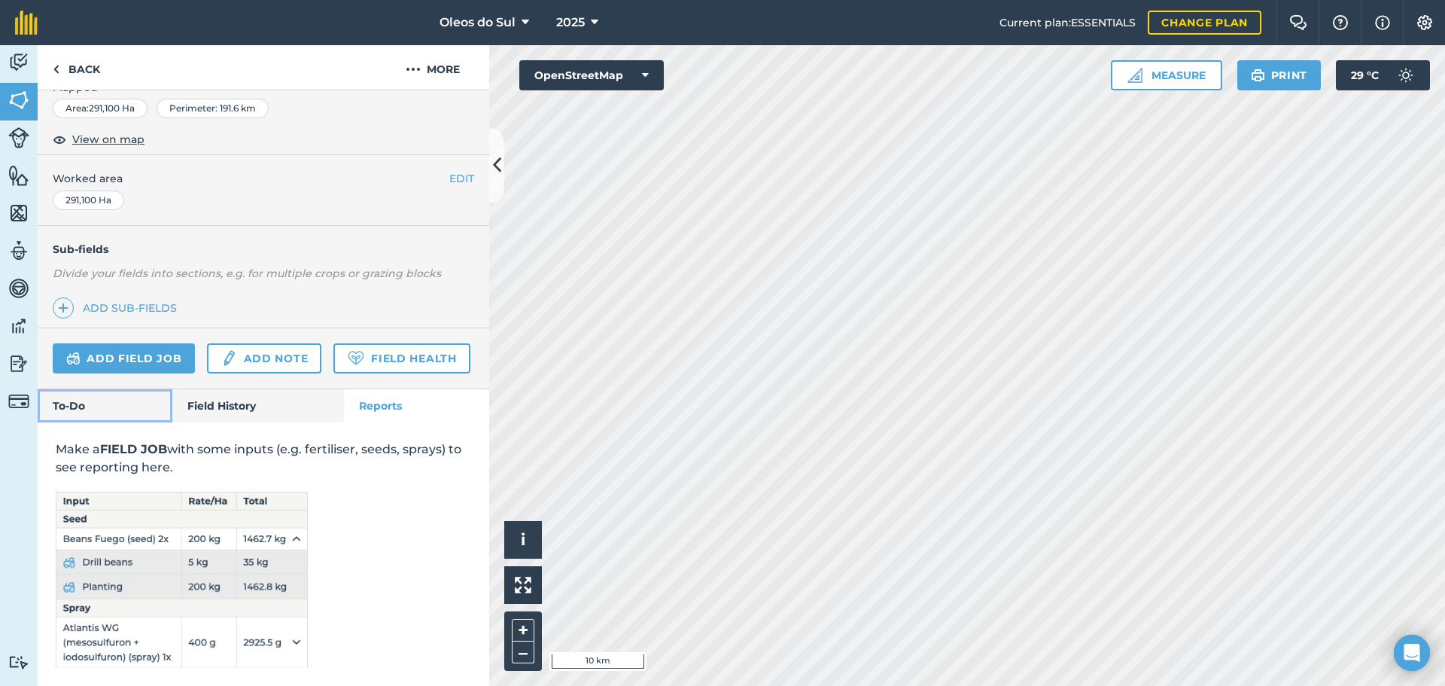
click at [84, 413] on link "To-Do" at bounding box center [105, 405] width 135 height 33
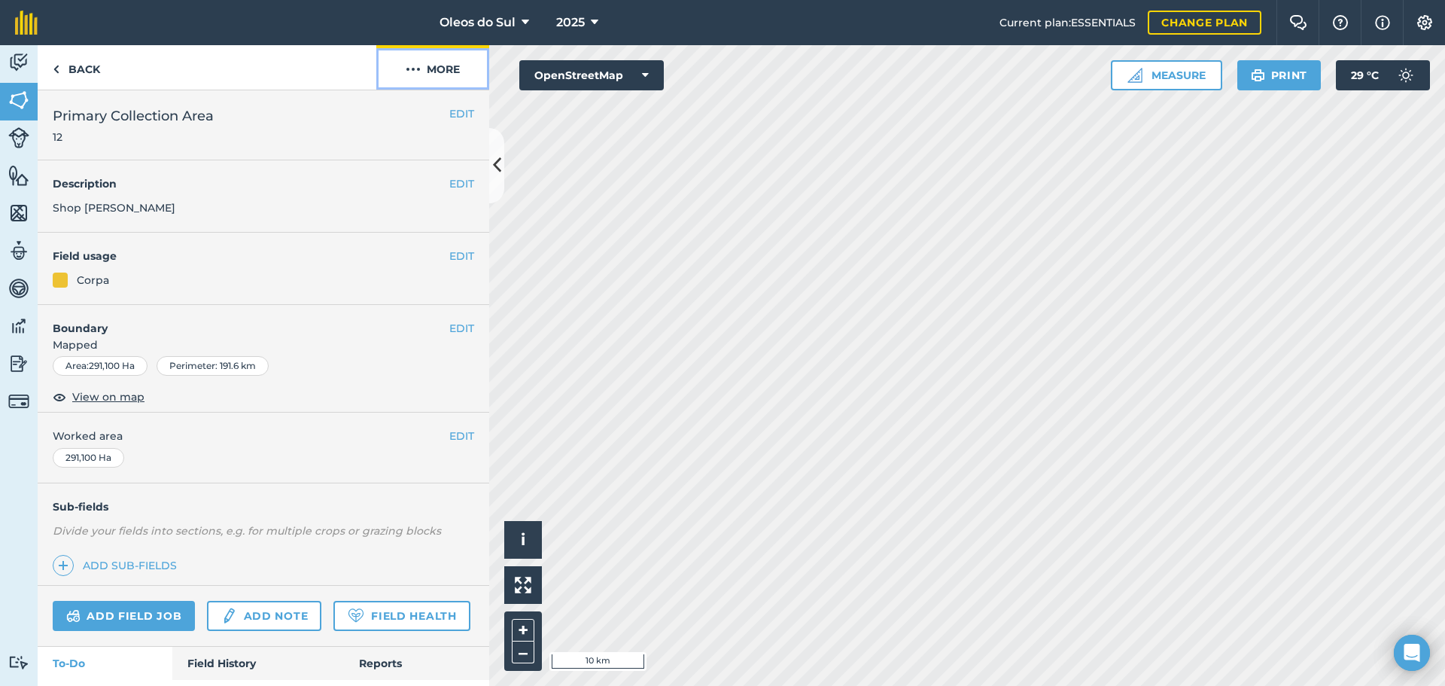
click at [412, 69] on img at bounding box center [413, 69] width 15 height 18
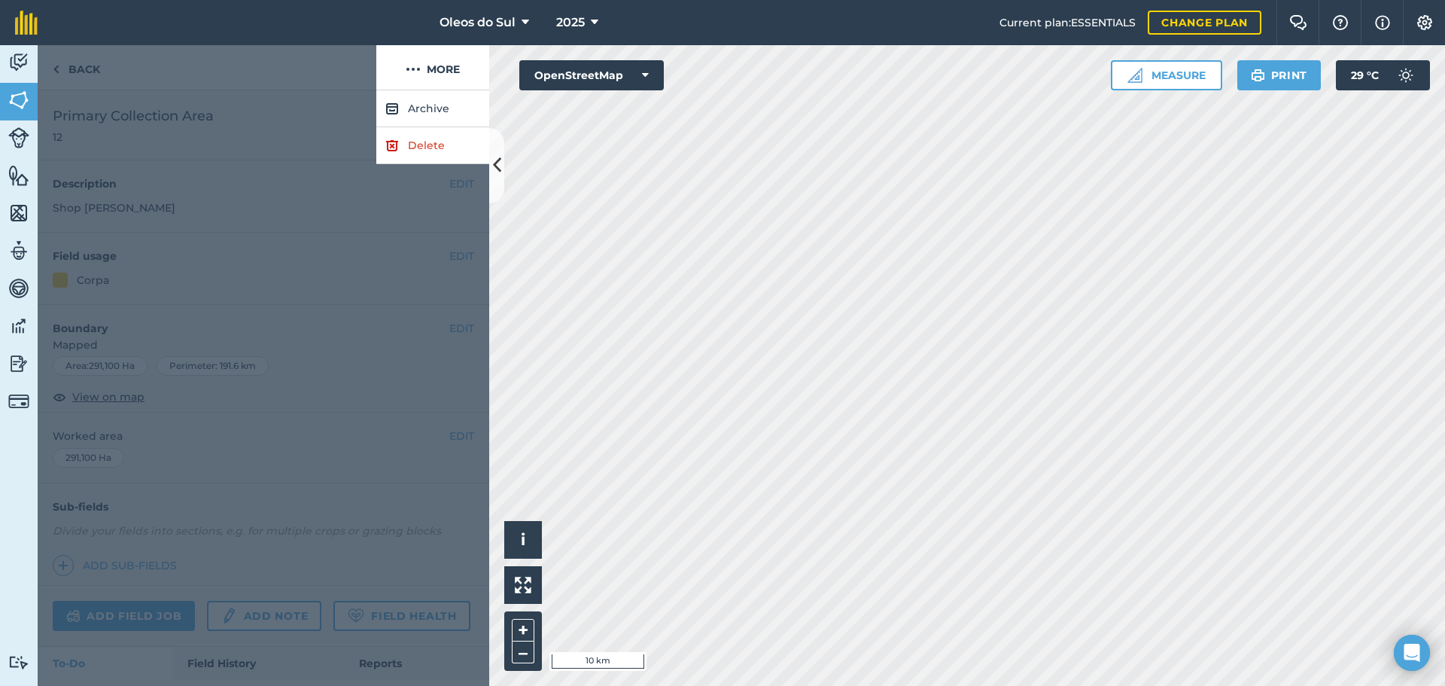
click at [287, 187] on div at bounding box center [264, 387] width 452 height 595
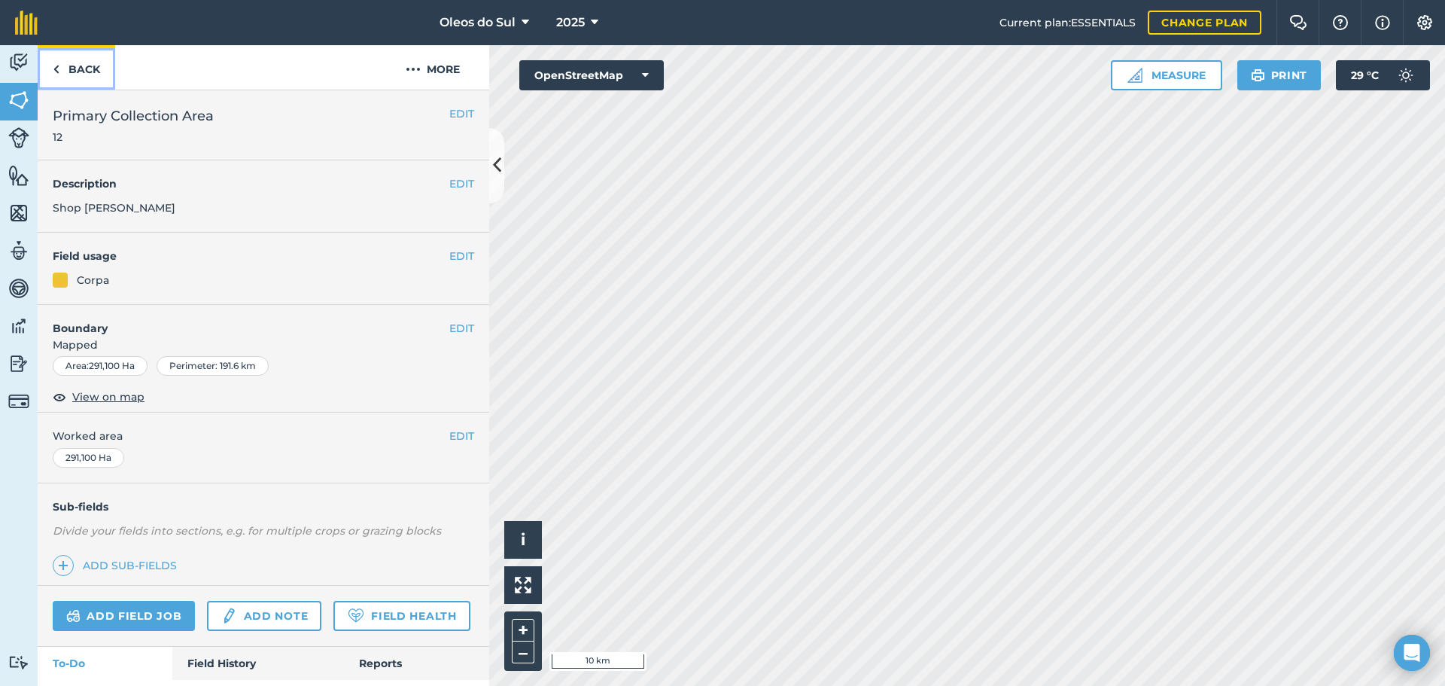
click at [59, 62] on link "Back" at bounding box center [77, 67] width 78 height 44
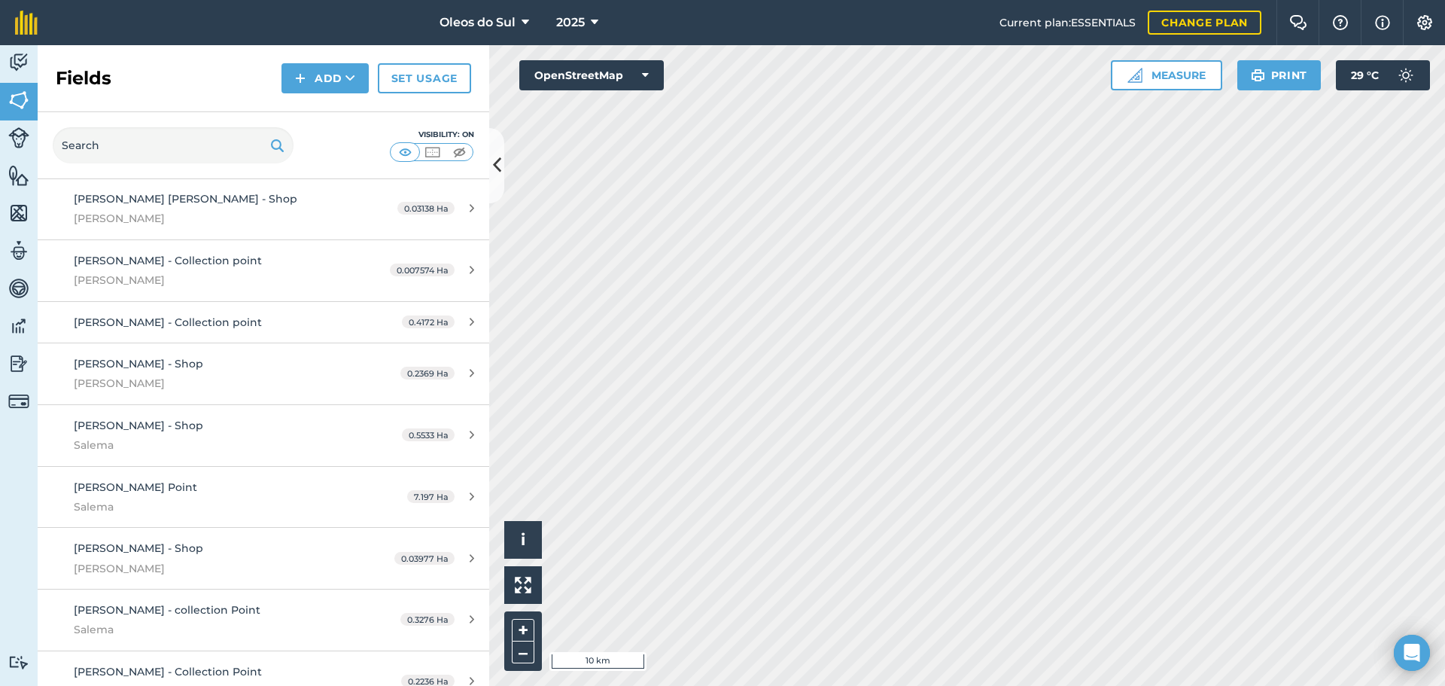
scroll to position [1806, 0]
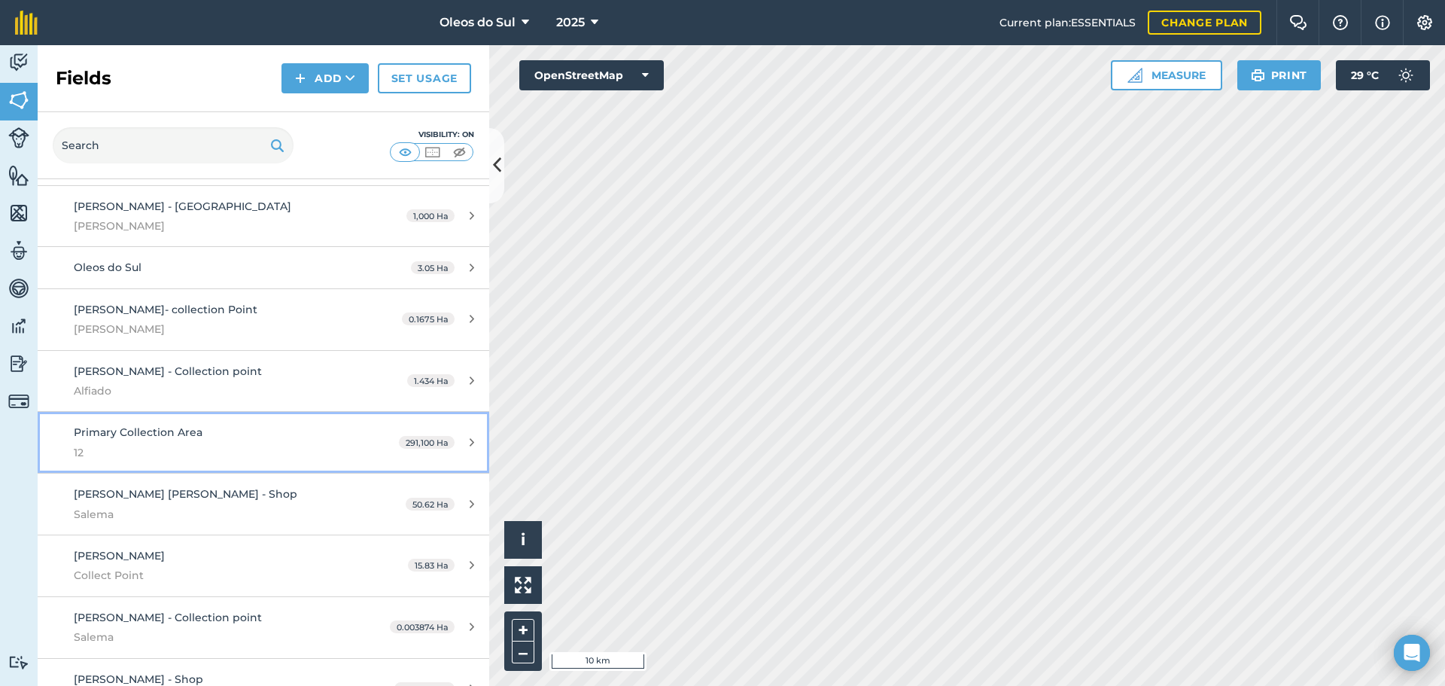
click at [470, 437] on icon at bounding box center [472, 442] width 5 height 11
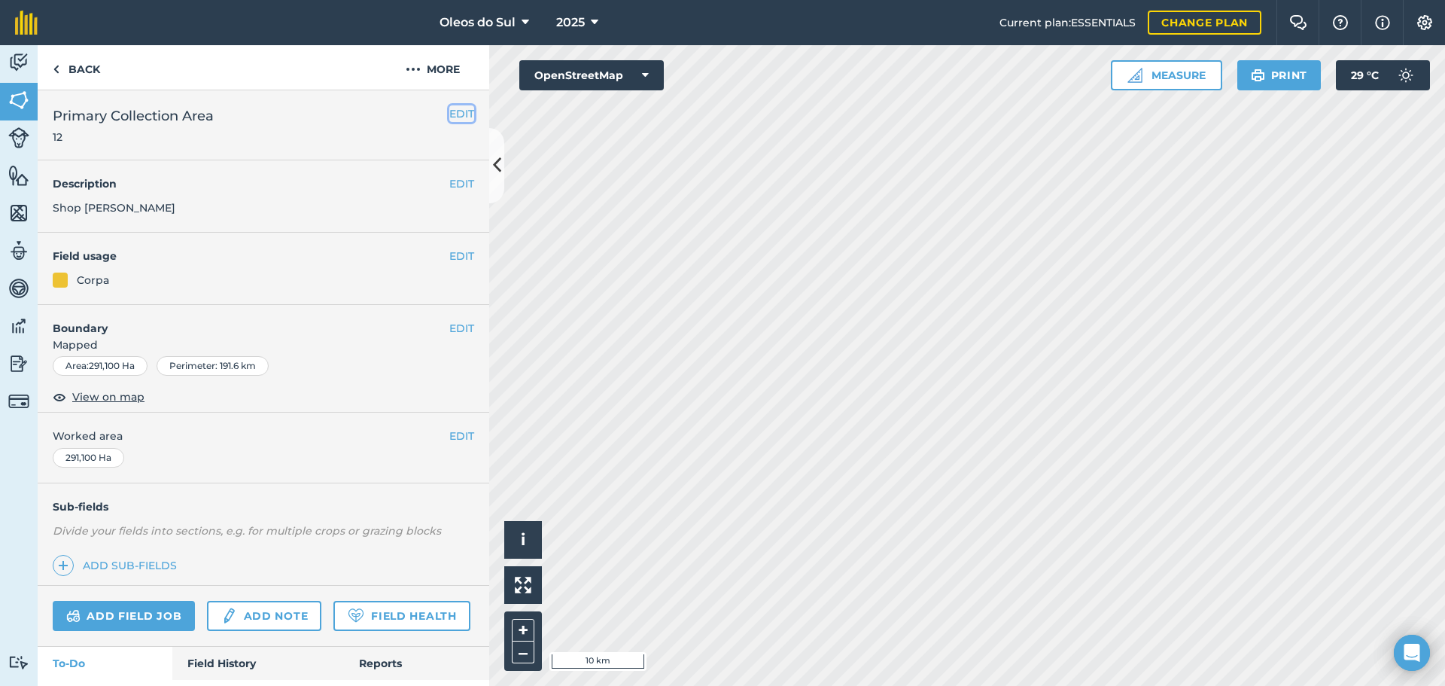
click at [453, 115] on button "EDIT" at bounding box center [461, 113] width 25 height 17
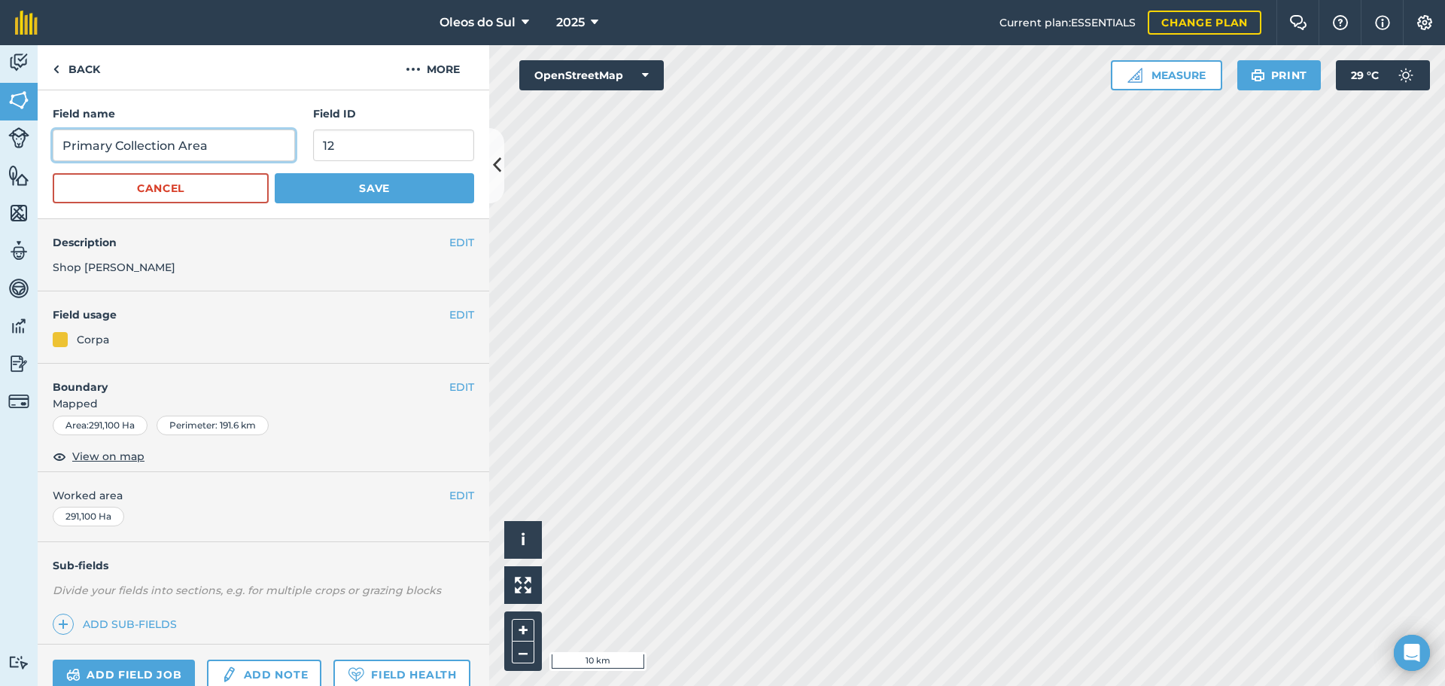
click at [62, 135] on input "Primary Collection Area" at bounding box center [174, 145] width 242 height 32
type input "AAA_Primary Collection Area"
click at [379, 178] on button "Save" at bounding box center [374, 188] width 199 height 30
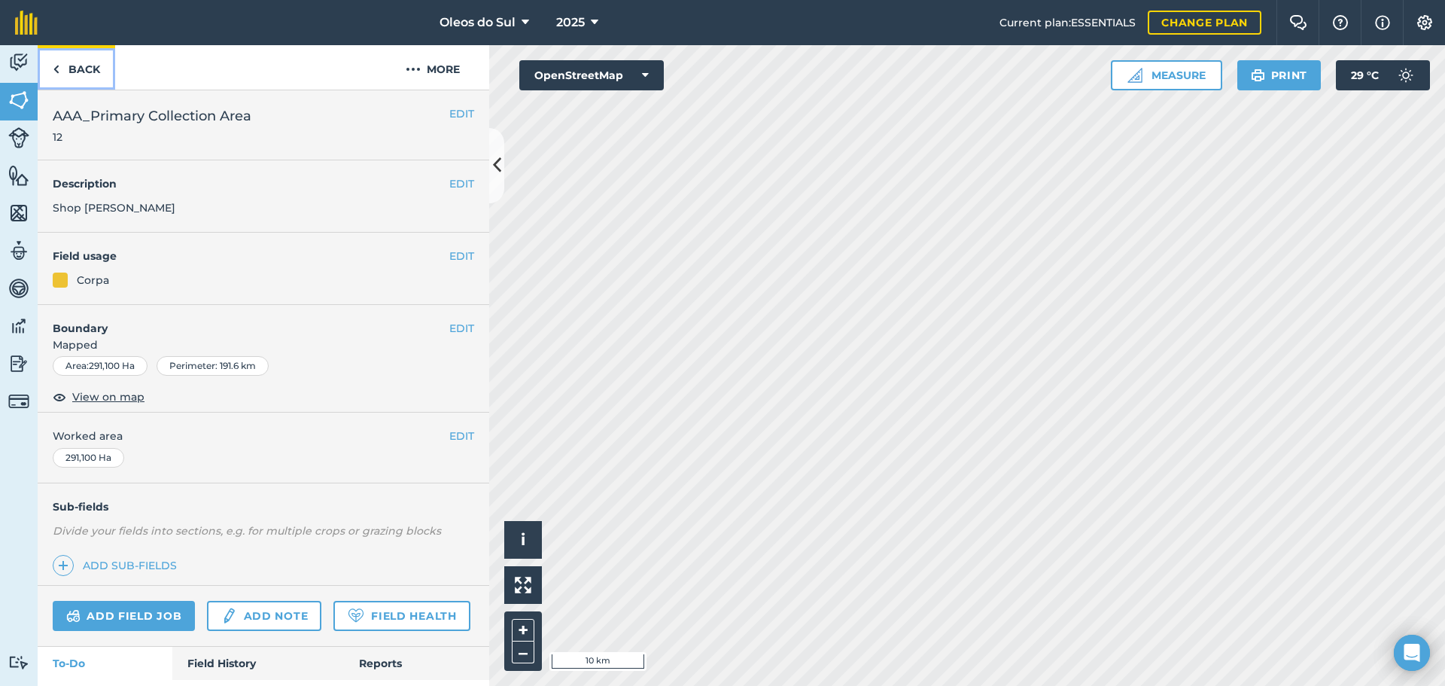
click at [58, 69] on img at bounding box center [56, 69] width 7 height 18
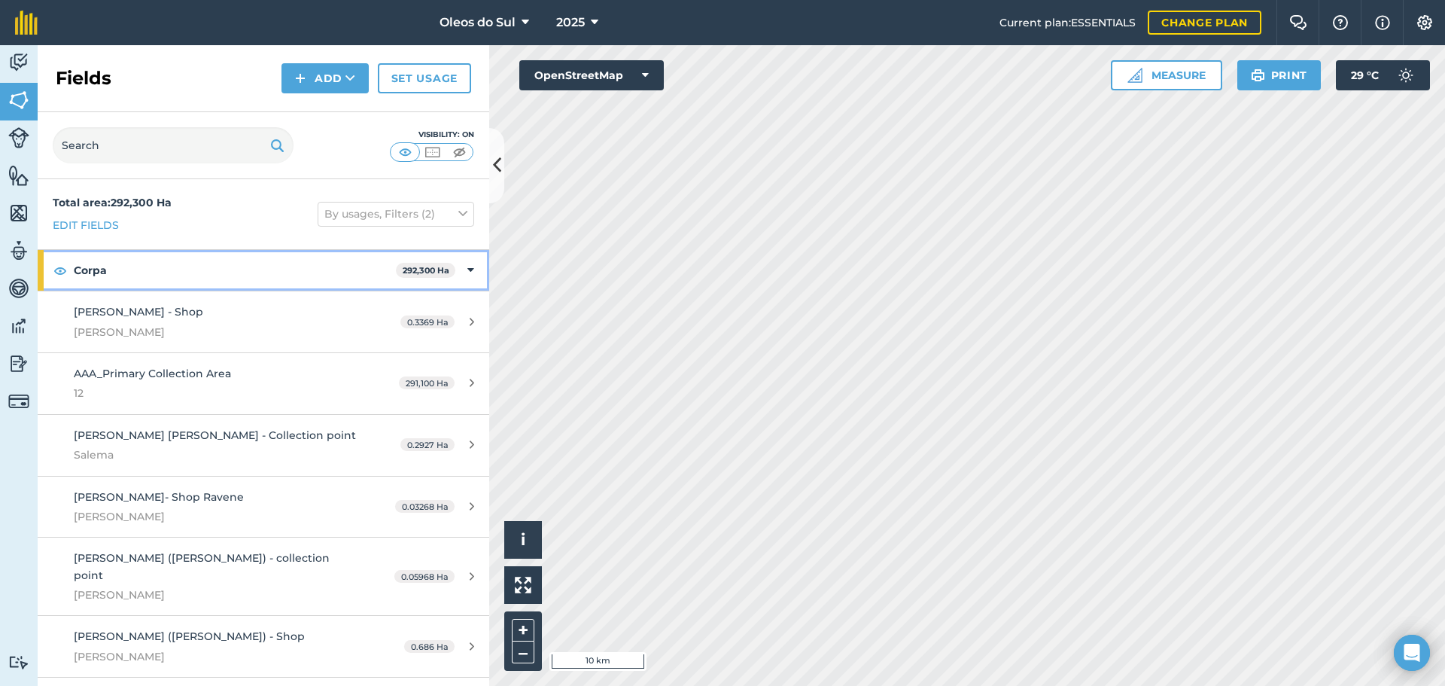
click at [467, 267] on icon at bounding box center [470, 270] width 7 height 17
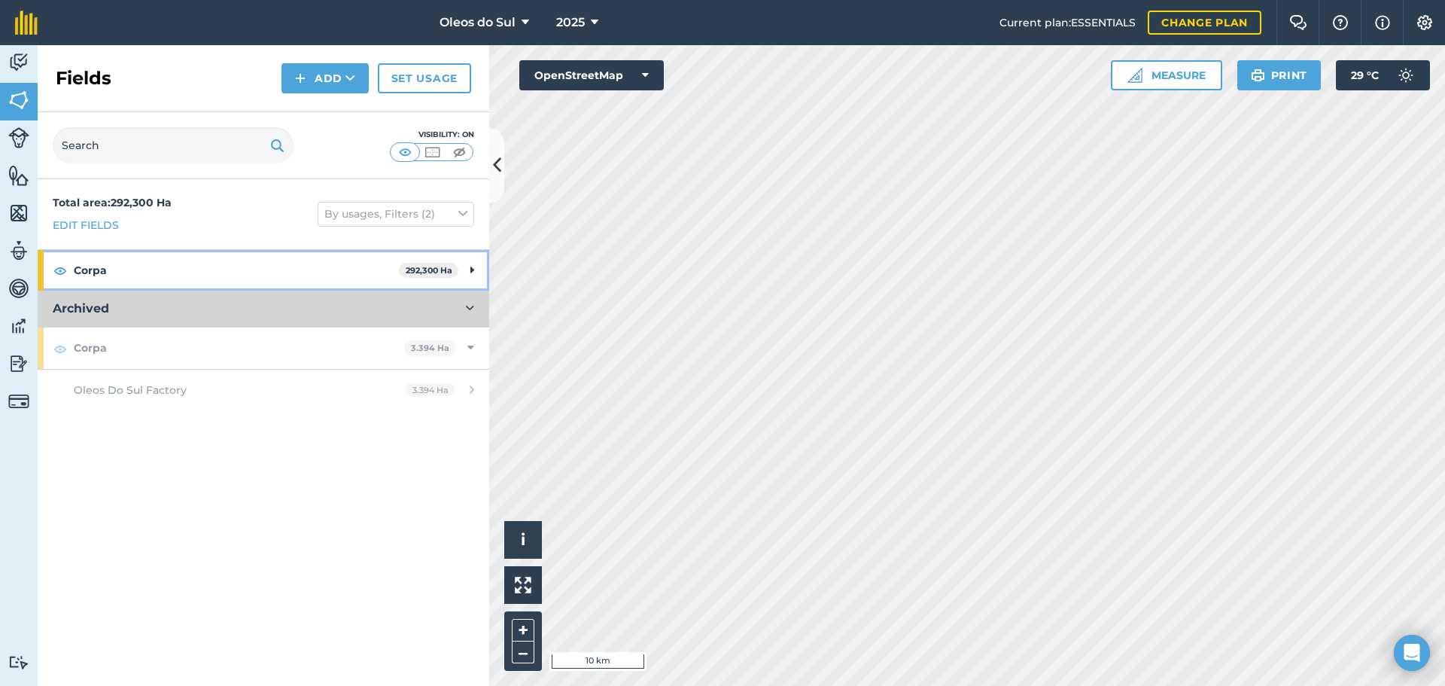
click at [458, 267] on div "Corpa 292,300 Ha" at bounding box center [264, 270] width 452 height 41
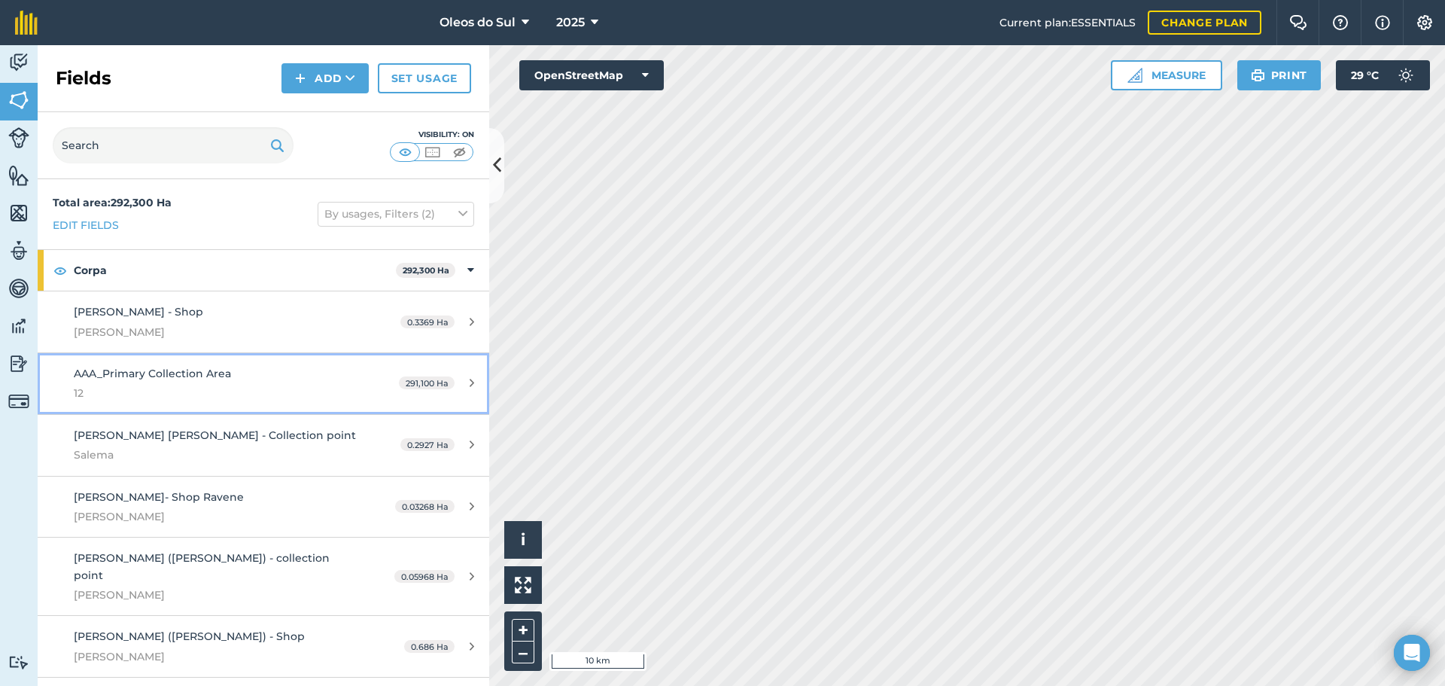
click at [453, 380] on div "291,100 Ha" at bounding box center [436, 383] width 105 height 12
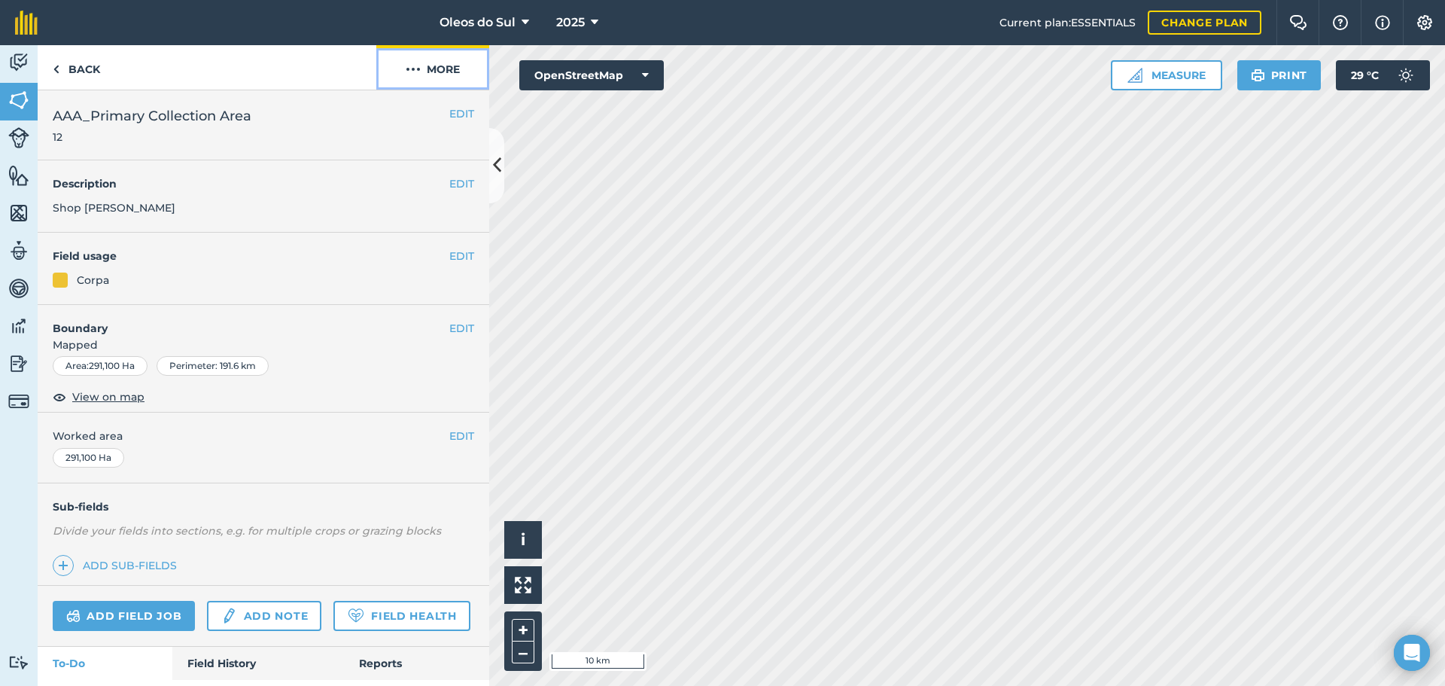
click at [412, 65] on img at bounding box center [413, 69] width 15 height 18
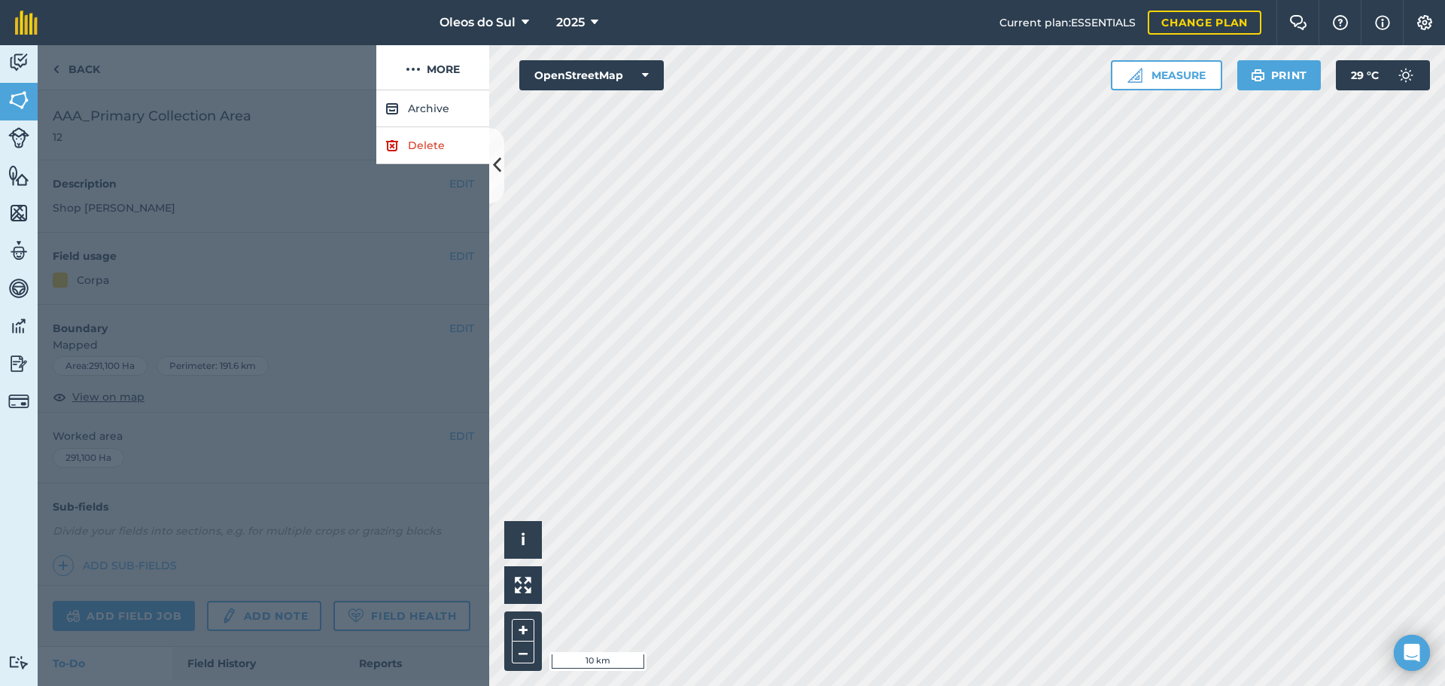
click at [263, 168] on div at bounding box center [264, 387] width 452 height 595
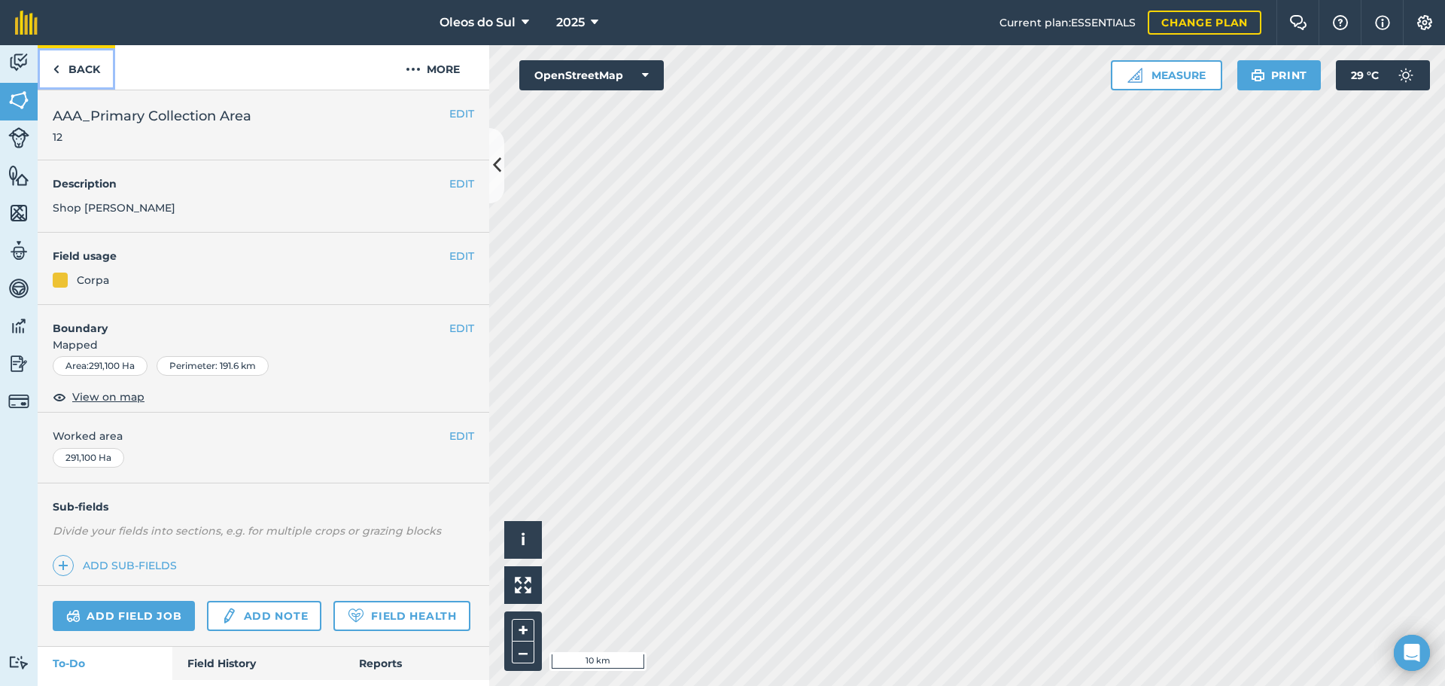
click at [61, 68] on link "Back" at bounding box center [77, 67] width 78 height 44
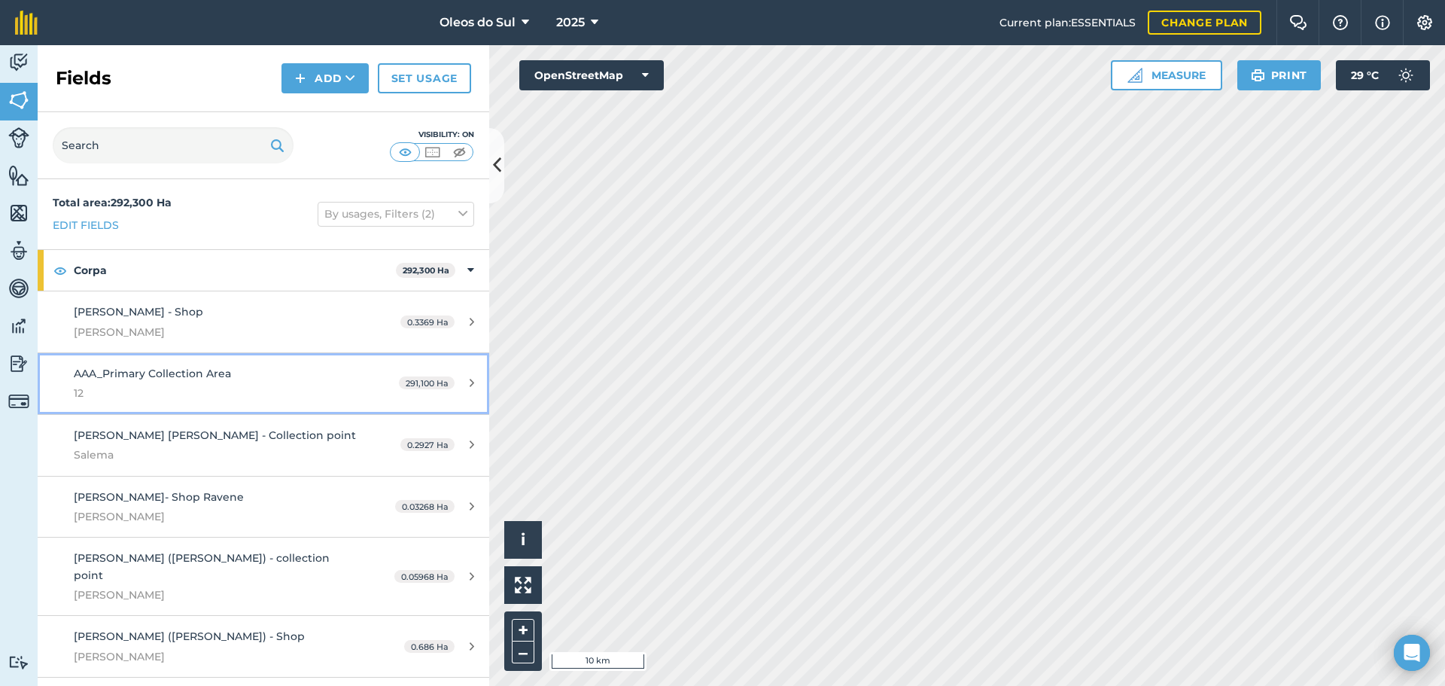
click at [132, 380] on div "AAA_Primary Collection Area 12" at bounding box center [215, 383] width 283 height 37
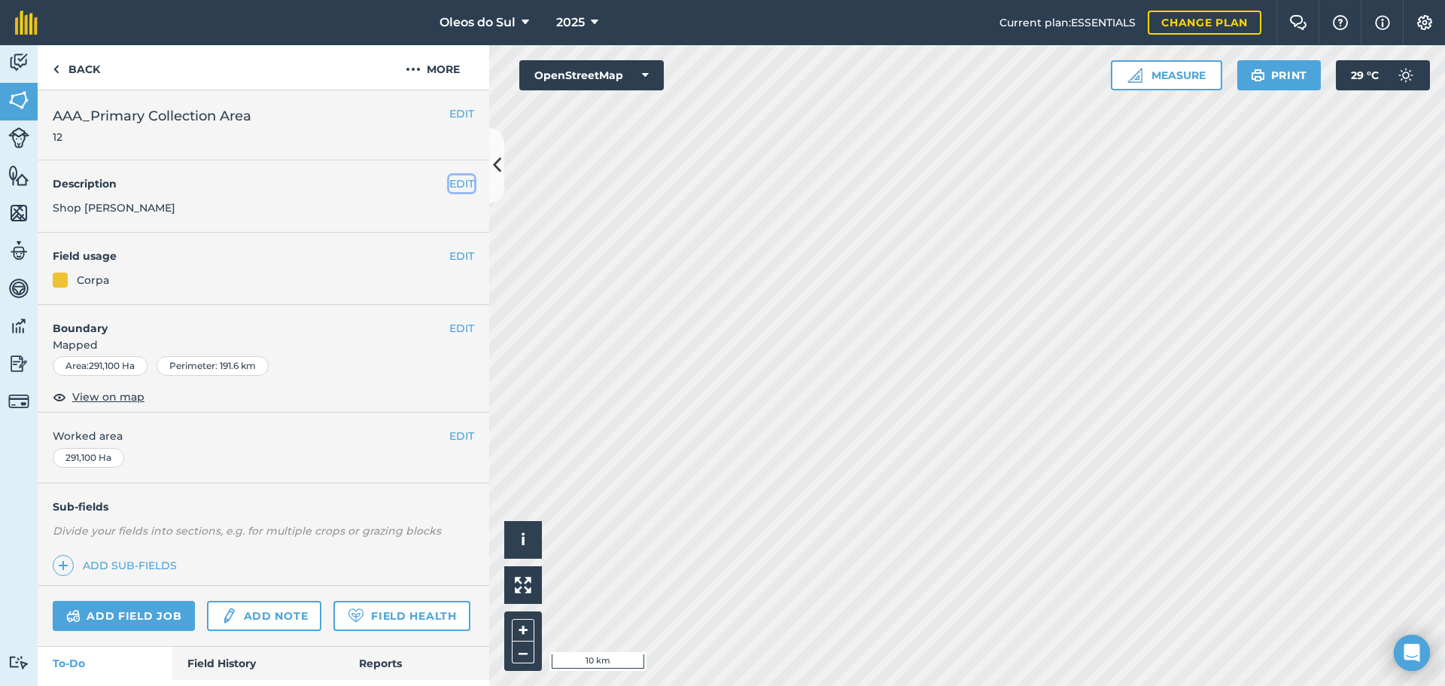
click at [449, 180] on button "EDIT" at bounding box center [461, 183] width 25 height 17
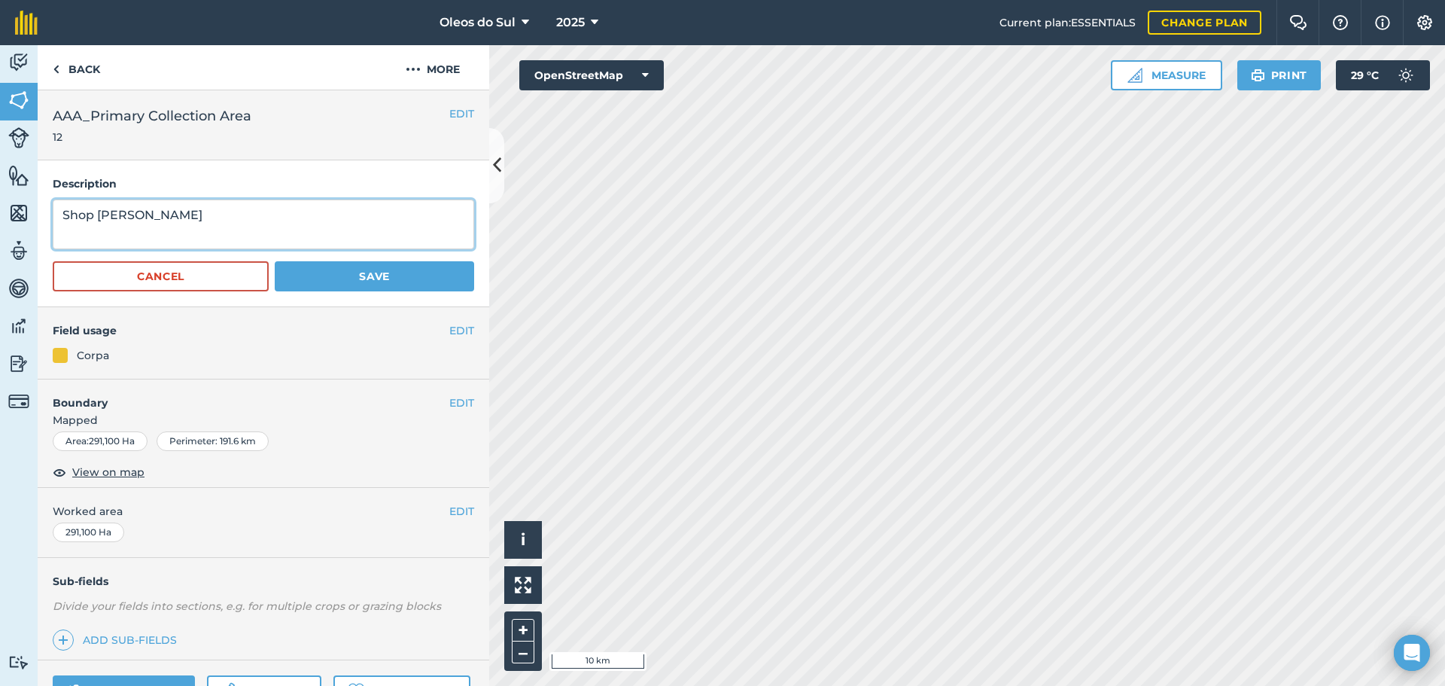
drag, startPoint x: 202, startPoint y: 211, endPoint x: 0, endPoint y: 190, distance: 202.8
click at [0, 190] on div "Activity Fields Livestock Features Maps Team Vehicles Data Reporting Billing Tu…" at bounding box center [722, 365] width 1445 height 640
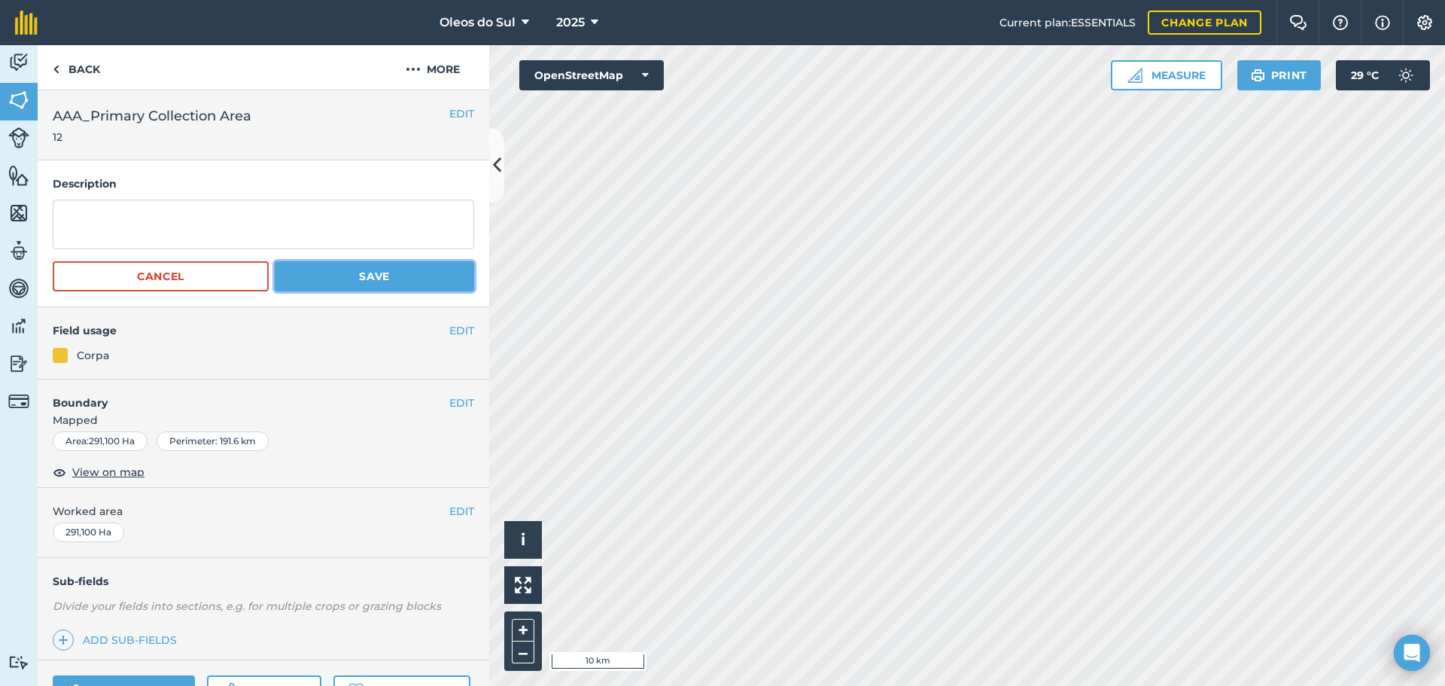
click at [346, 269] on button "Save" at bounding box center [374, 276] width 199 height 30
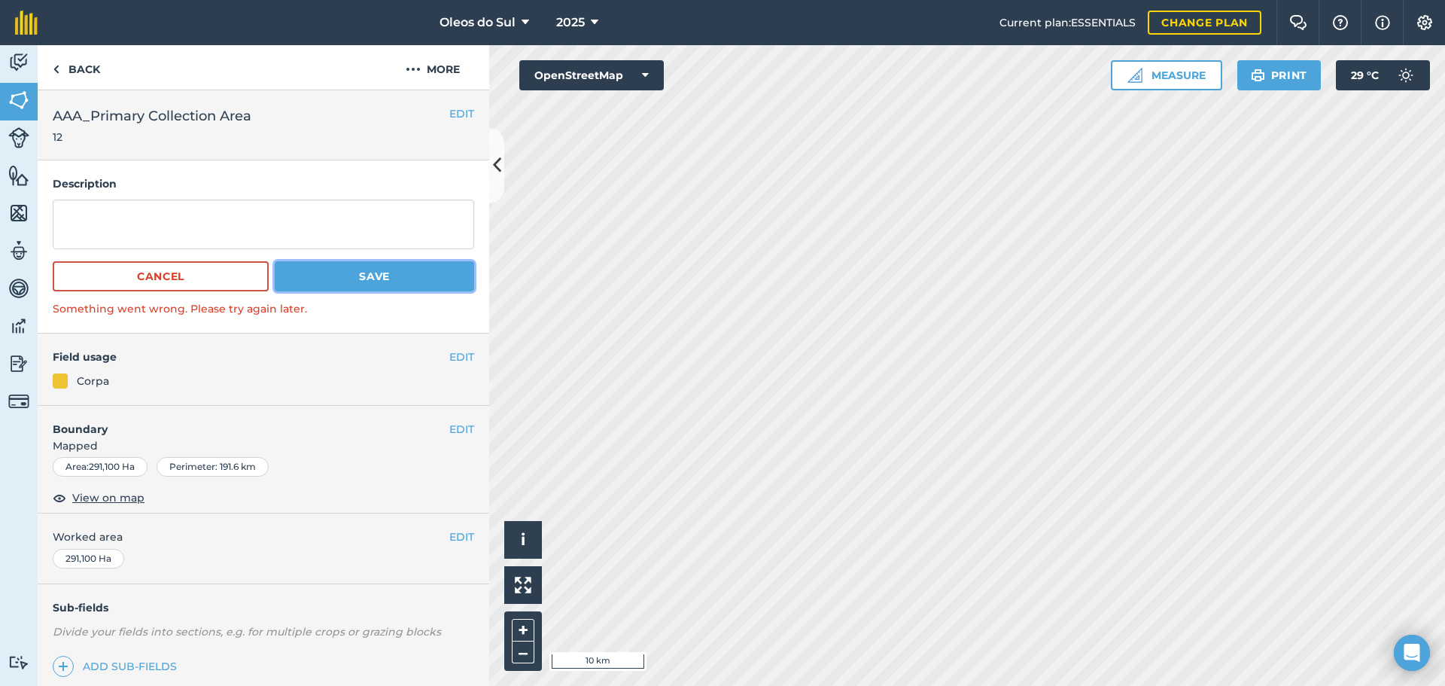
click at [384, 281] on button "Save" at bounding box center [374, 276] width 199 height 30
click at [175, 409] on h4 "Boundary" at bounding box center [244, 422] width 412 height 32
click at [228, 367] on div "EDIT Field usage Corpa" at bounding box center [264, 369] width 452 height 72
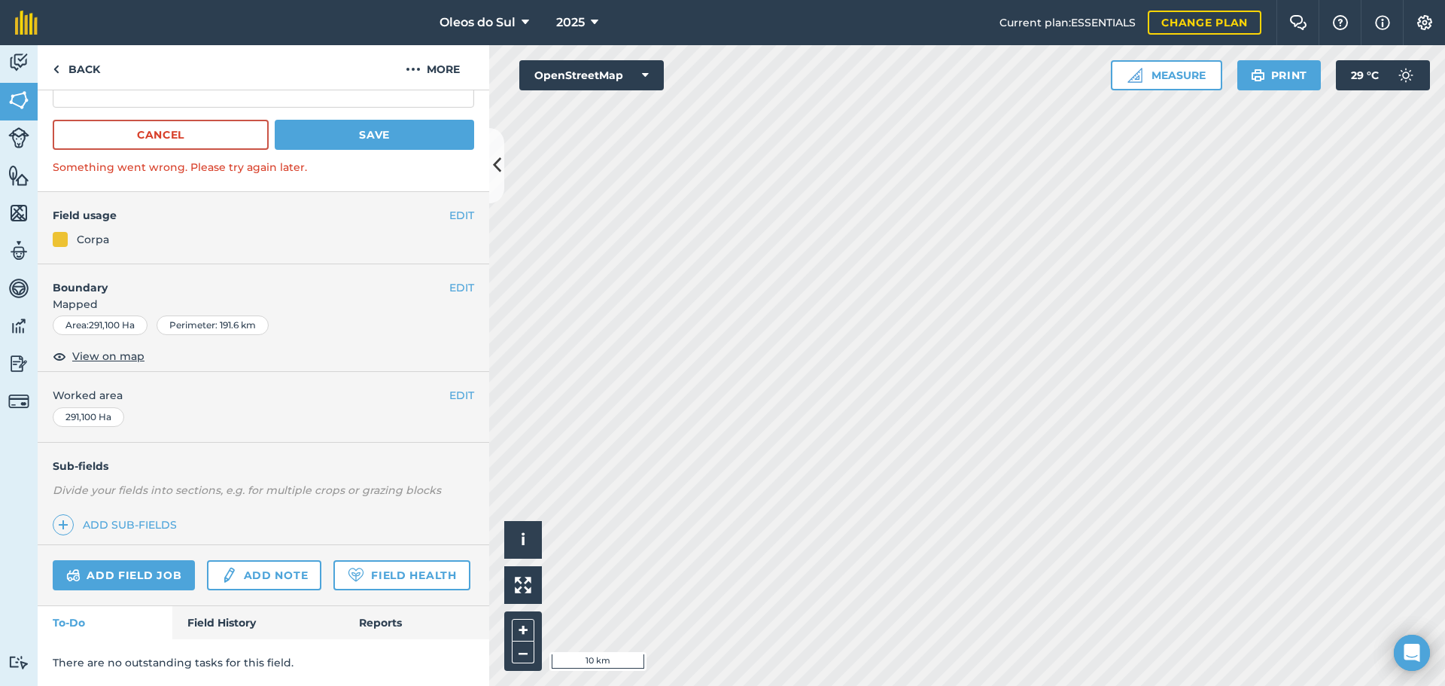
scroll to position [184, 0]
click at [80, 514] on link "Add sub-fields" at bounding box center [118, 524] width 130 height 21
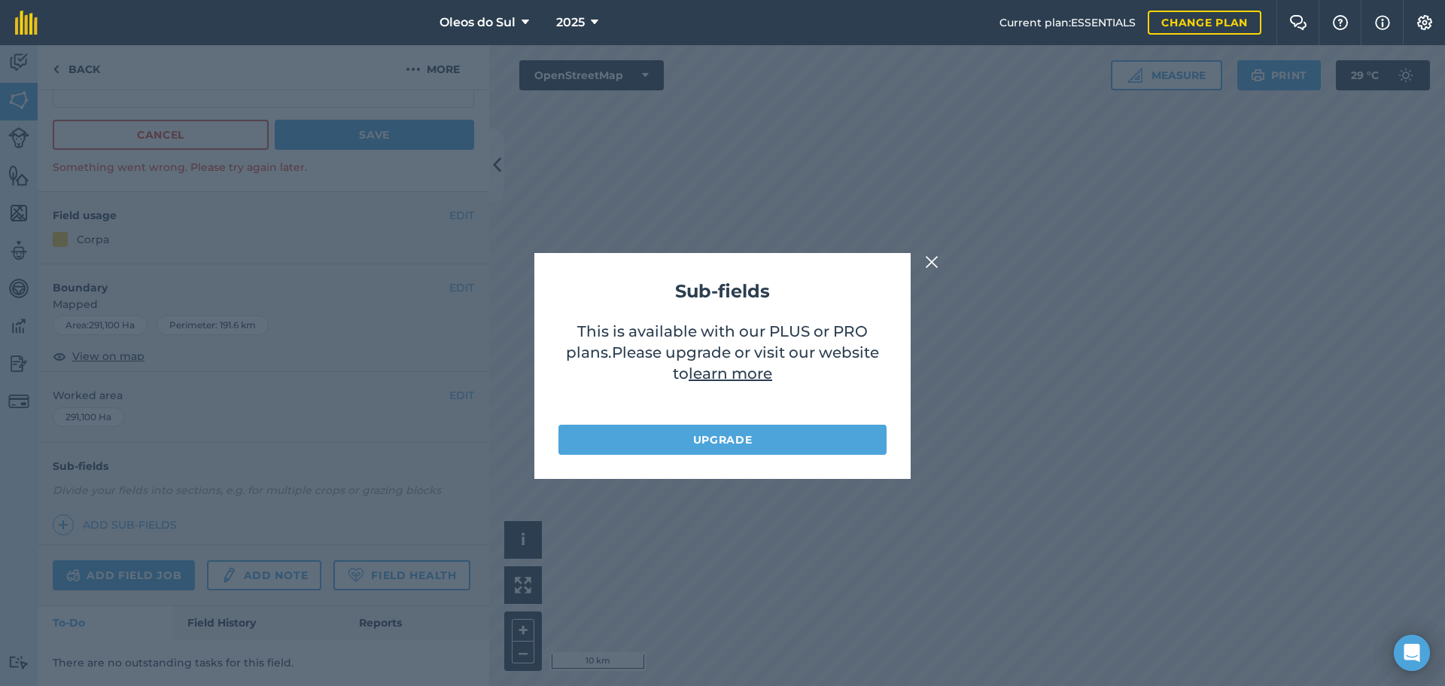
click at [935, 269] on img at bounding box center [932, 262] width 14 height 18
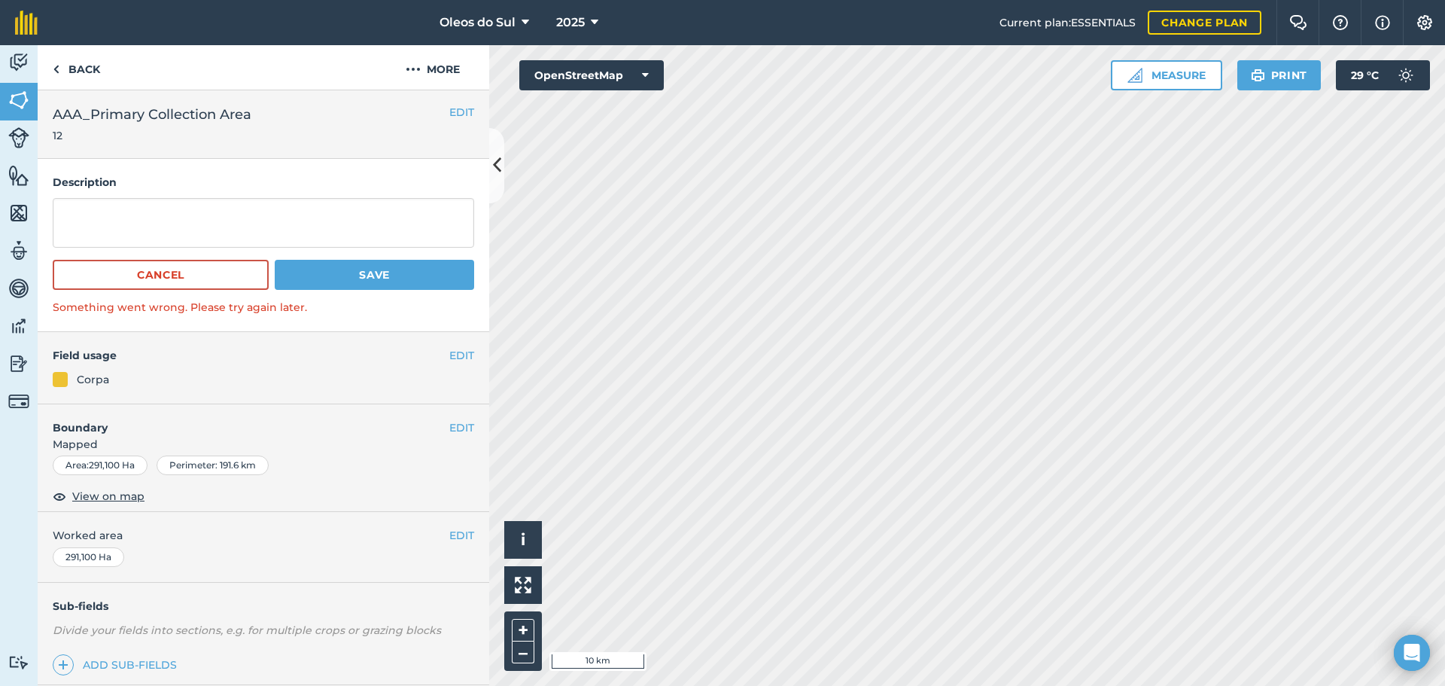
scroll to position [0, 0]
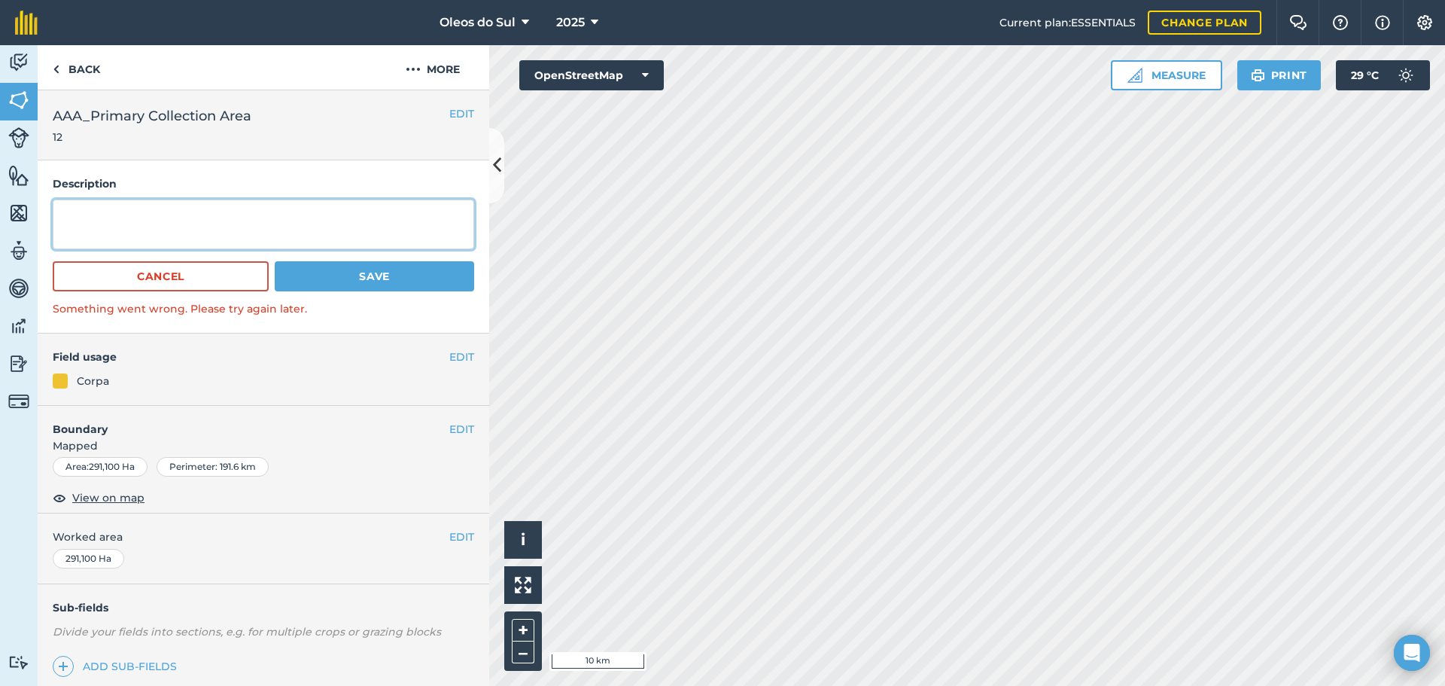
click at [135, 241] on textarea at bounding box center [263, 224] width 421 height 50
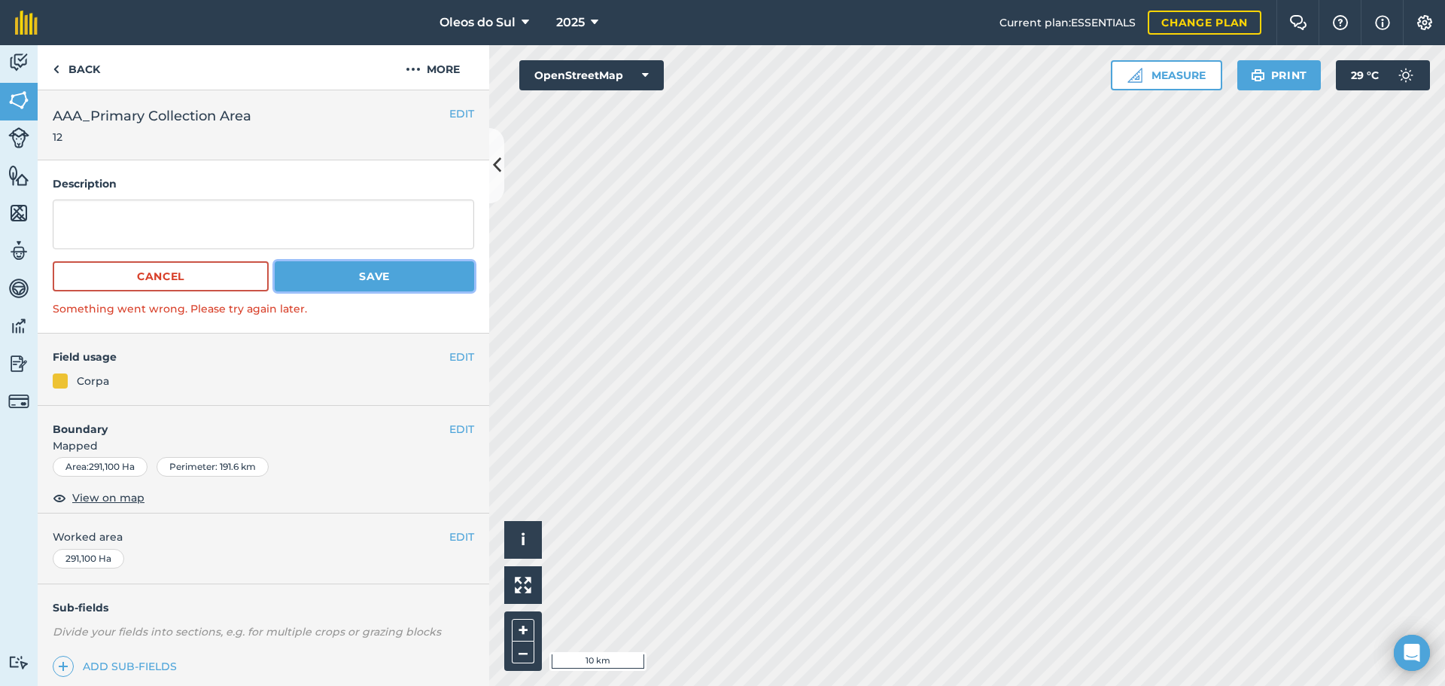
click at [393, 263] on button "Save" at bounding box center [374, 276] width 199 height 30
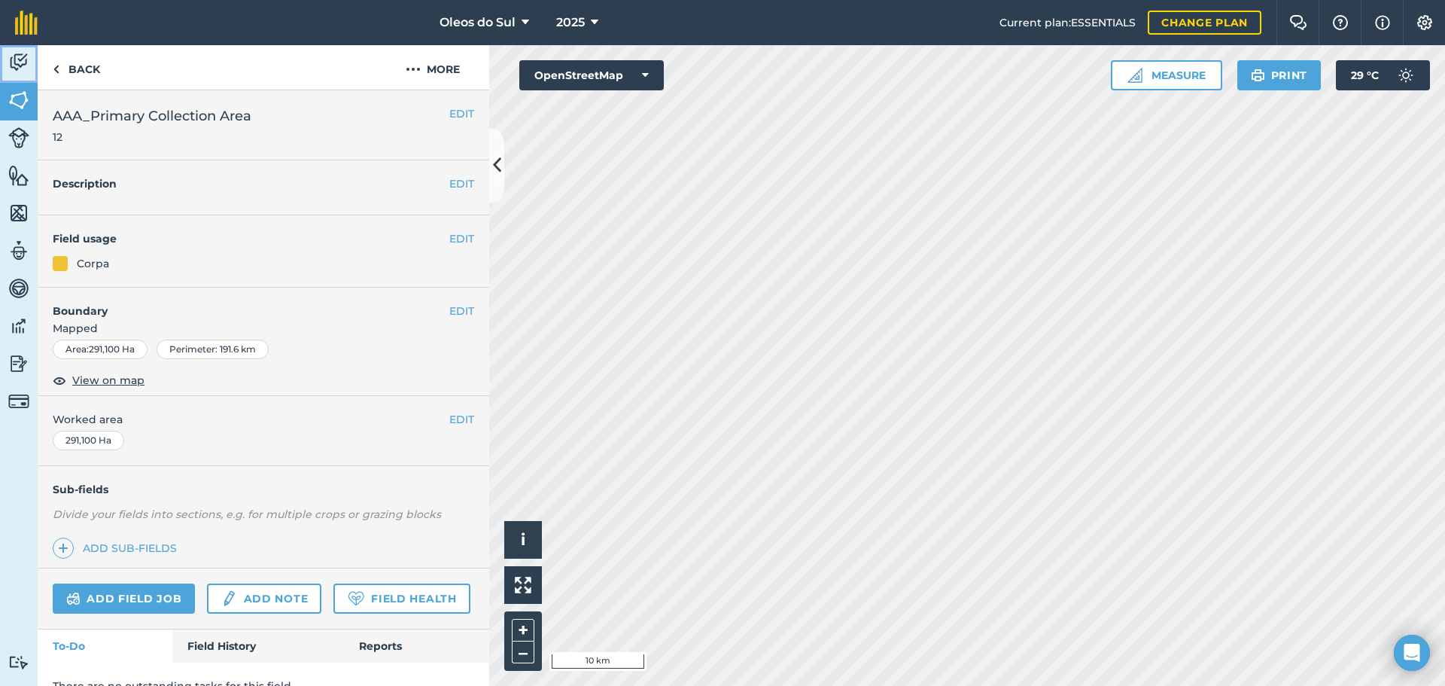
click at [25, 57] on img at bounding box center [18, 62] width 21 height 23
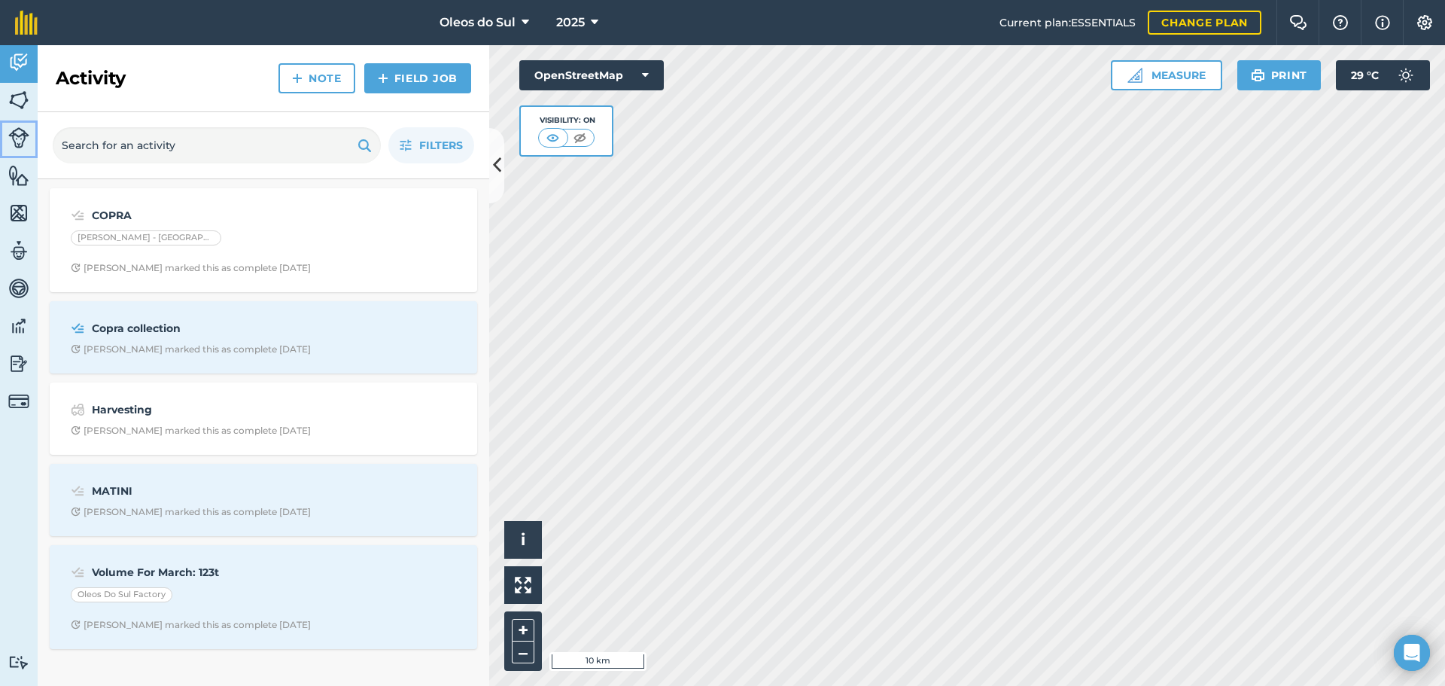
click at [19, 143] on img at bounding box center [18, 137] width 21 height 21
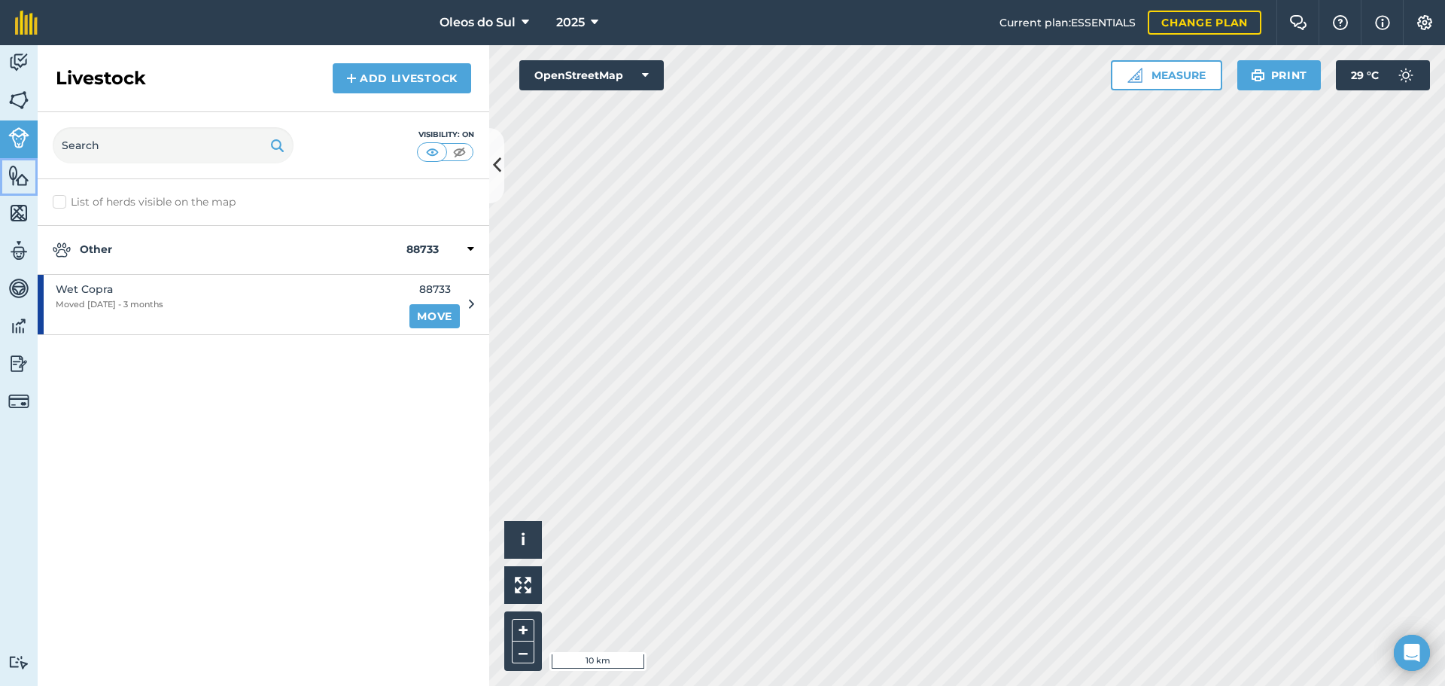
click at [15, 169] on img at bounding box center [18, 175] width 21 height 23
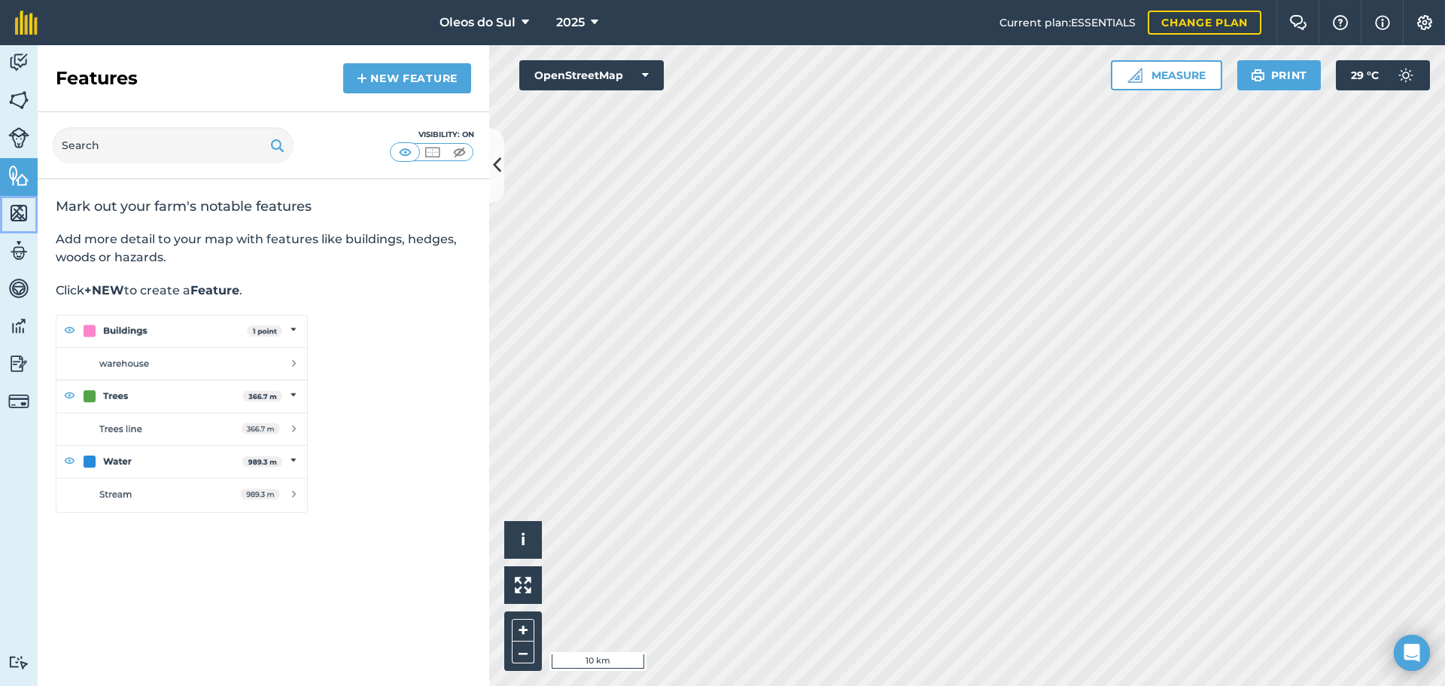
click at [13, 216] on img at bounding box center [18, 213] width 21 height 23
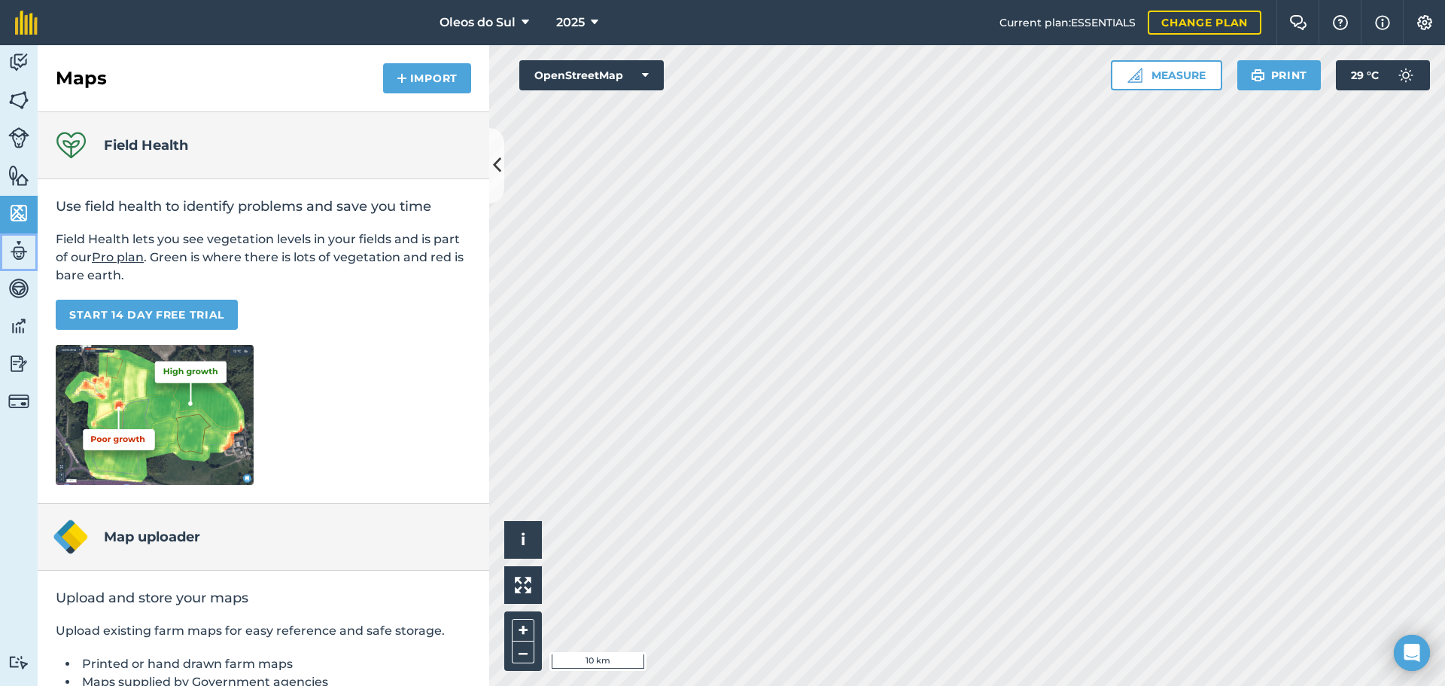
click at [12, 253] on img at bounding box center [18, 250] width 21 height 23
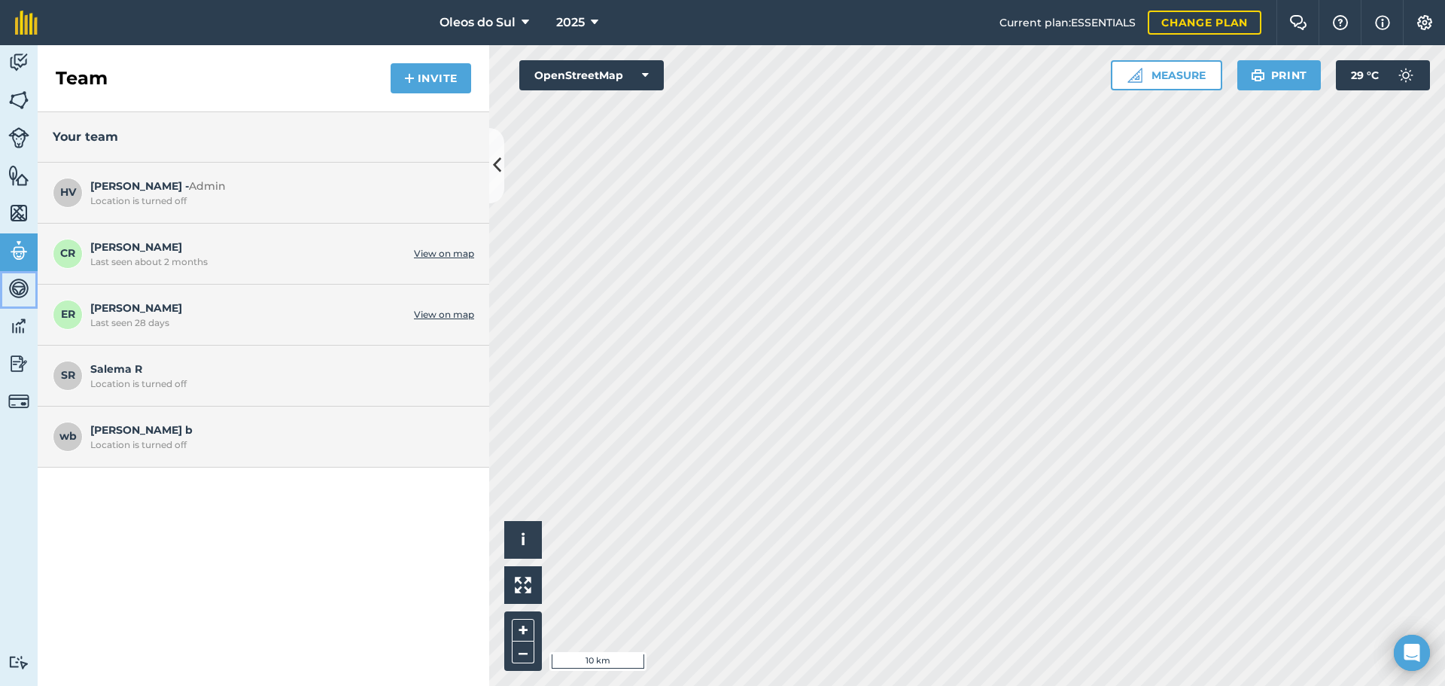
click at [18, 294] on img at bounding box center [18, 288] width 21 height 23
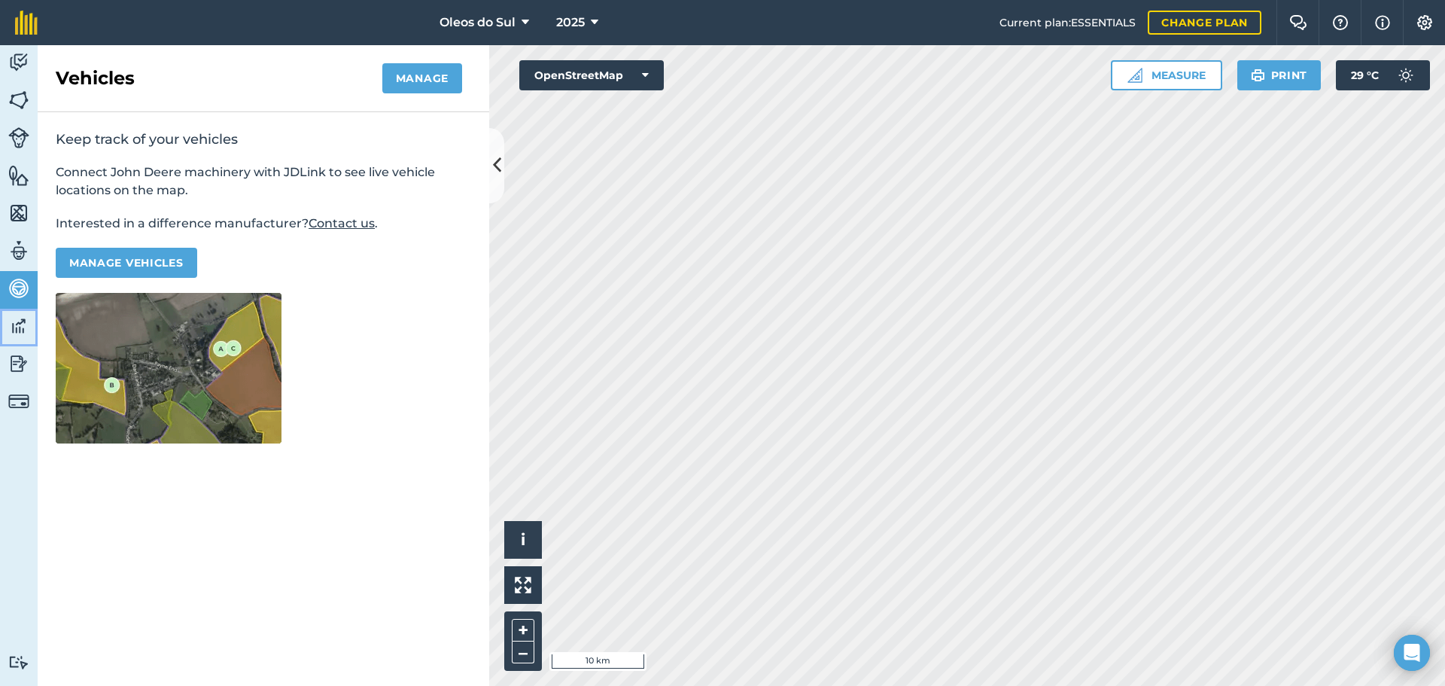
click at [14, 328] on img at bounding box center [18, 326] width 21 height 23
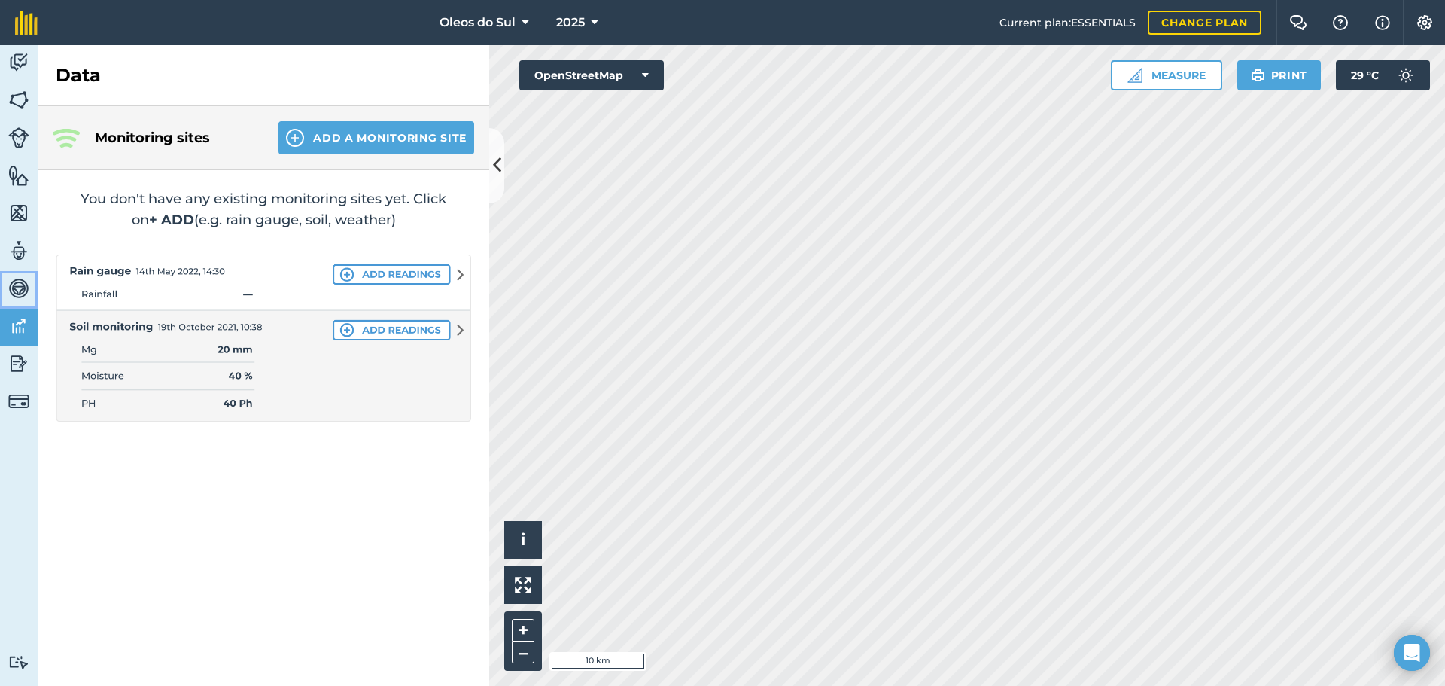
click at [4, 300] on link "Vehicles" at bounding box center [19, 290] width 38 height 38
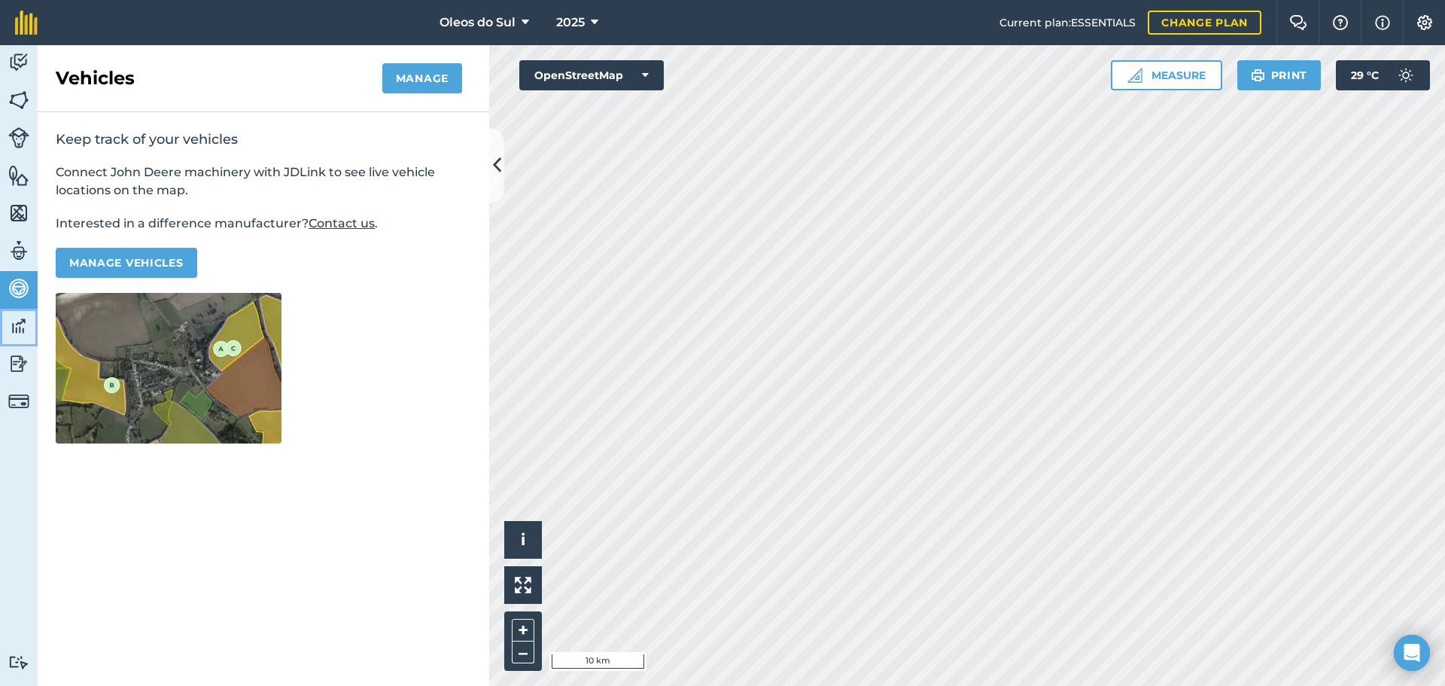
click at [7, 332] on link "Data" at bounding box center [19, 328] width 38 height 38
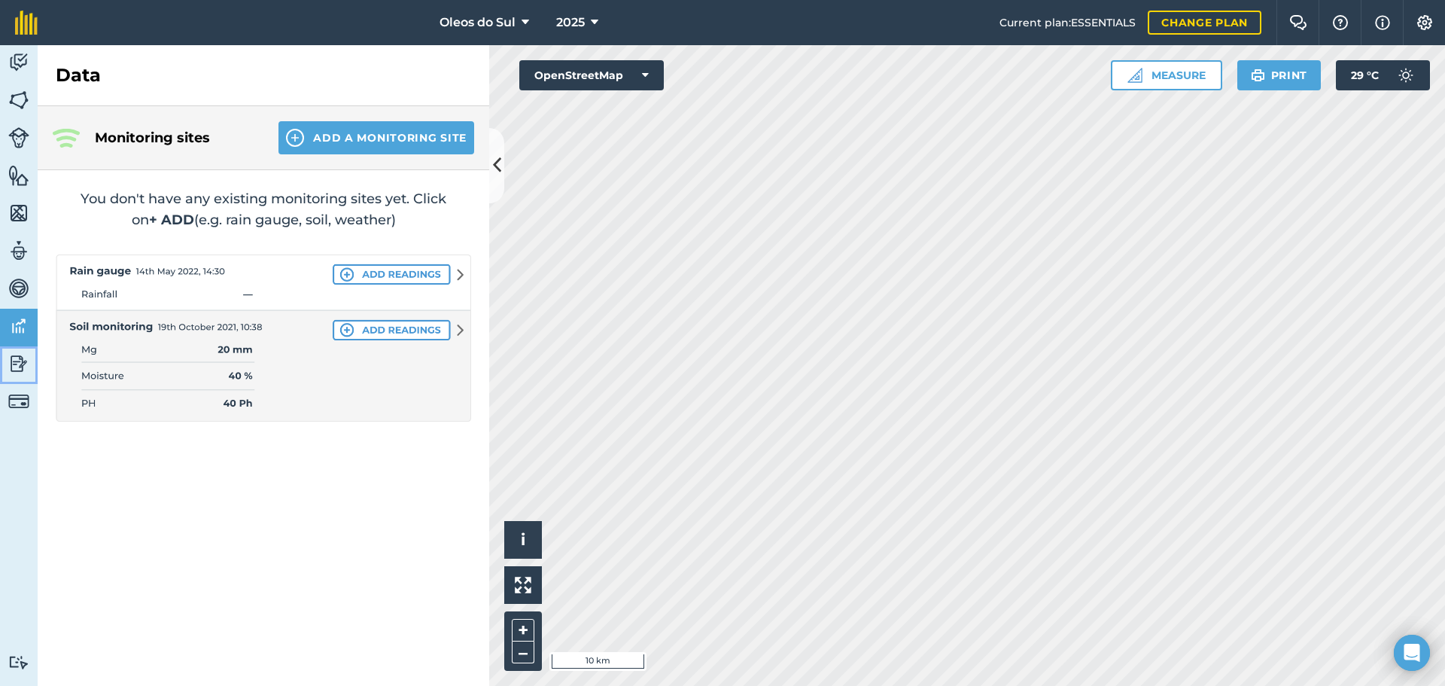
click at [11, 354] on img at bounding box center [18, 363] width 21 height 23
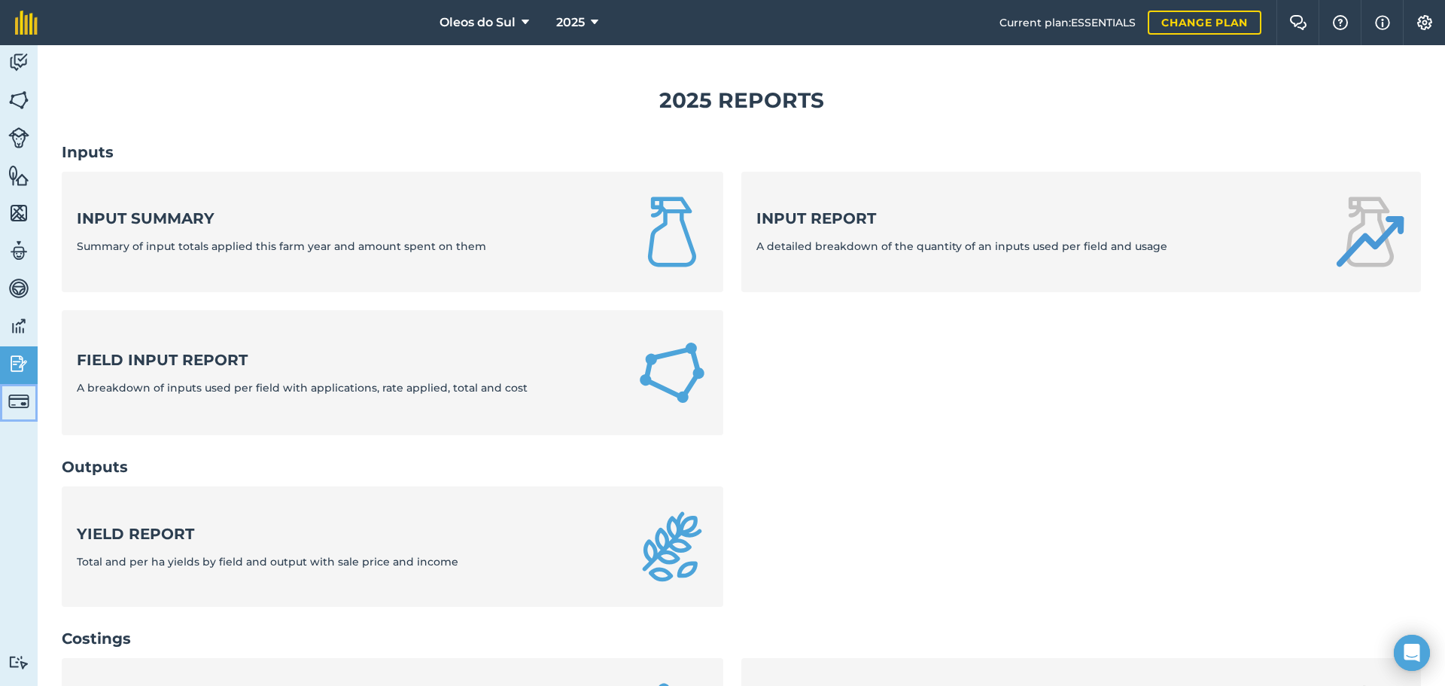
click at [16, 397] on img at bounding box center [18, 401] width 21 height 21
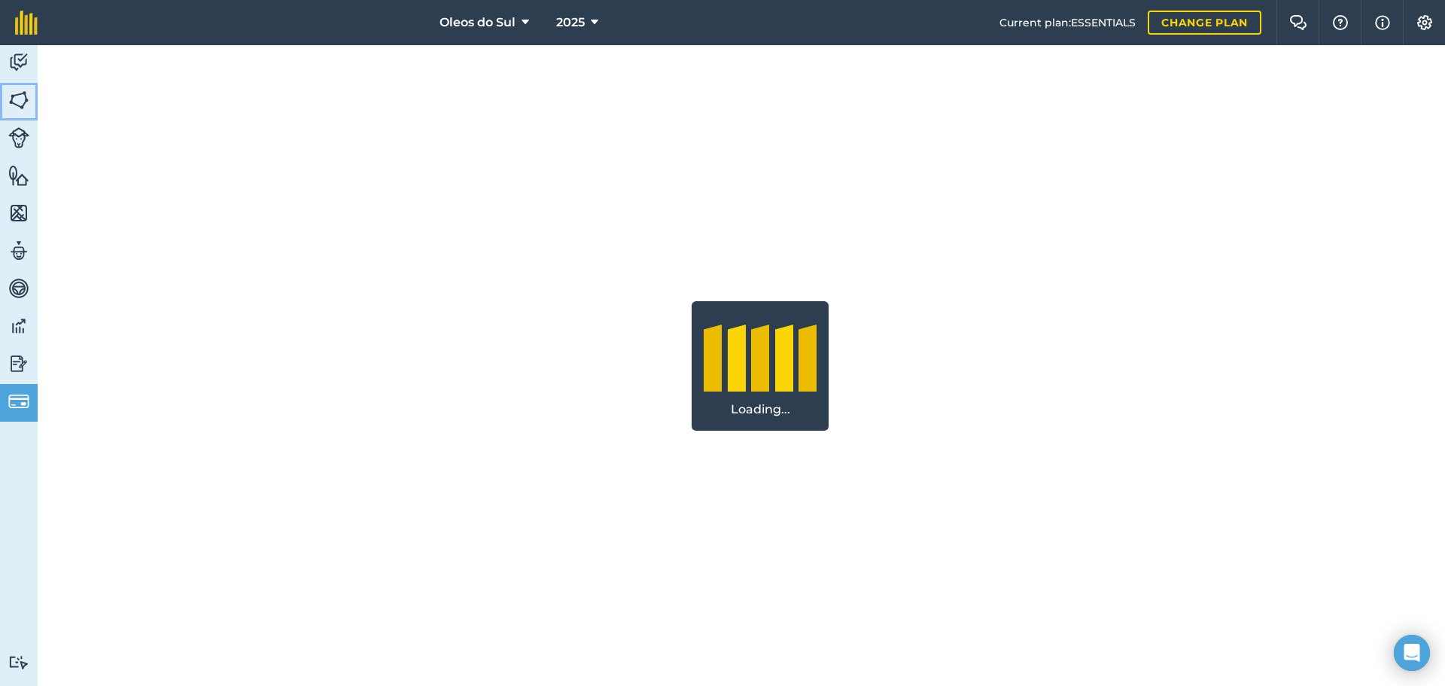
click at [13, 106] on img at bounding box center [18, 100] width 21 height 23
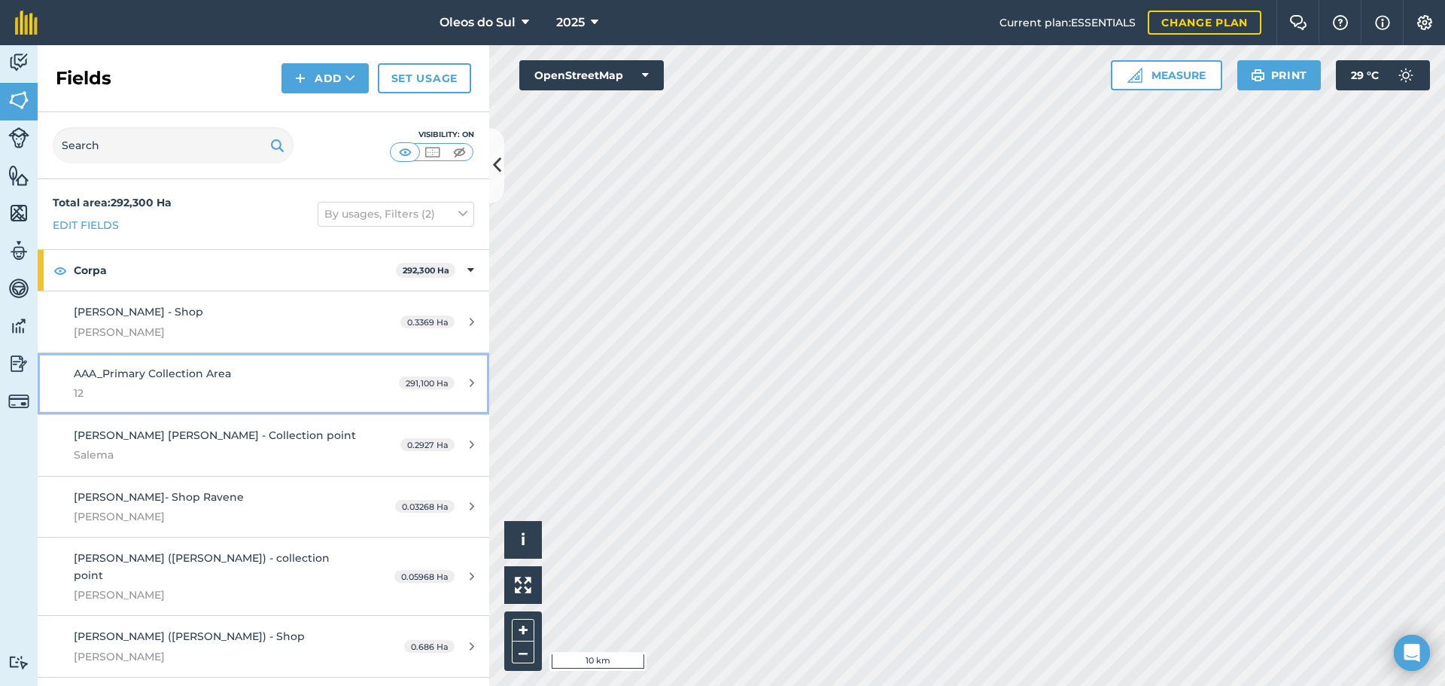
click at [455, 384] on div "291,100 Ha" at bounding box center [436, 383] width 105 height 12
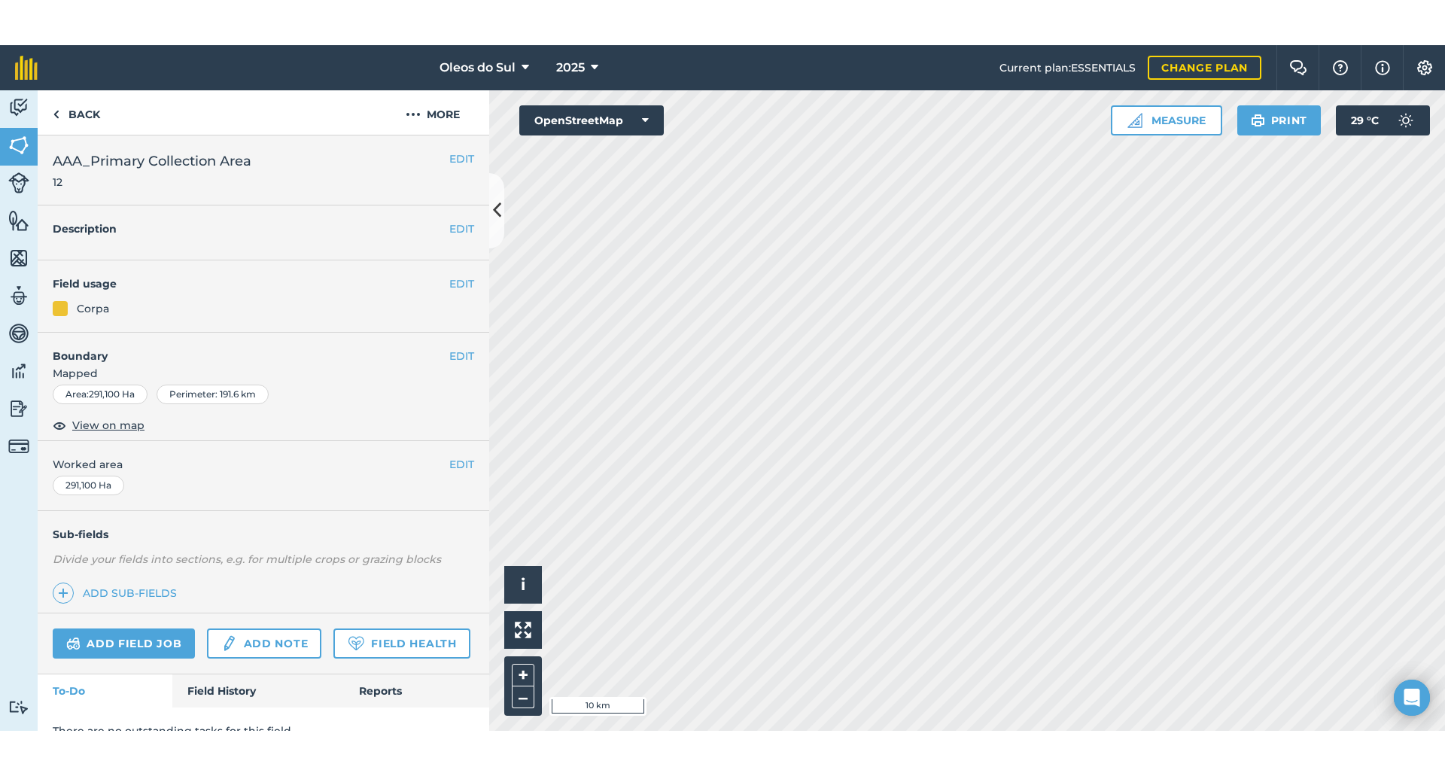
scroll to position [66, 0]
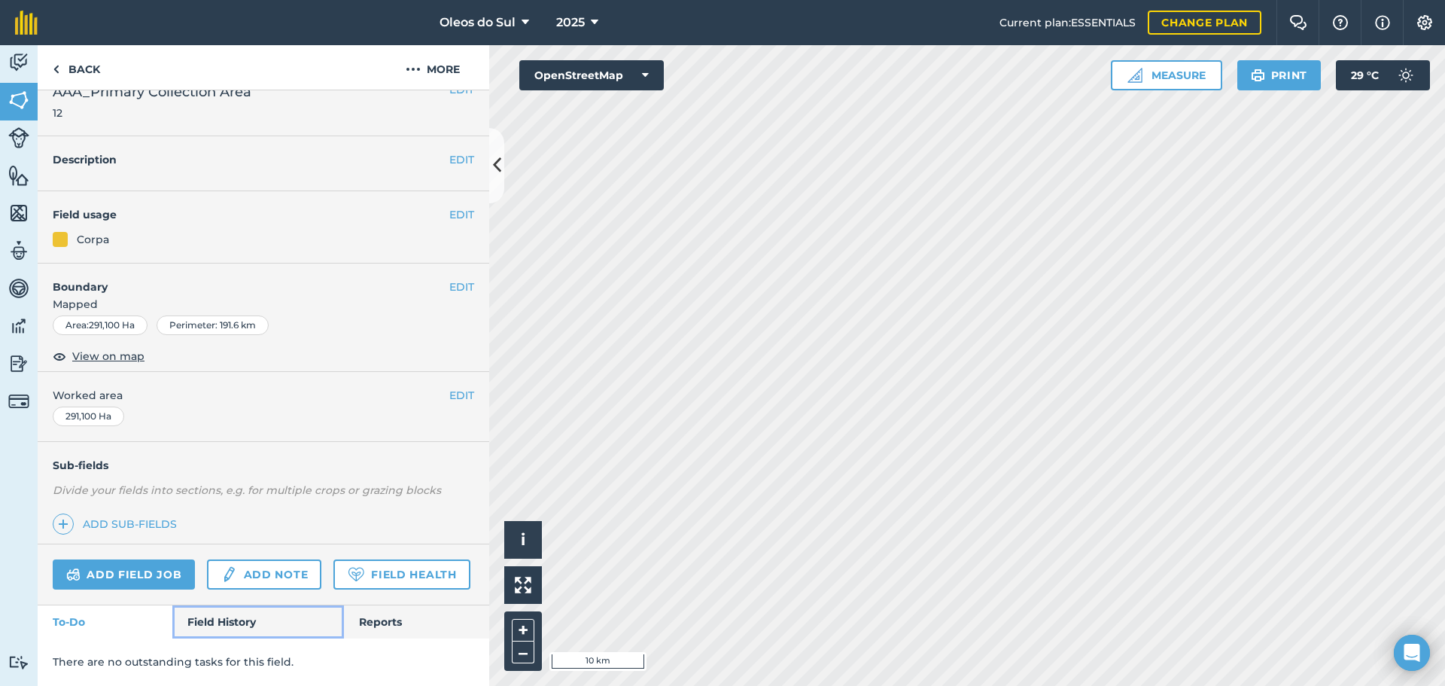
click at [235, 624] on link "Field History" at bounding box center [257, 621] width 171 height 33
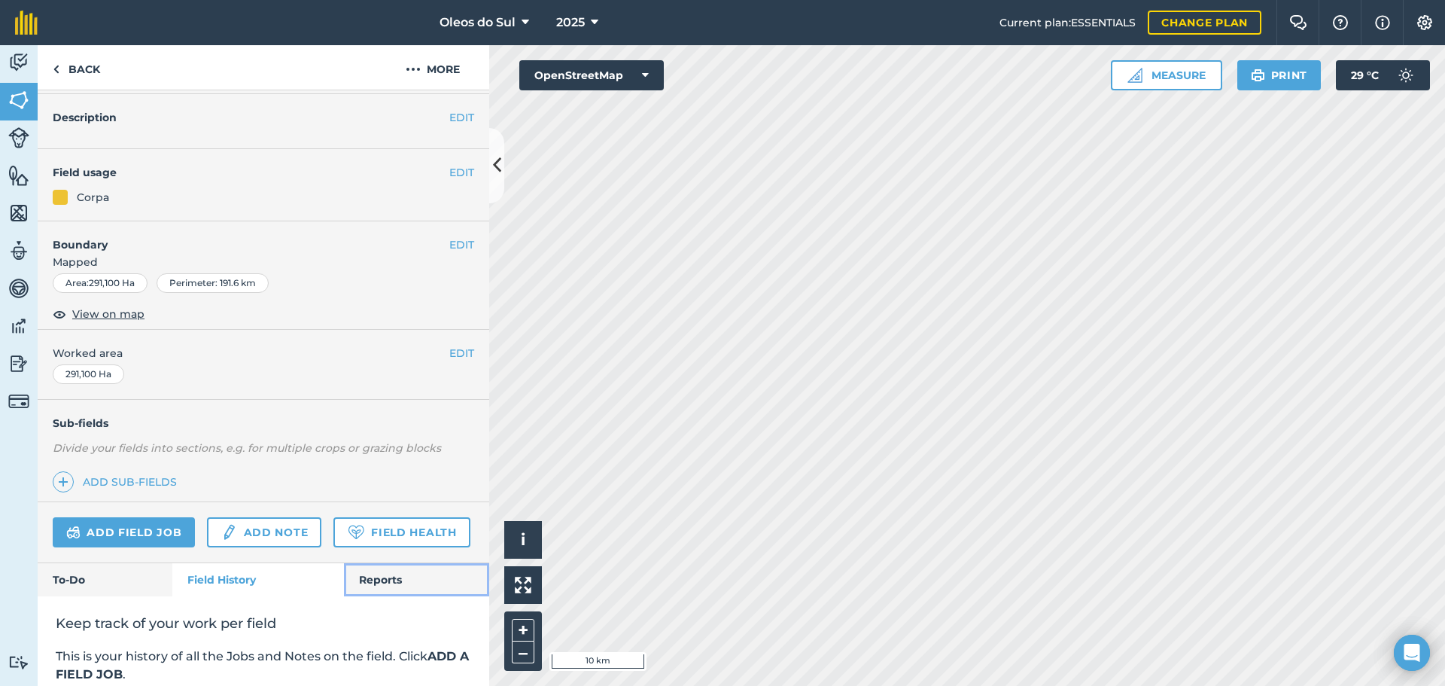
click at [387, 596] on link "Reports" at bounding box center [416, 579] width 145 height 33
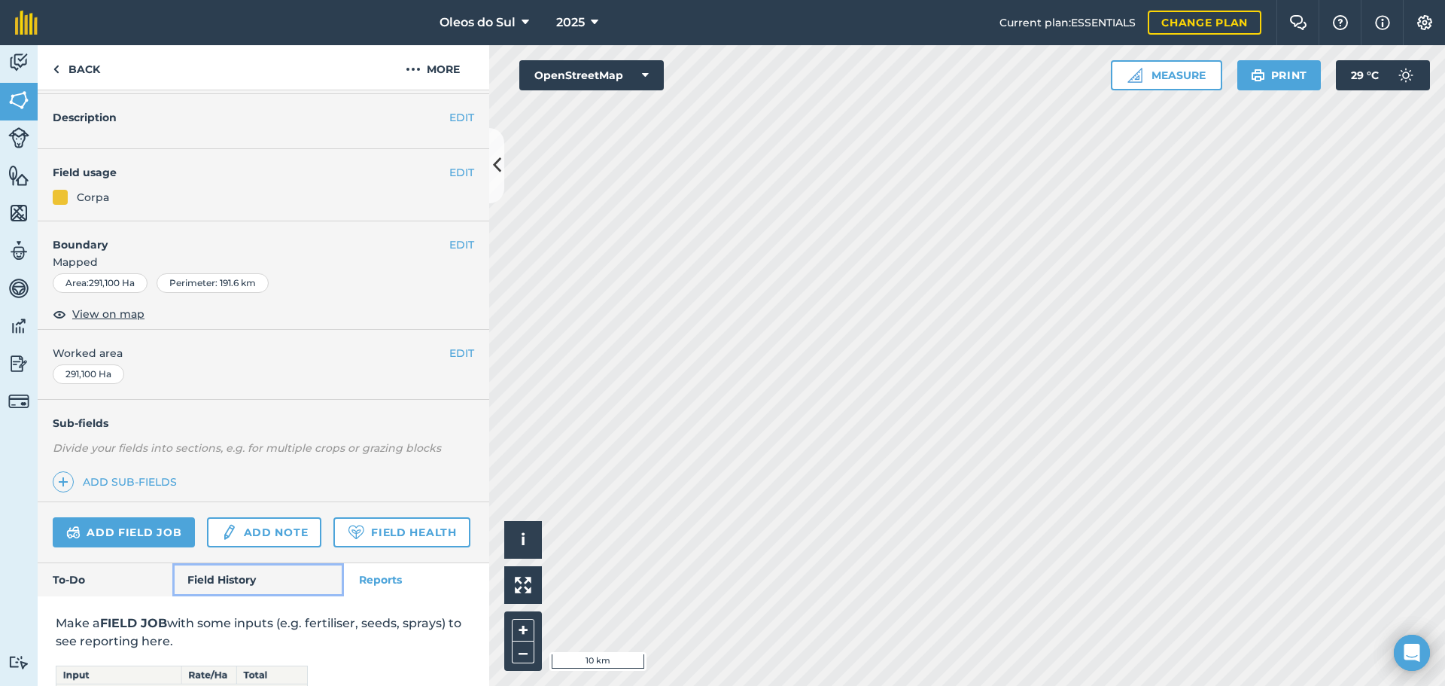
click at [251, 596] on link "Field History" at bounding box center [257, 579] width 171 height 33
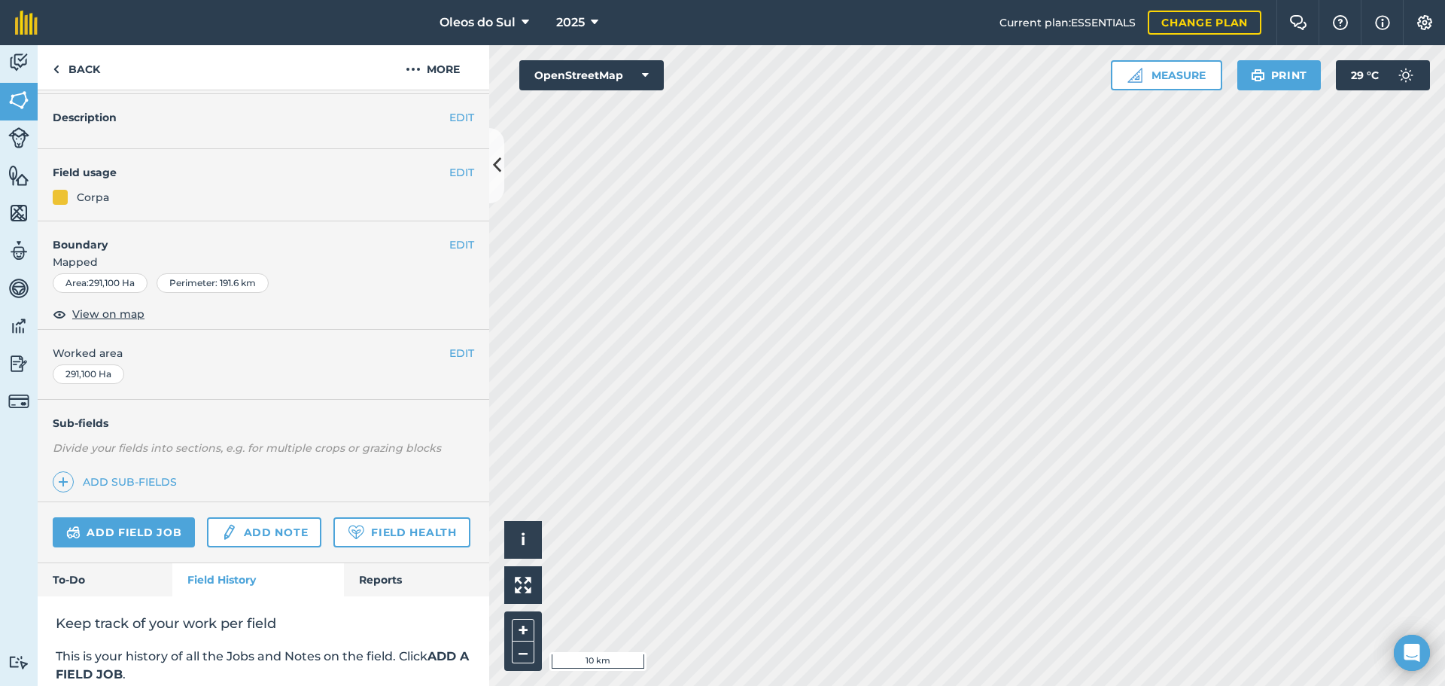
click at [218, 350] on span "Worked area" at bounding box center [263, 353] width 421 height 17
click at [23, 143] on img at bounding box center [18, 137] width 21 height 21
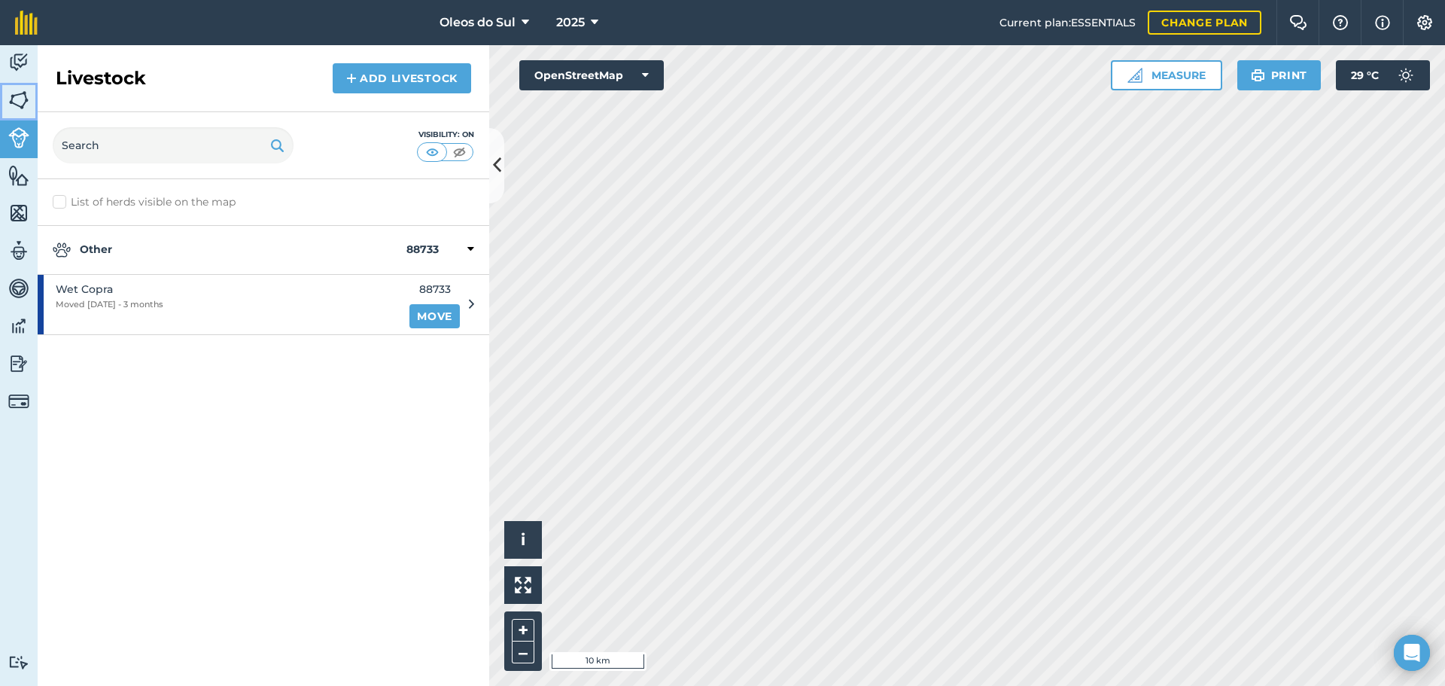
click at [24, 99] on img at bounding box center [18, 100] width 21 height 23
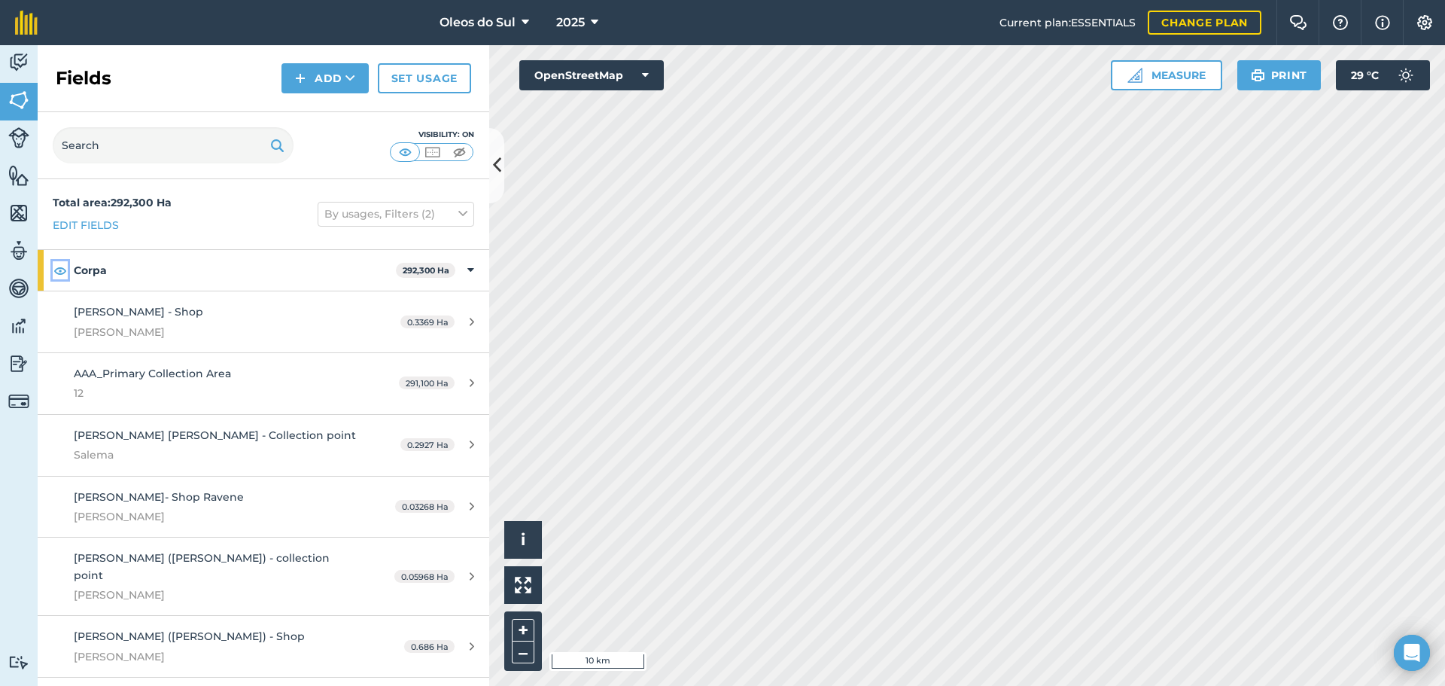
click at [60, 271] on img at bounding box center [60, 270] width 14 height 18
click at [441, 270] on span "292,300 Ha" at bounding box center [425, 271] width 59 height 16
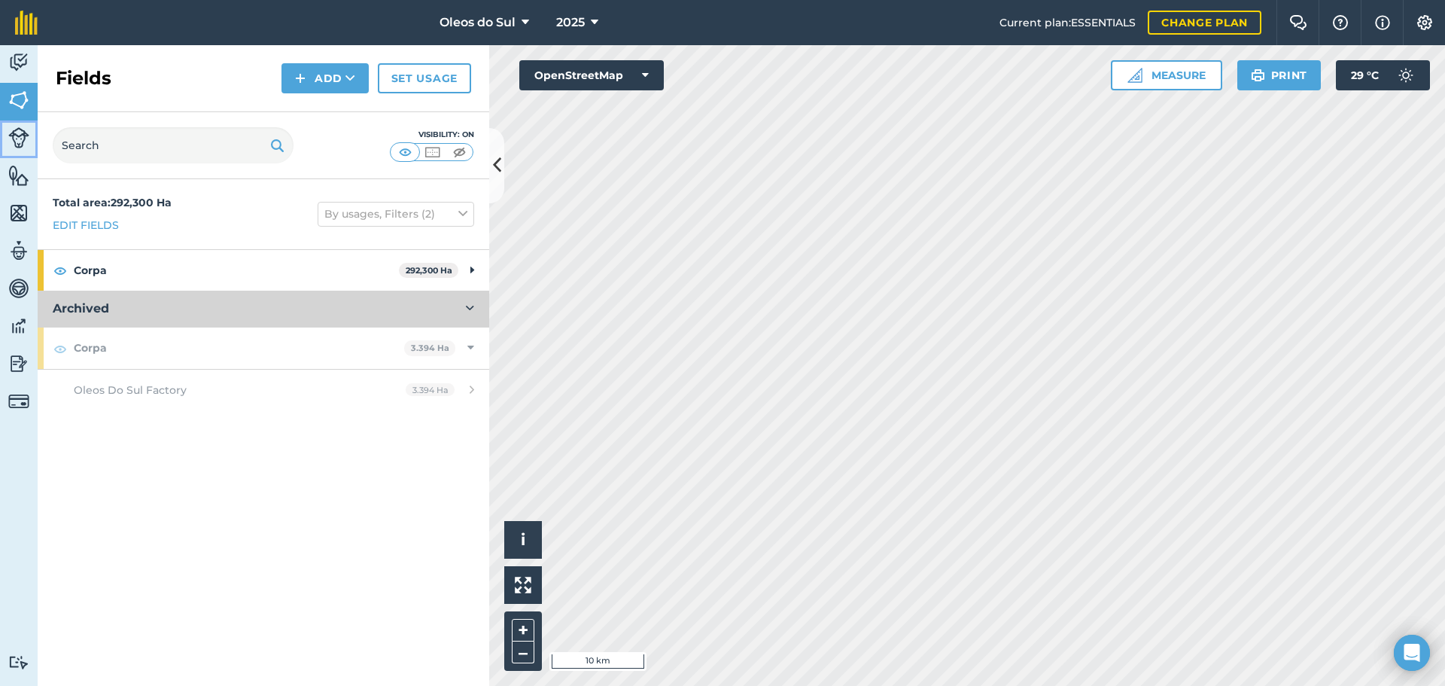
click at [20, 134] on img at bounding box center [18, 137] width 21 height 21
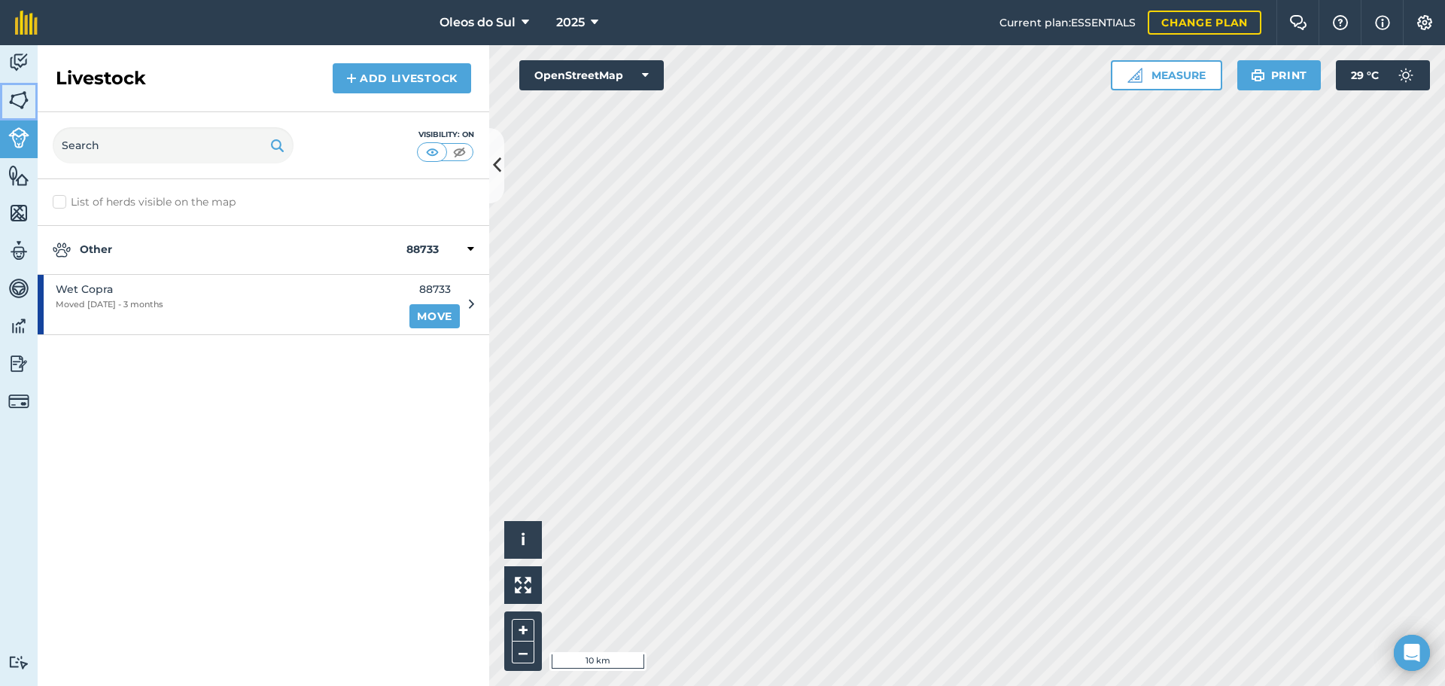
click at [15, 103] on img at bounding box center [18, 100] width 21 height 23
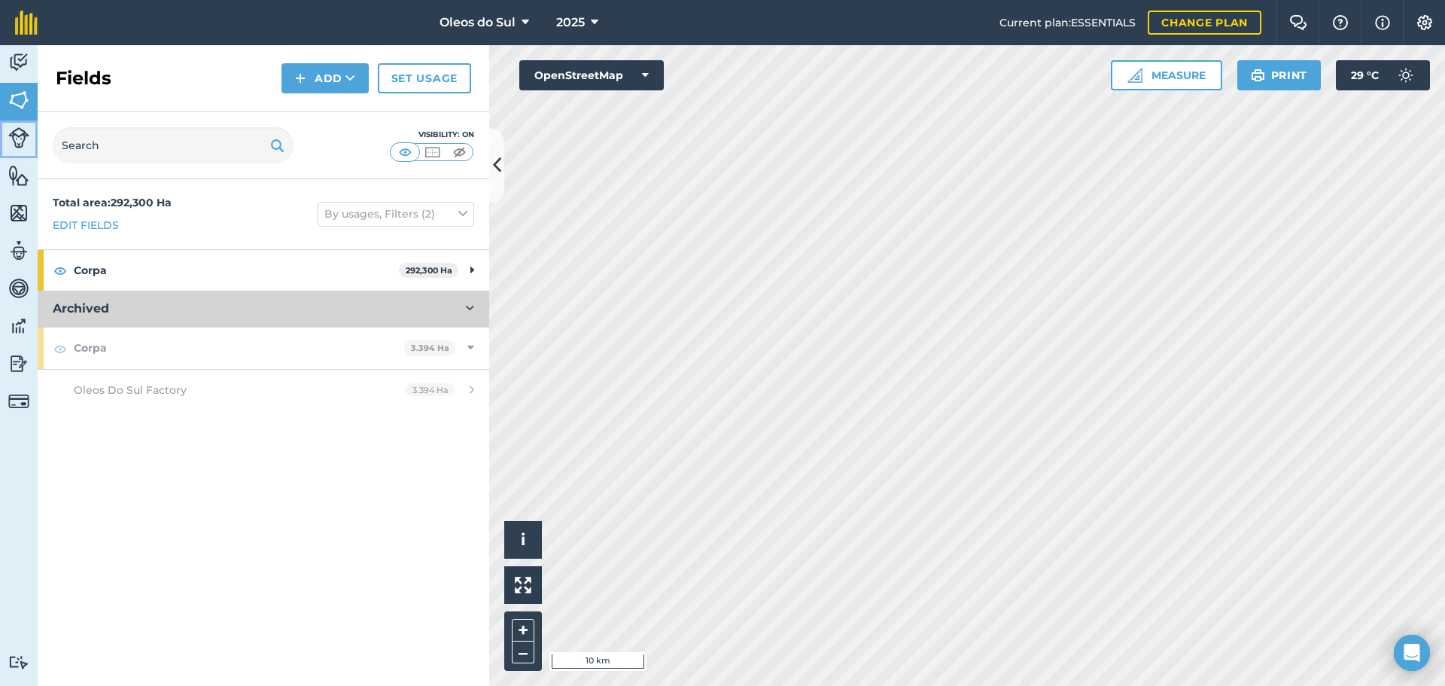
click at [26, 127] on img at bounding box center [18, 137] width 21 height 21
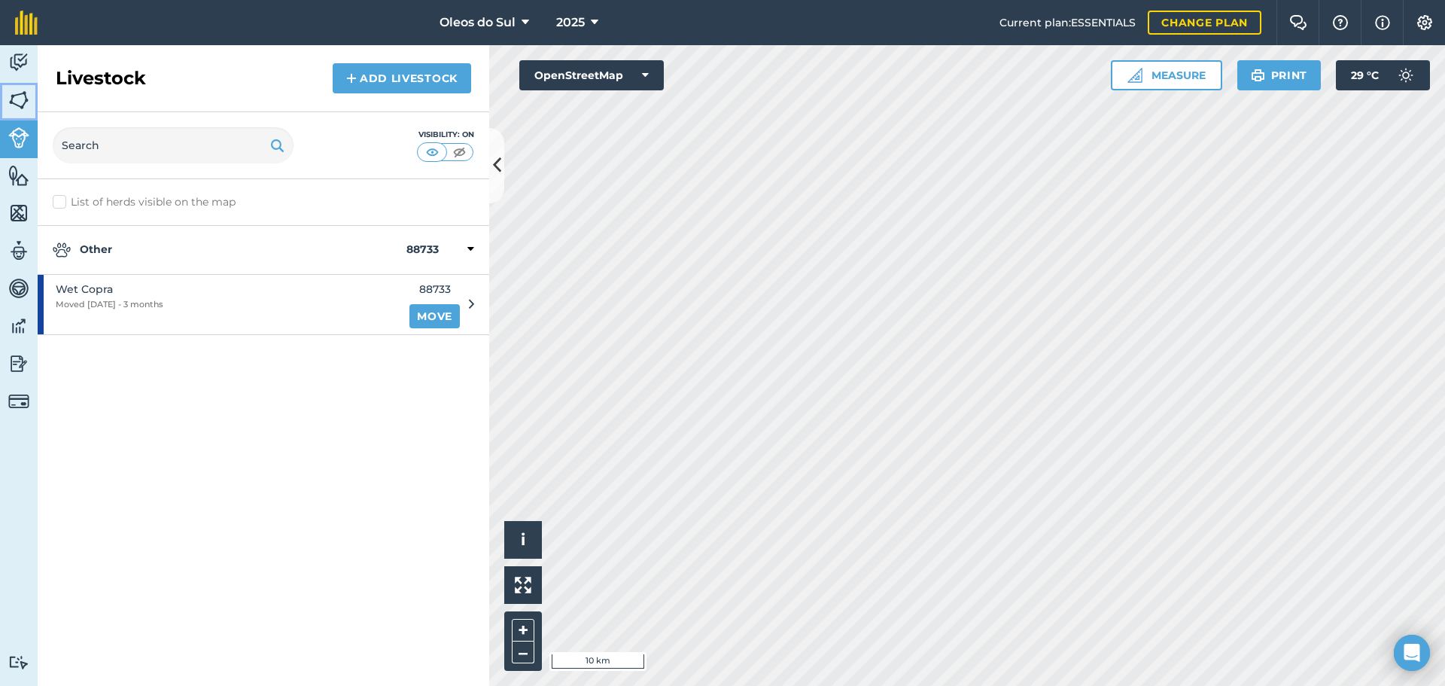
click at [18, 89] on img at bounding box center [18, 100] width 21 height 23
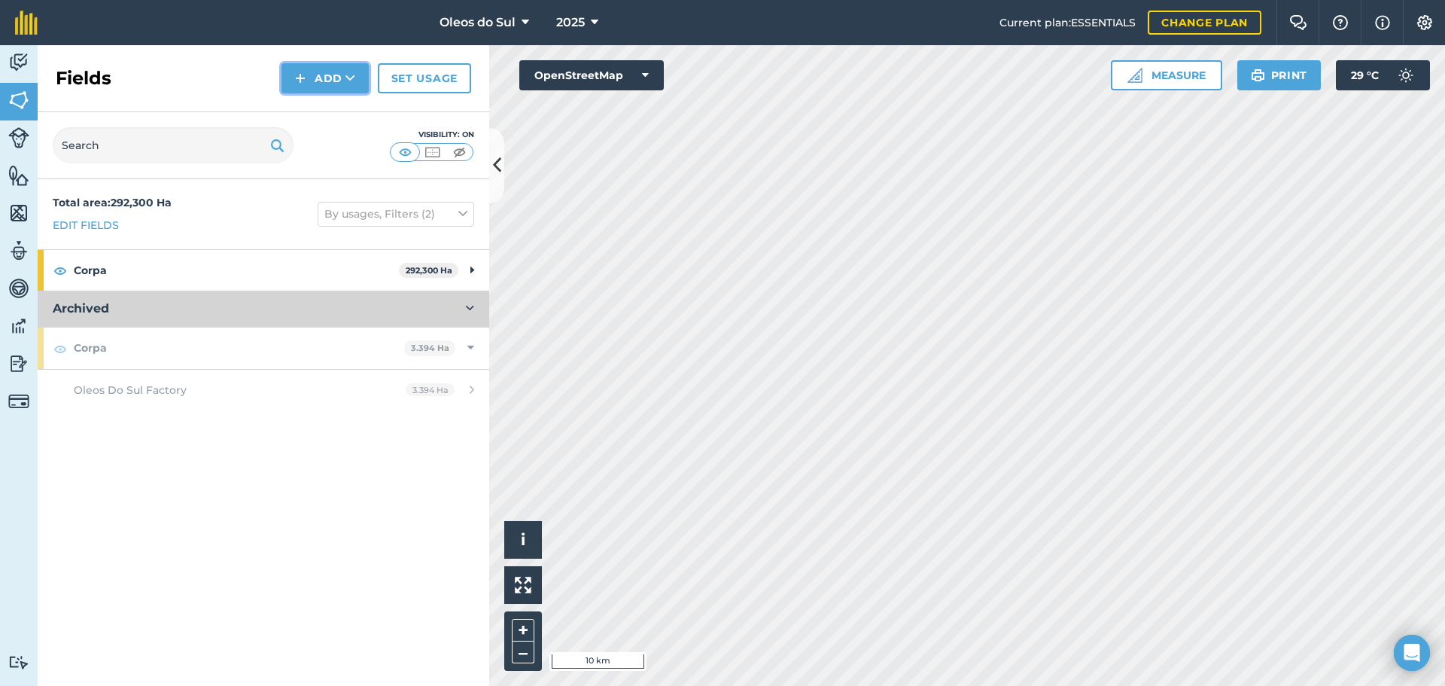
click at [306, 74] on img at bounding box center [300, 78] width 11 height 18
click at [214, 84] on div "Fields Add Draw Import Set usage" at bounding box center [264, 78] width 452 height 67
click at [417, 76] on link "Set usage" at bounding box center [424, 78] width 93 height 30
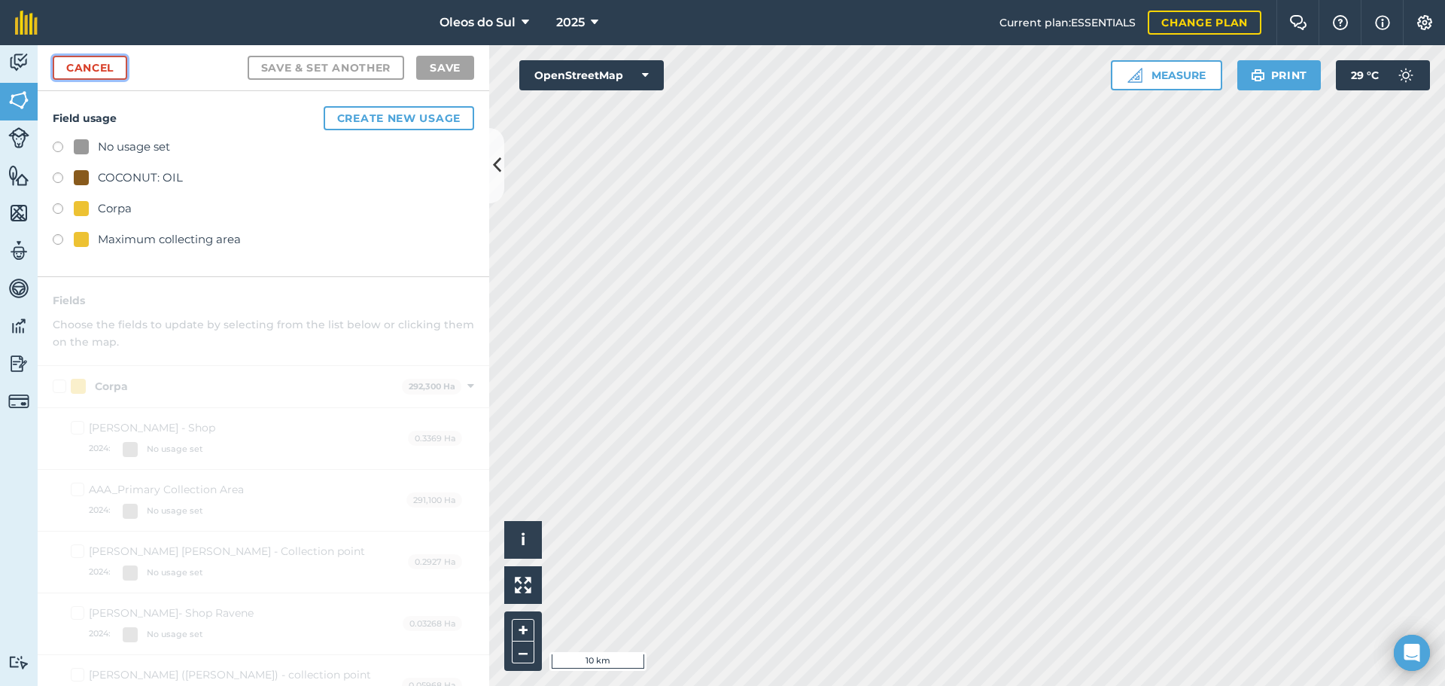
click at [97, 71] on link "Cancel" at bounding box center [90, 68] width 75 height 24
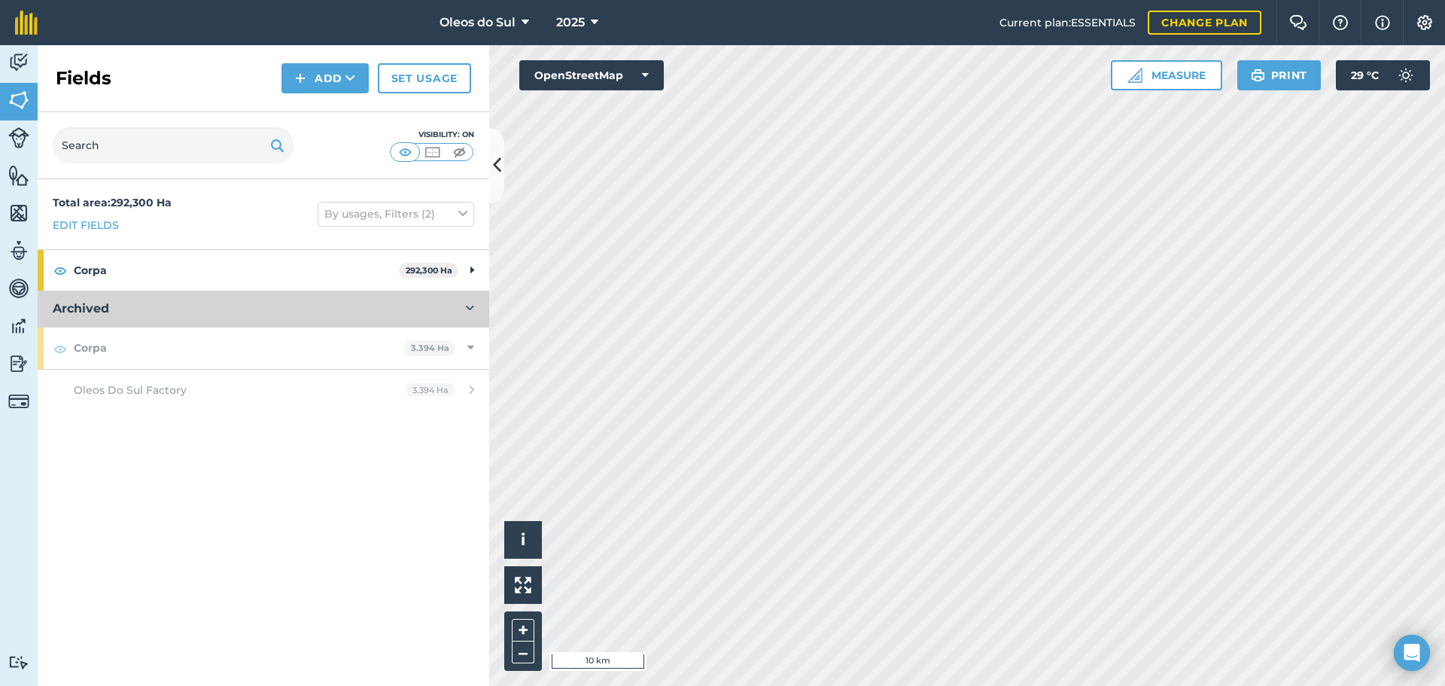
click at [178, 235] on div "Total area : 292,300 Ha Edit fields By usages, Filters (2)" at bounding box center [264, 214] width 452 height 70
click at [20, 138] on img at bounding box center [18, 137] width 21 height 21
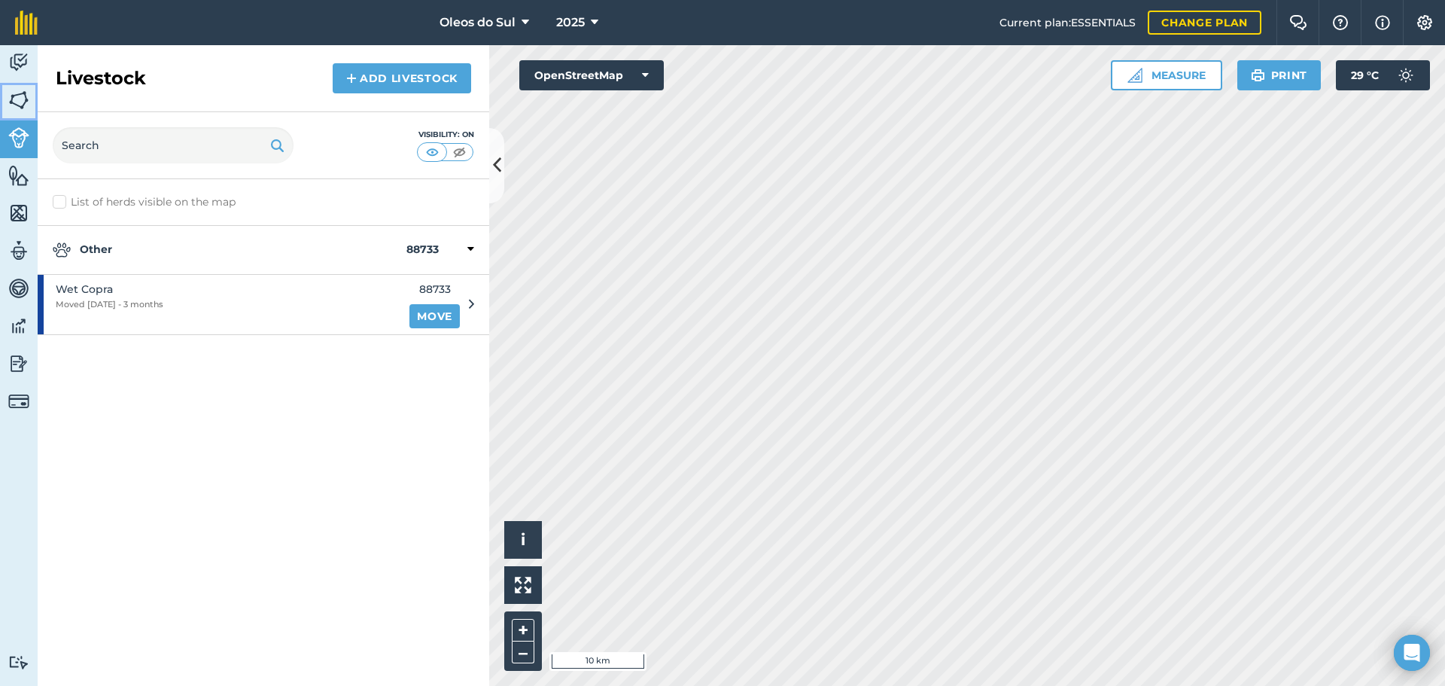
click at [20, 108] on img at bounding box center [18, 100] width 21 height 23
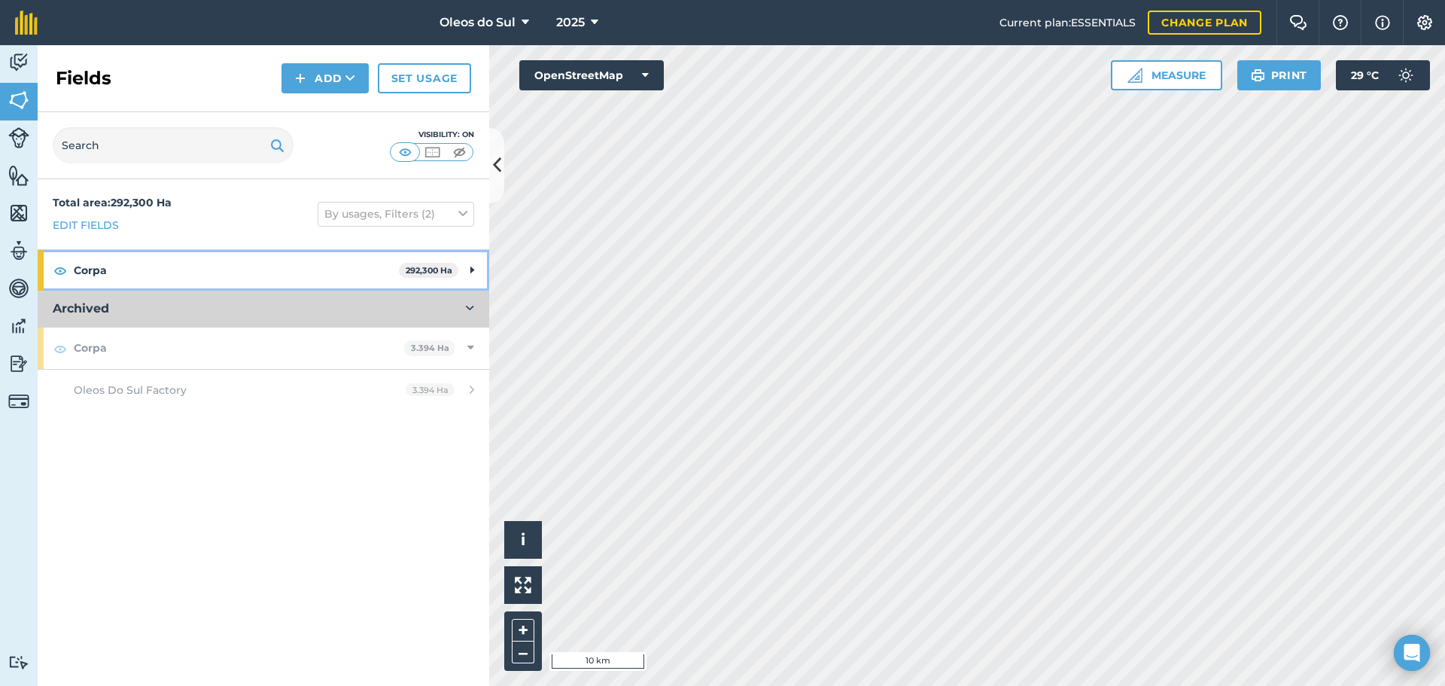
click at [467, 266] on div "Corpa 292,300 Ha" at bounding box center [264, 270] width 452 height 41
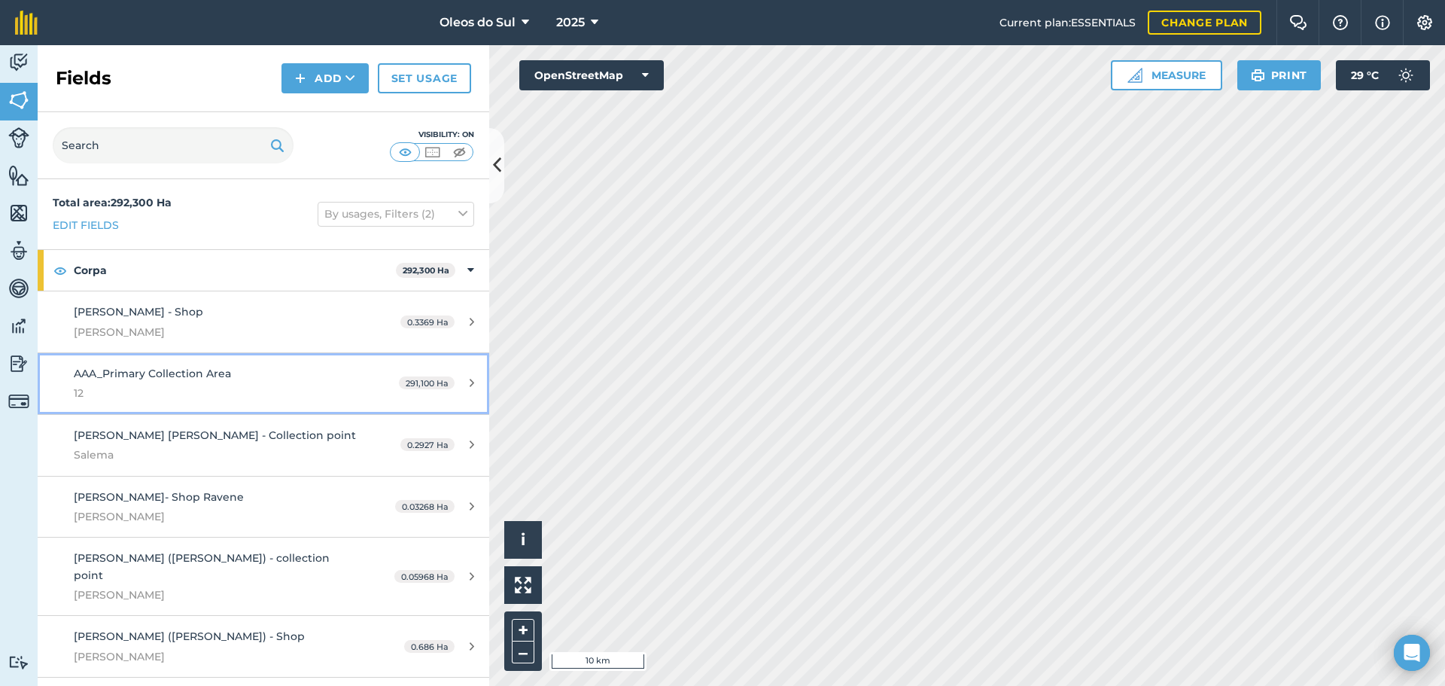
click at [233, 375] on div "AAA_Primary Collection Area 12" at bounding box center [215, 383] width 283 height 37
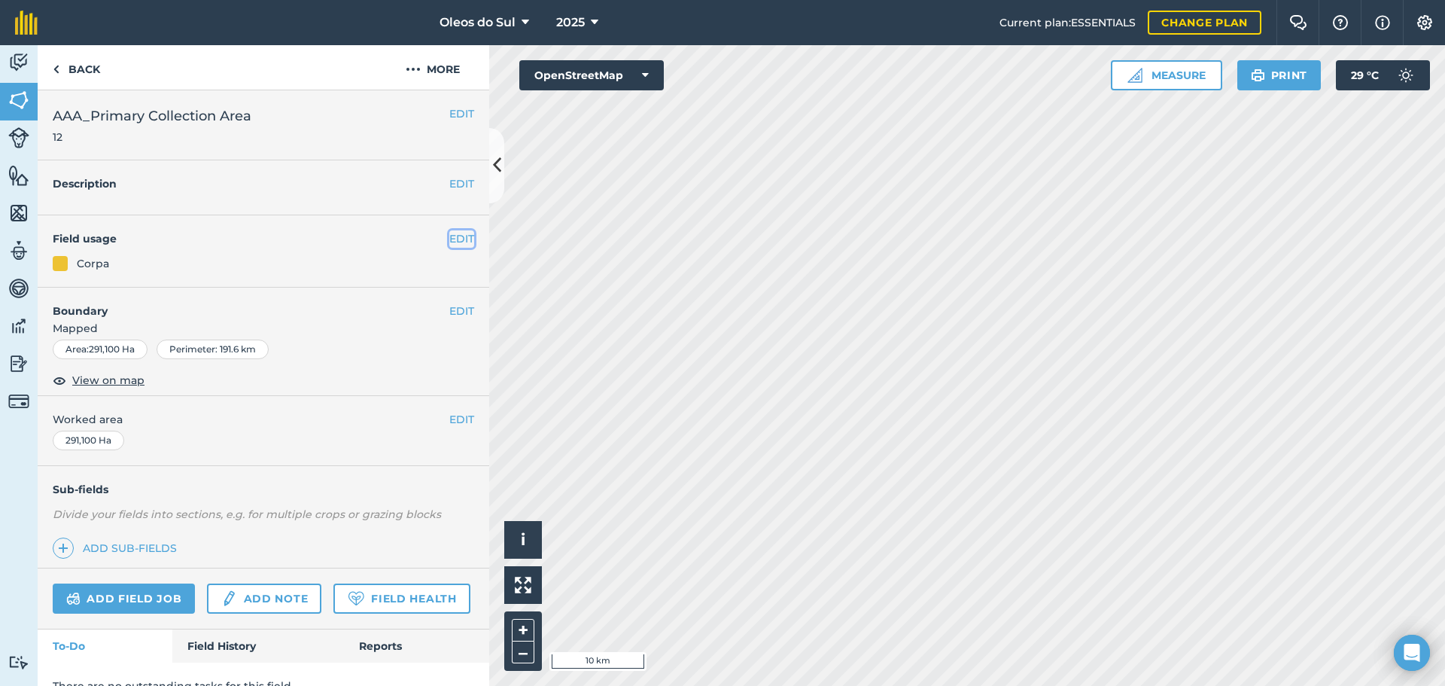
click at [449, 240] on button "EDIT" at bounding box center [461, 238] width 25 height 17
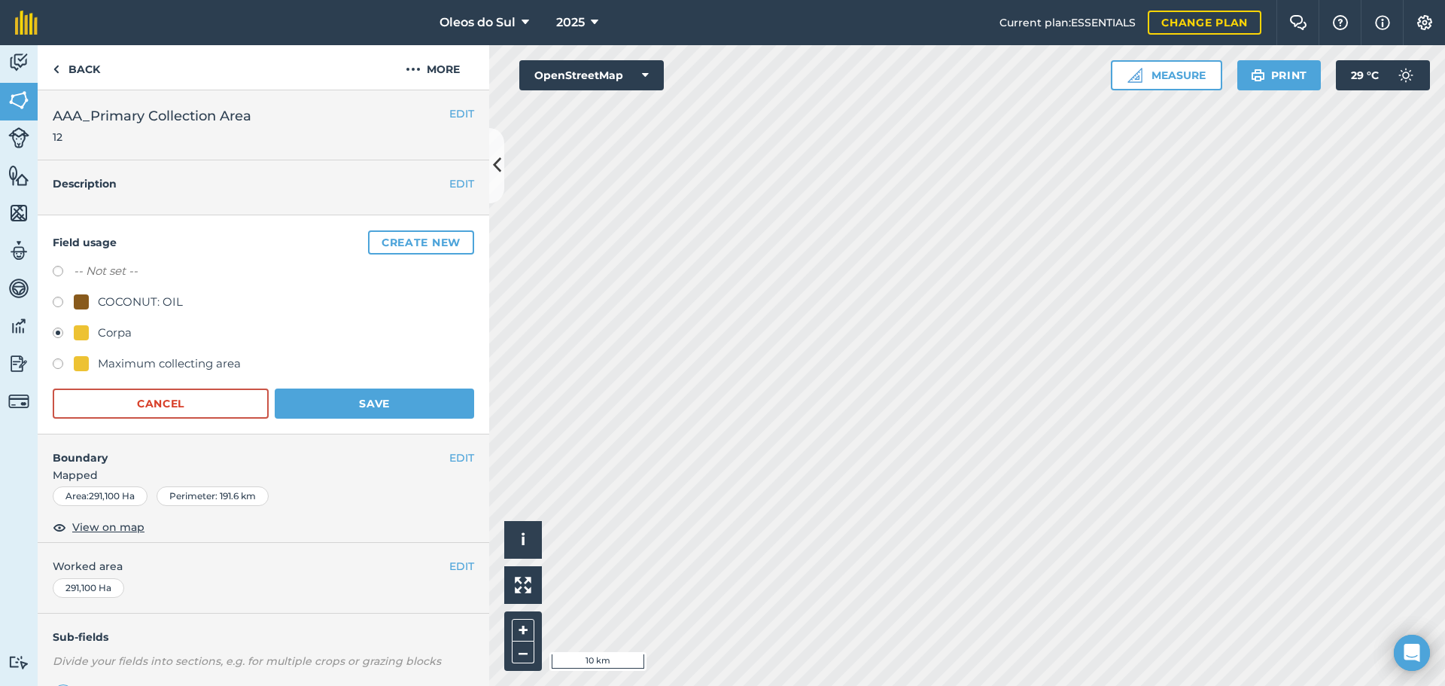
click at [57, 364] on label at bounding box center [63, 365] width 21 height 15
radio input "true"
radio input "false"
click at [357, 402] on button "Save" at bounding box center [374, 403] width 199 height 30
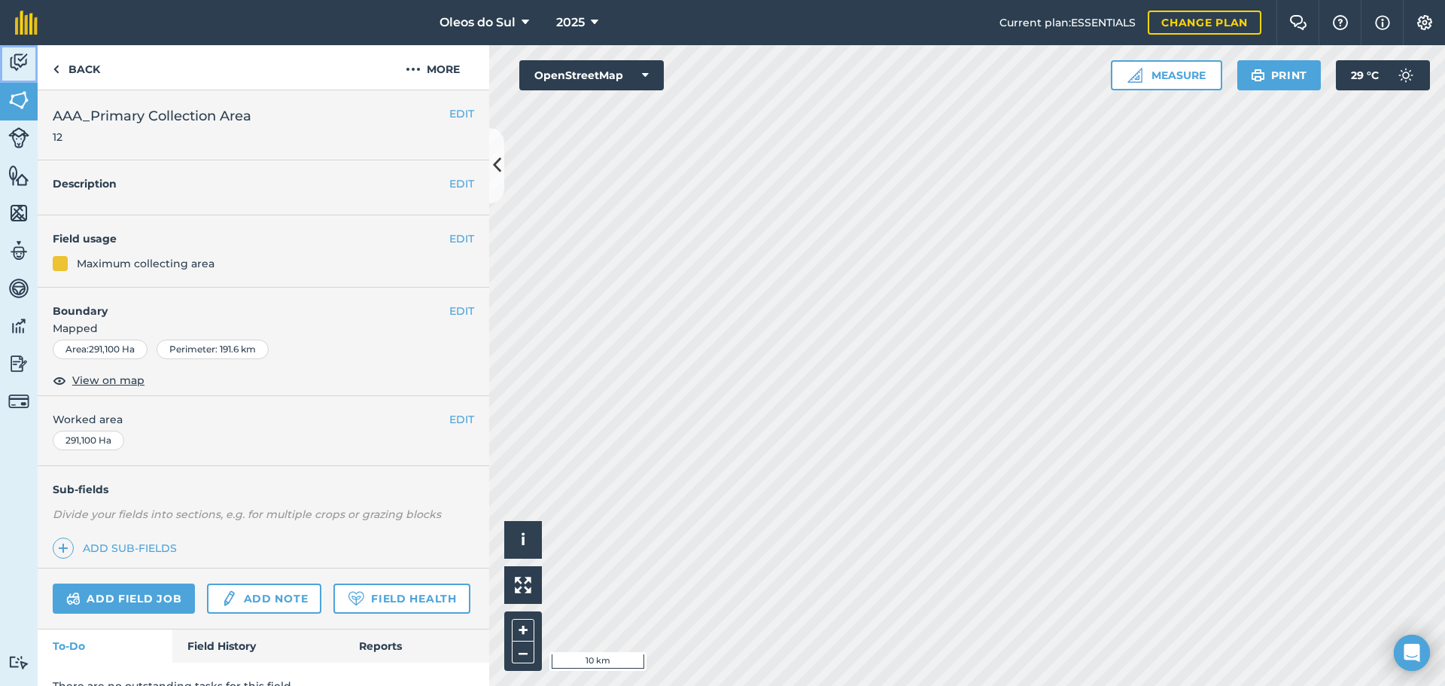
click at [17, 65] on img at bounding box center [18, 62] width 21 height 23
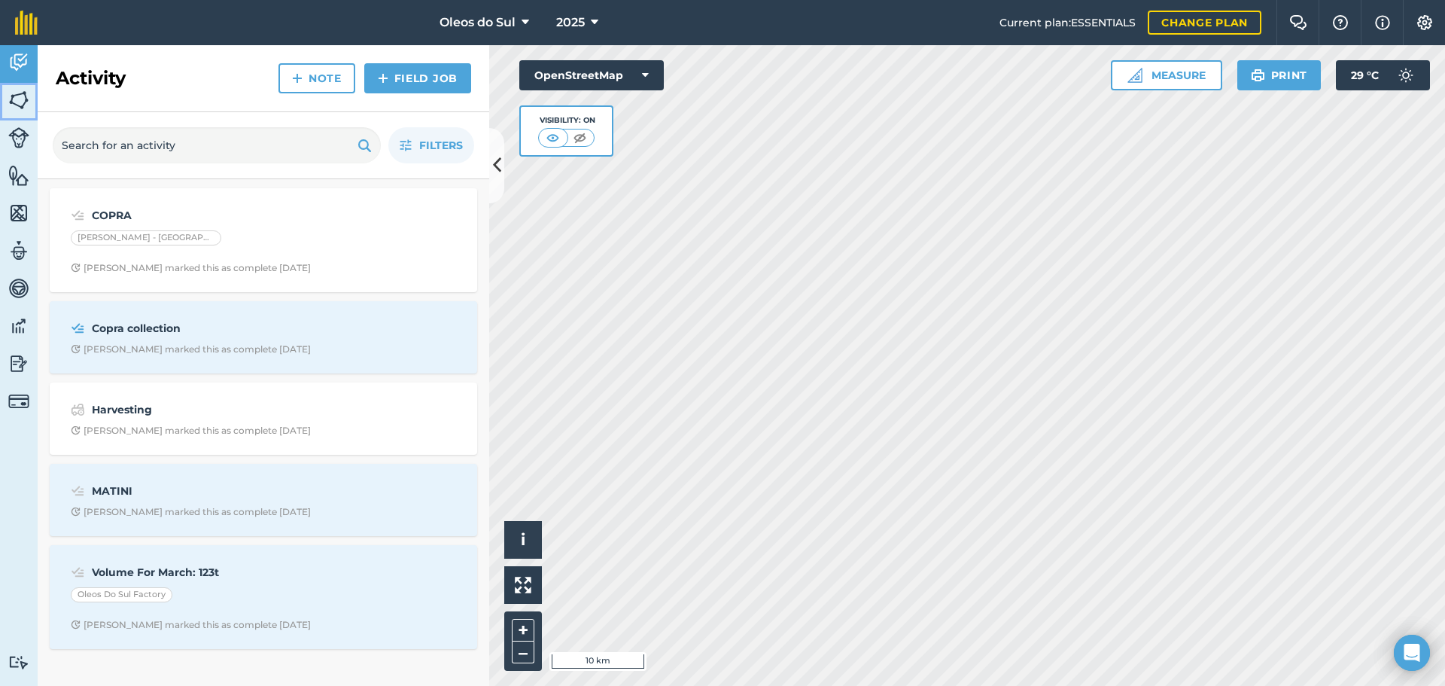
click at [17, 107] on img at bounding box center [18, 100] width 21 height 23
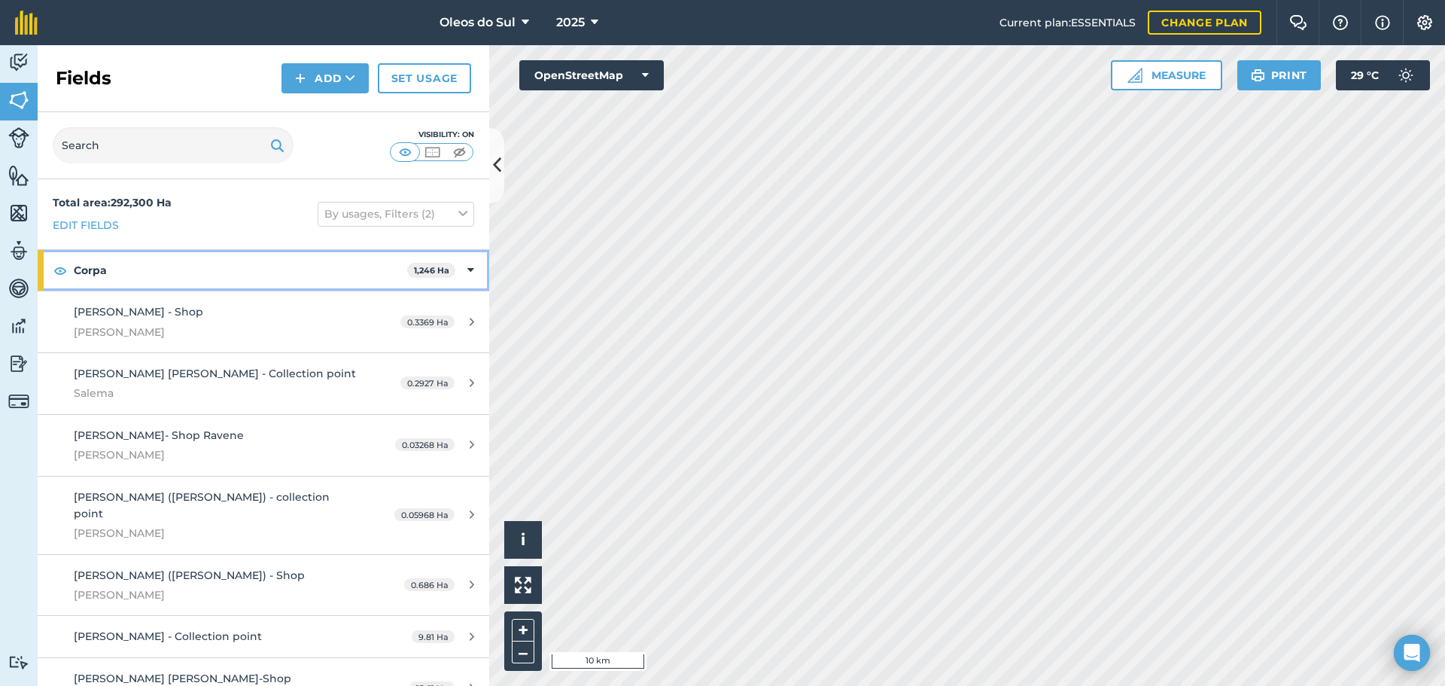
click at [467, 267] on icon at bounding box center [470, 270] width 7 height 17
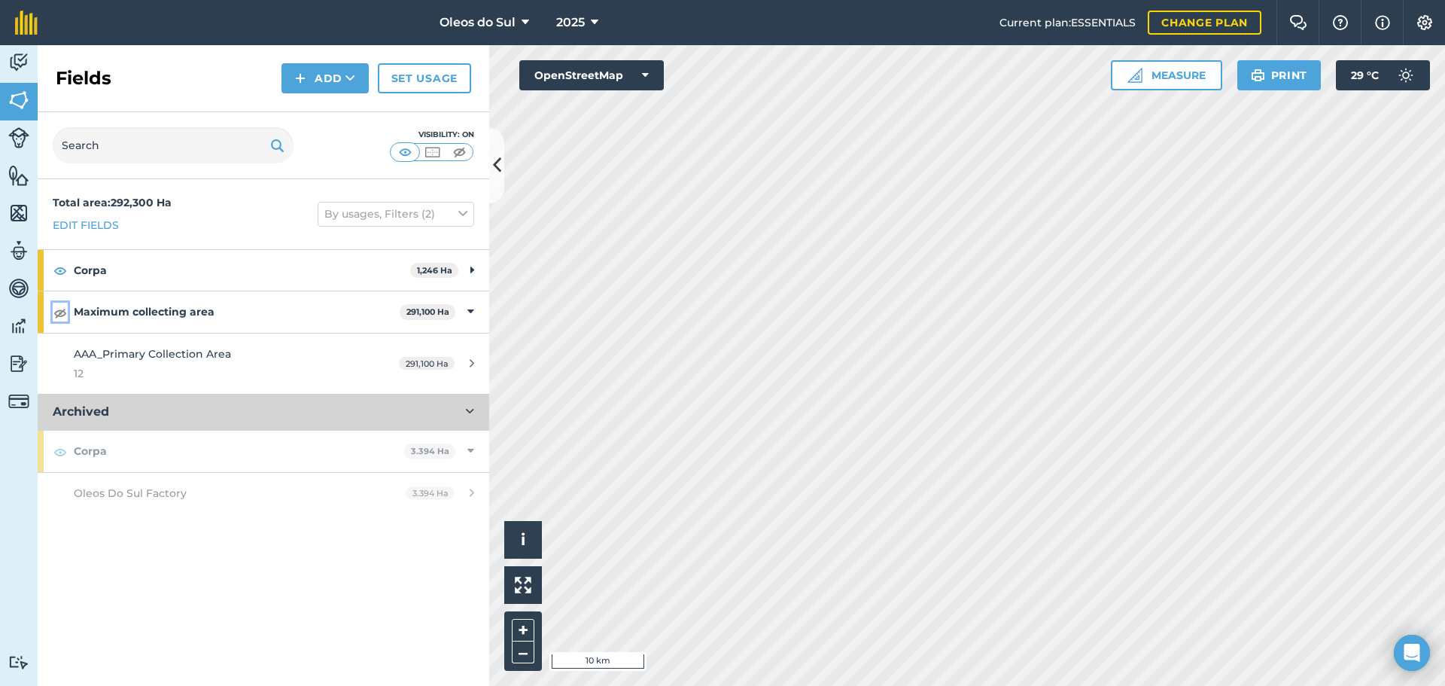
click at [62, 316] on img at bounding box center [60, 312] width 14 height 18
click at [62, 314] on img at bounding box center [60, 312] width 14 height 18
click at [469, 315] on icon at bounding box center [470, 311] width 7 height 17
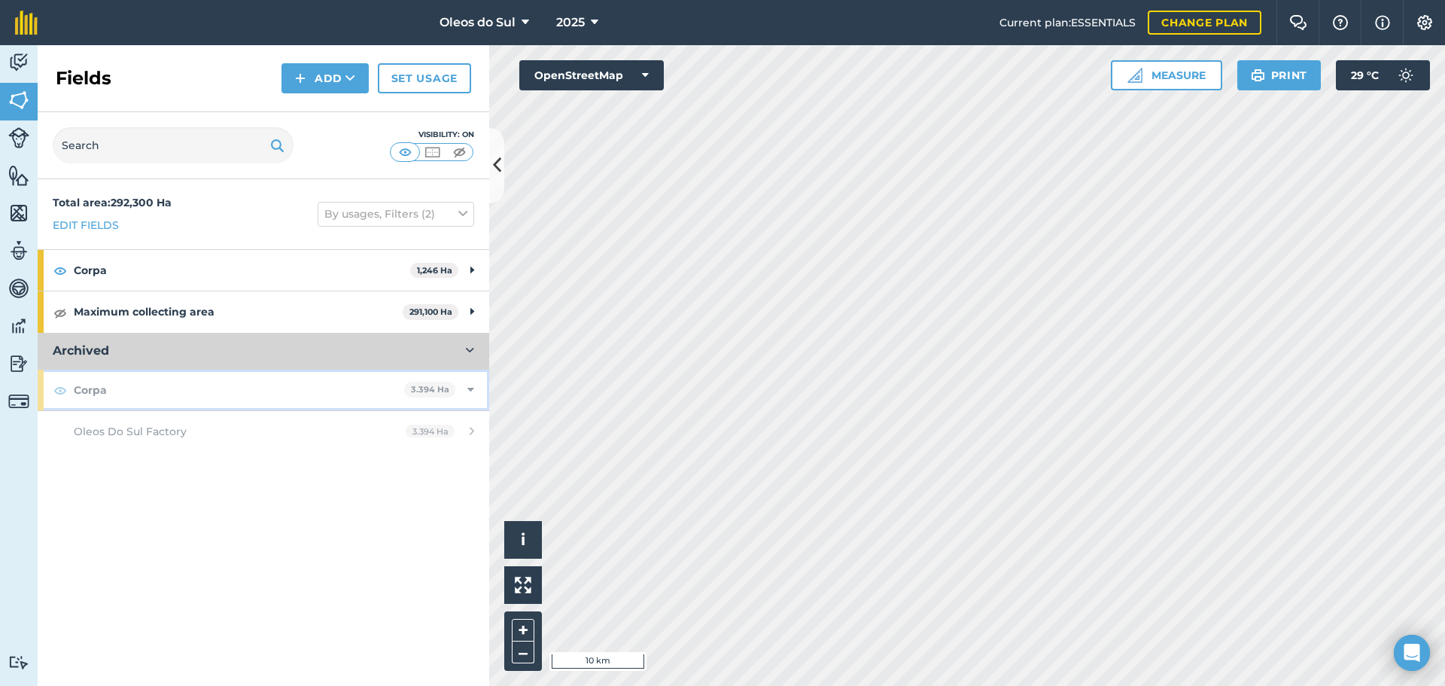
click at [470, 388] on icon at bounding box center [470, 390] width 7 height 17
click at [470, 388] on icon at bounding box center [472, 390] width 4 height 17
click at [470, 388] on icon at bounding box center [470, 390] width 7 height 17
click at [60, 308] on img at bounding box center [60, 312] width 14 height 18
